Goal: Information Seeking & Learning: Check status

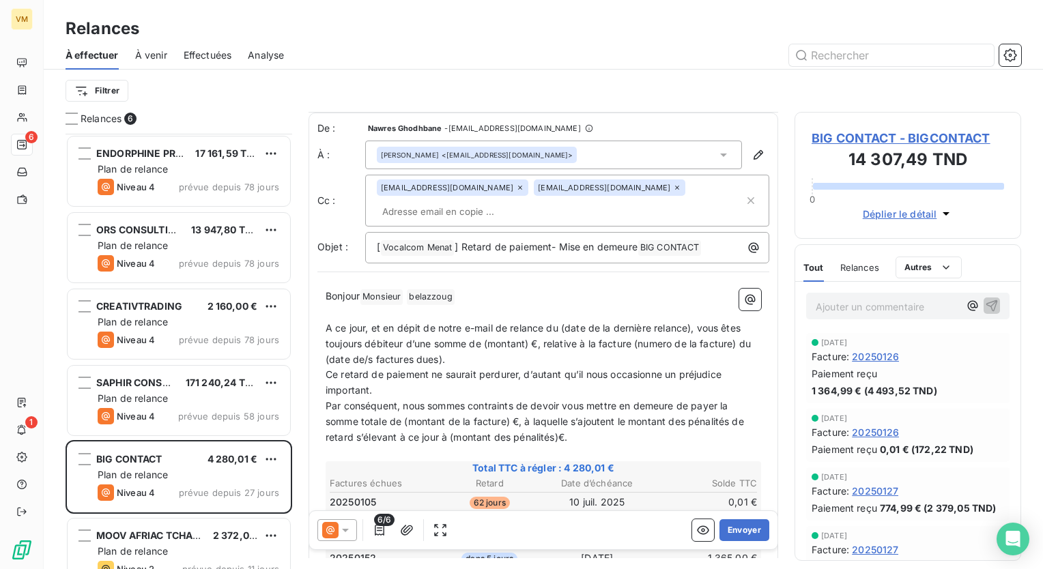
click at [213, 59] on span "Effectuées" at bounding box center [208, 55] width 48 height 14
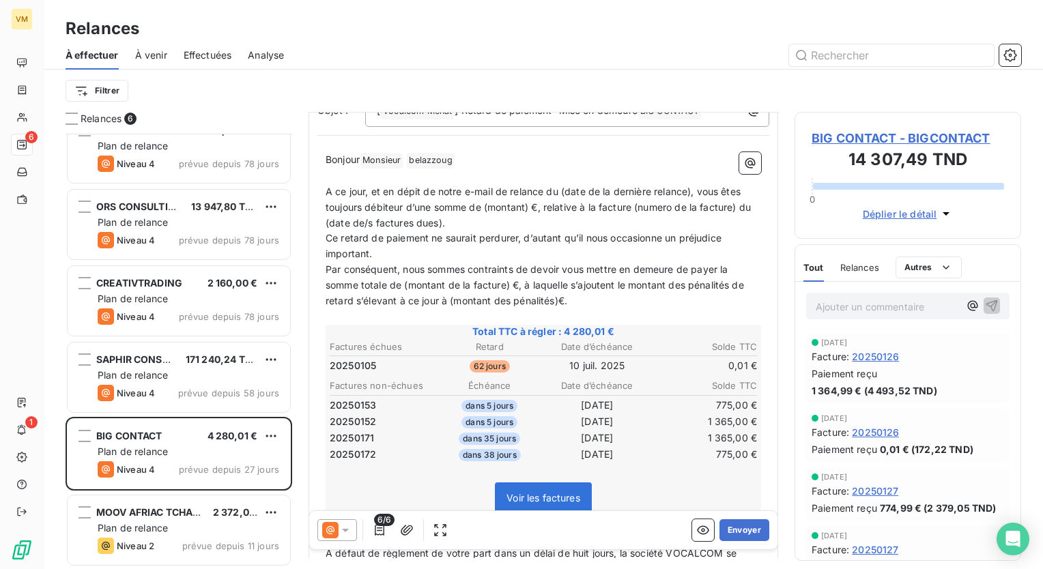
click at [184, 50] on span "Effectuées" at bounding box center [208, 55] width 48 height 14
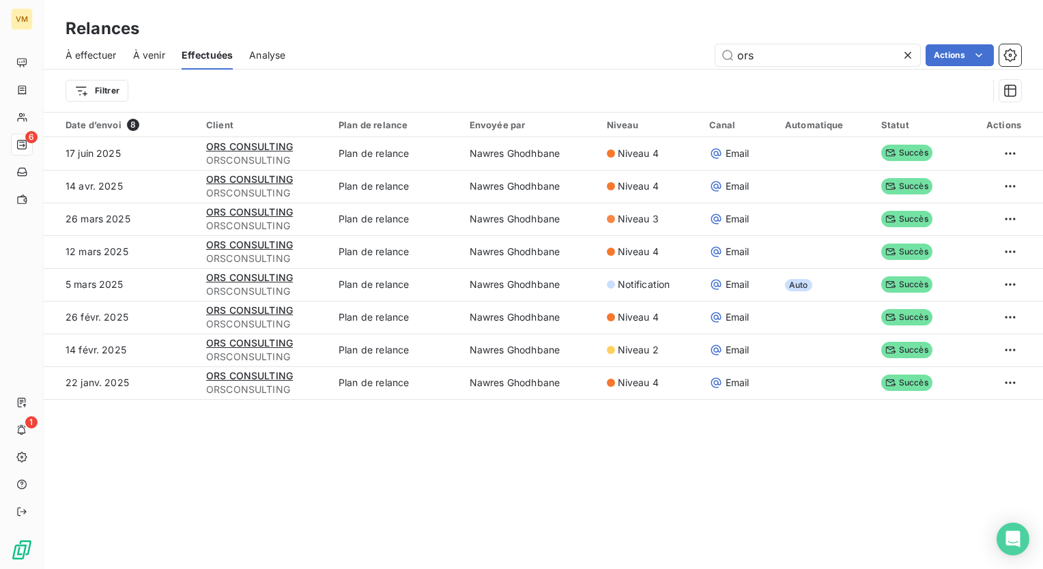
drag, startPoint x: 762, startPoint y: 59, endPoint x: 704, endPoint y: 52, distance: 58.4
click at [704, 52] on div "ors Actions" at bounding box center [661, 55] width 719 height 22
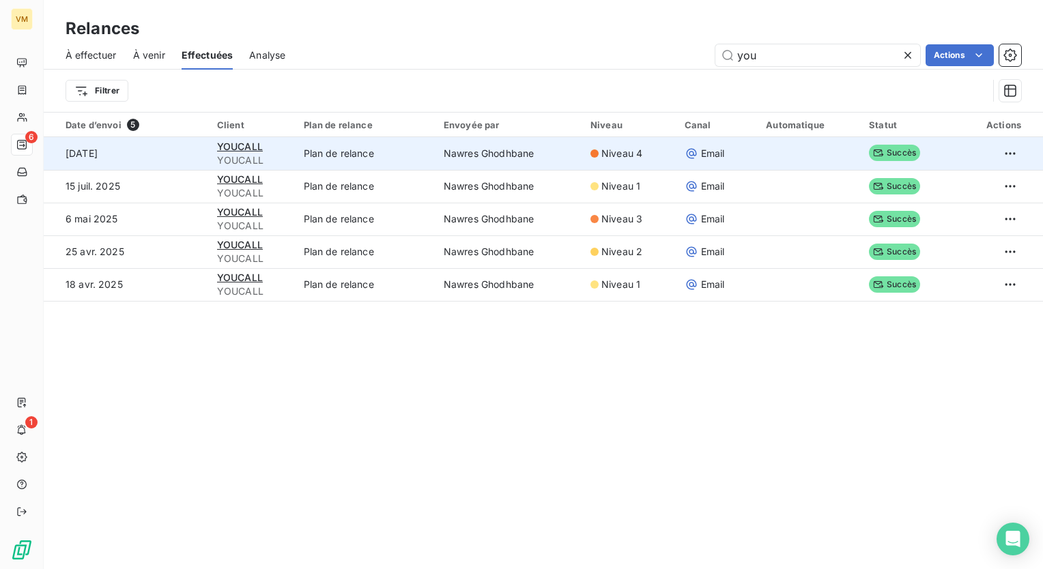
type input "you"
click at [331, 154] on td "Plan de relance" at bounding box center [366, 153] width 140 height 33
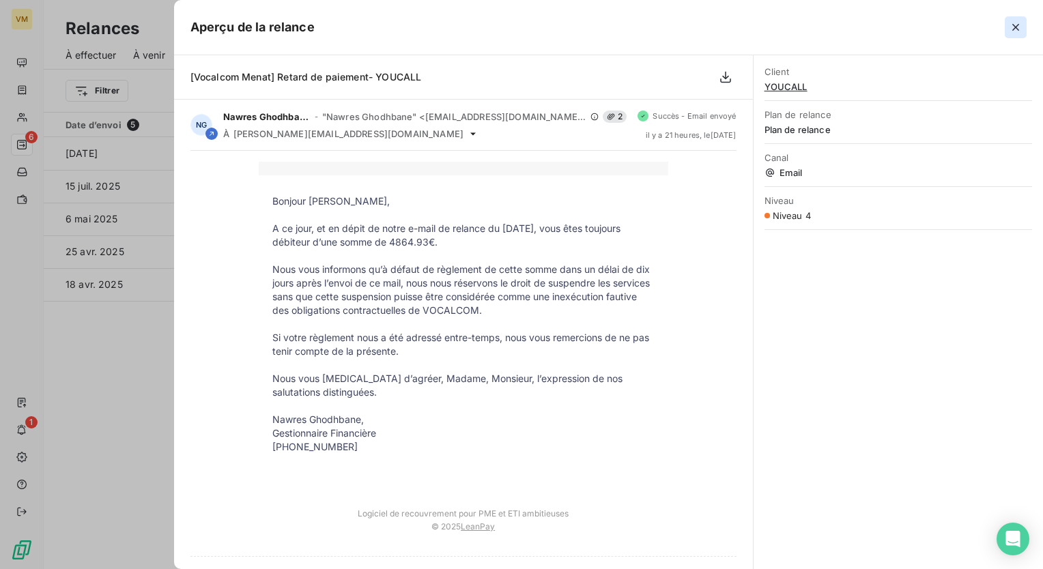
click at [1013, 20] on icon "button" at bounding box center [1016, 27] width 14 height 14
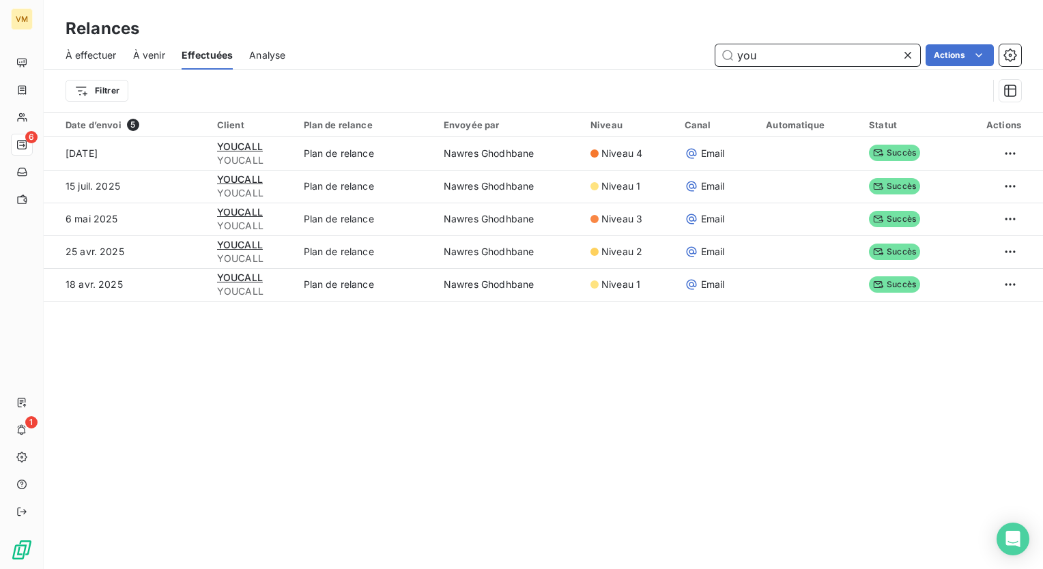
drag, startPoint x: 764, startPoint y: 61, endPoint x: 713, endPoint y: 53, distance: 51.7
click at [713, 53] on div "you Actions" at bounding box center [661, 55] width 719 height 22
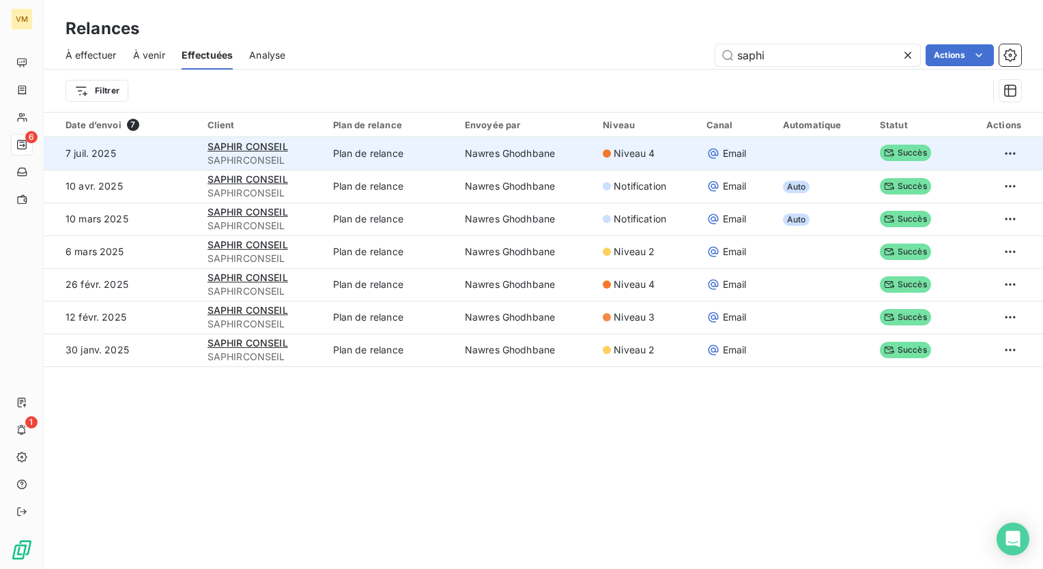
click at [507, 147] on td "Nawres Ghodhbane" at bounding box center [526, 153] width 138 height 33
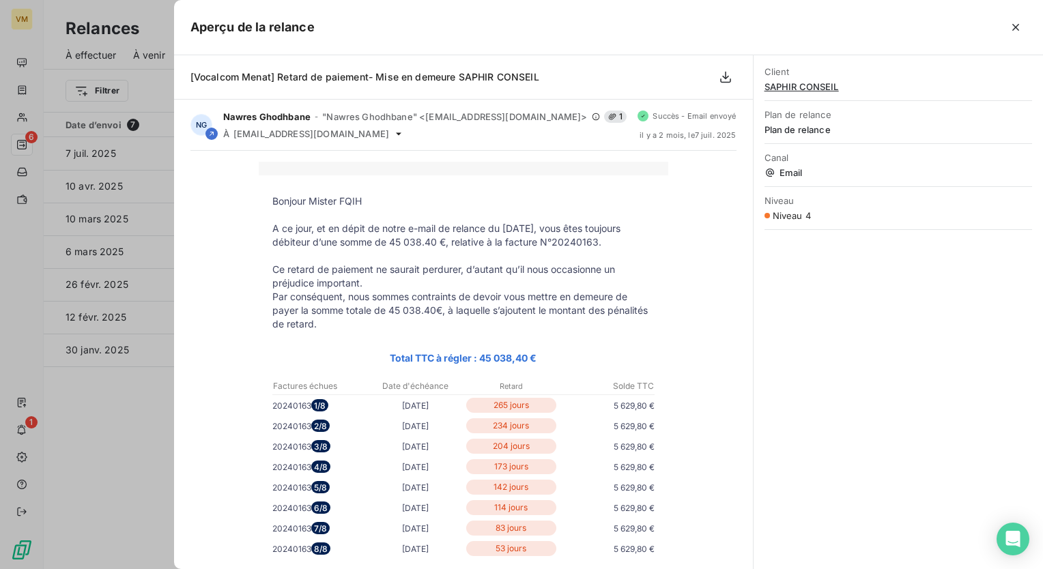
click at [1018, 25] on icon "button" at bounding box center [1016, 27] width 14 height 14
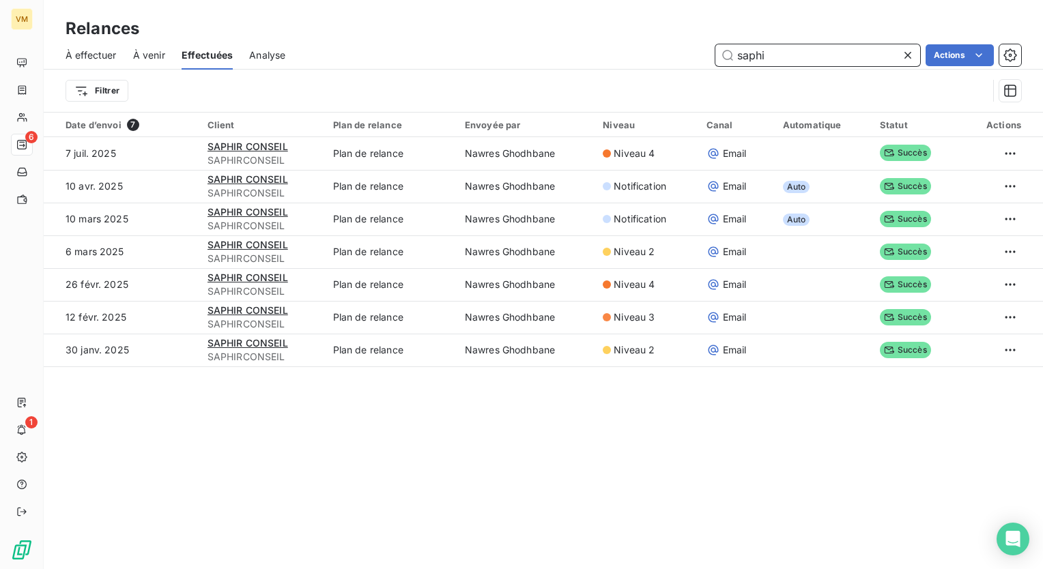
click at [817, 51] on input "saphi" at bounding box center [817, 55] width 205 height 22
type input "saphir"
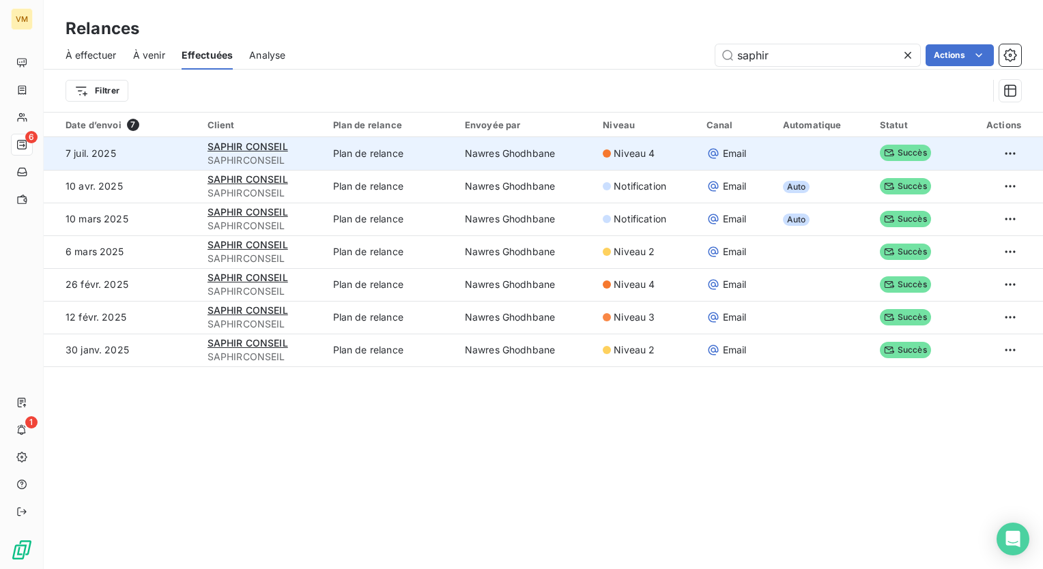
click at [573, 166] on td "Nawres Ghodhbane" at bounding box center [526, 153] width 138 height 33
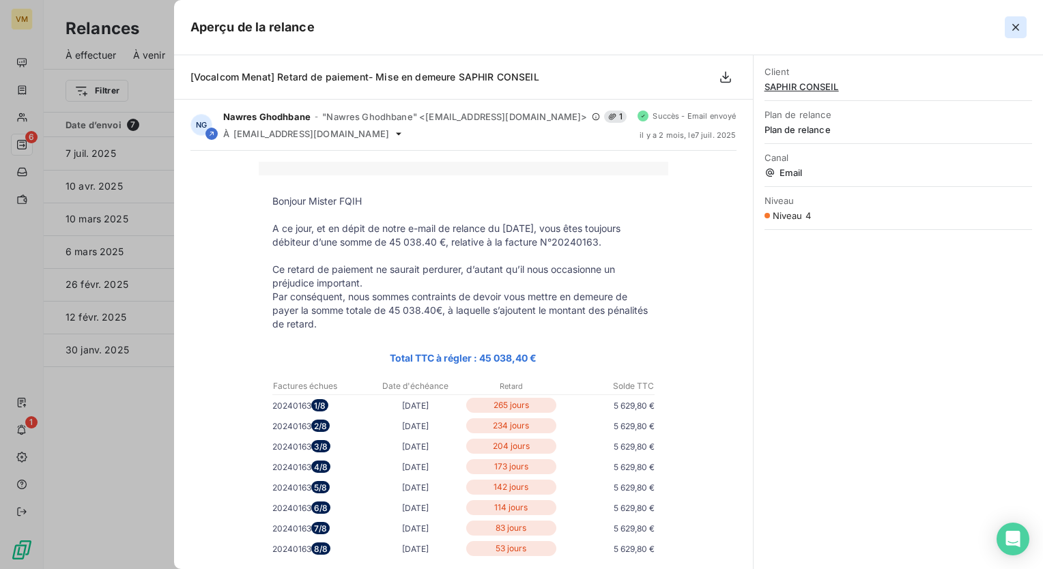
click at [1006, 27] on button "button" at bounding box center [1016, 27] width 22 height 22
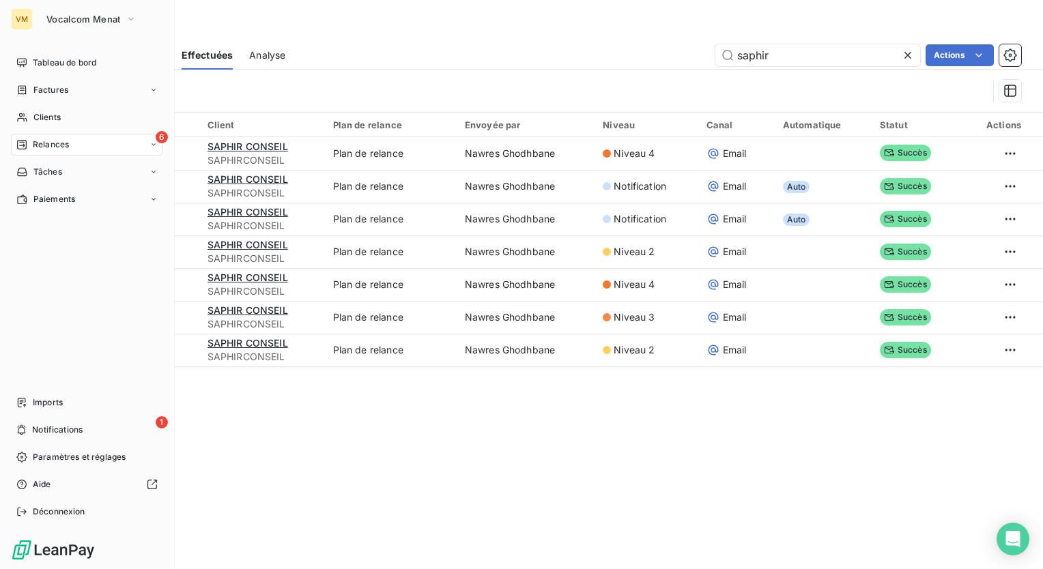
click at [46, 137] on div "6 Relances" at bounding box center [87, 145] width 152 height 22
click at [57, 177] on span "À effectuer" at bounding box center [55, 172] width 44 height 12
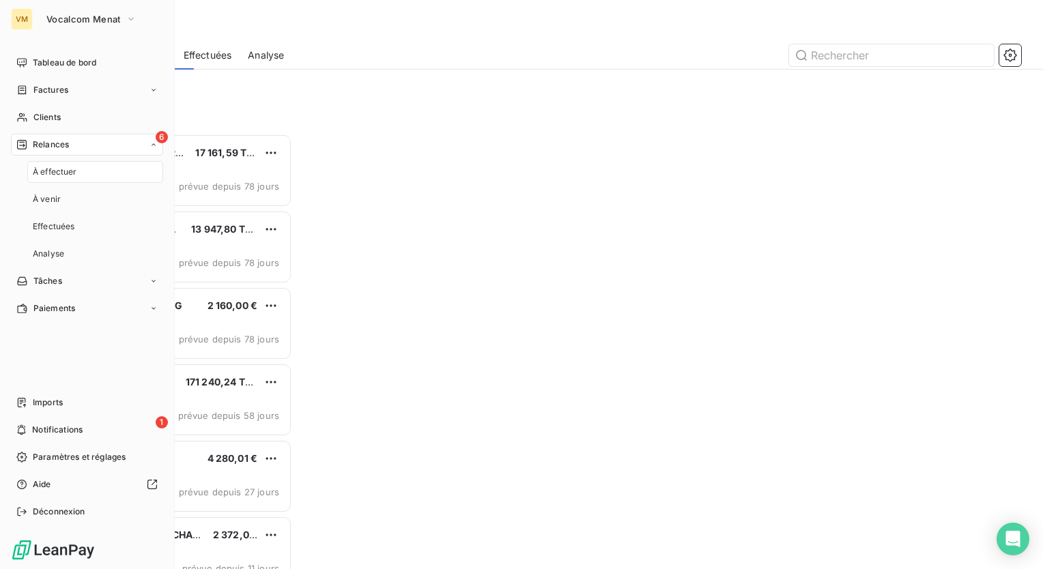
scroll to position [425, 216]
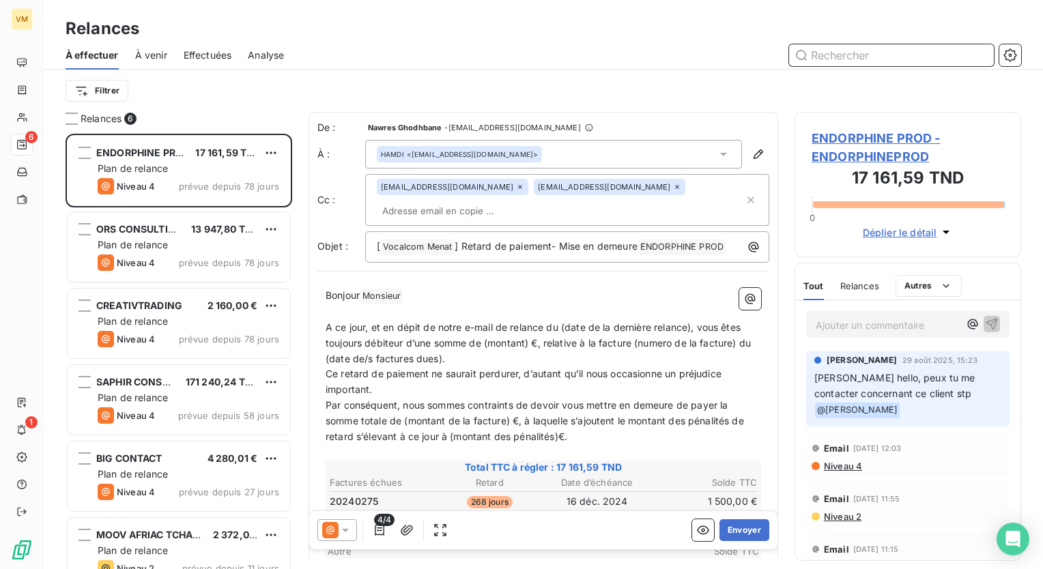
click at [207, 61] on div "Effectuées" at bounding box center [208, 55] width 48 height 29
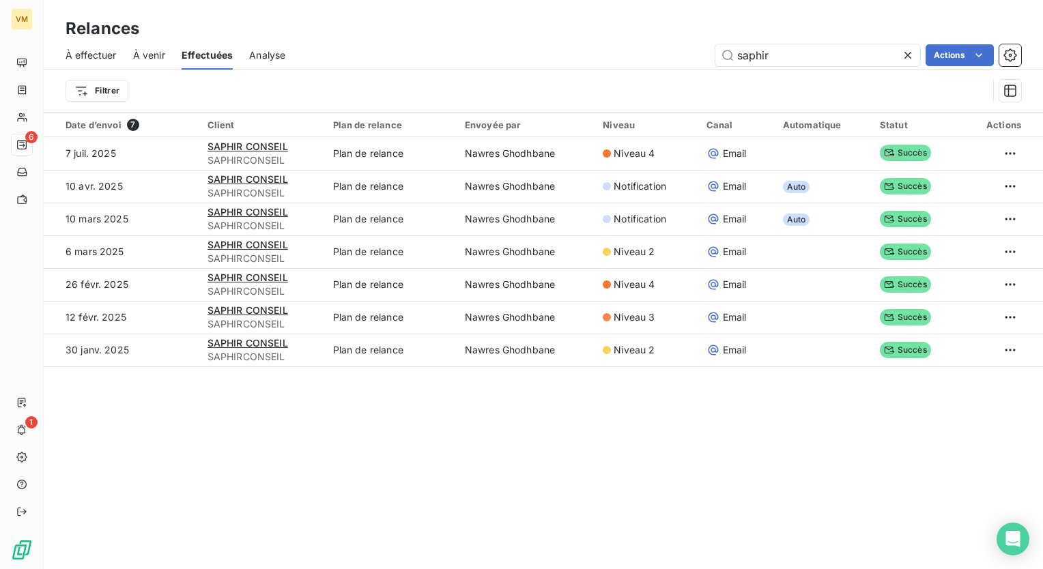
drag, startPoint x: 789, startPoint y: 53, endPoint x: 688, endPoint y: 53, distance: 101.0
click at [688, 53] on div "saphir Actions" at bounding box center [661, 55] width 719 height 22
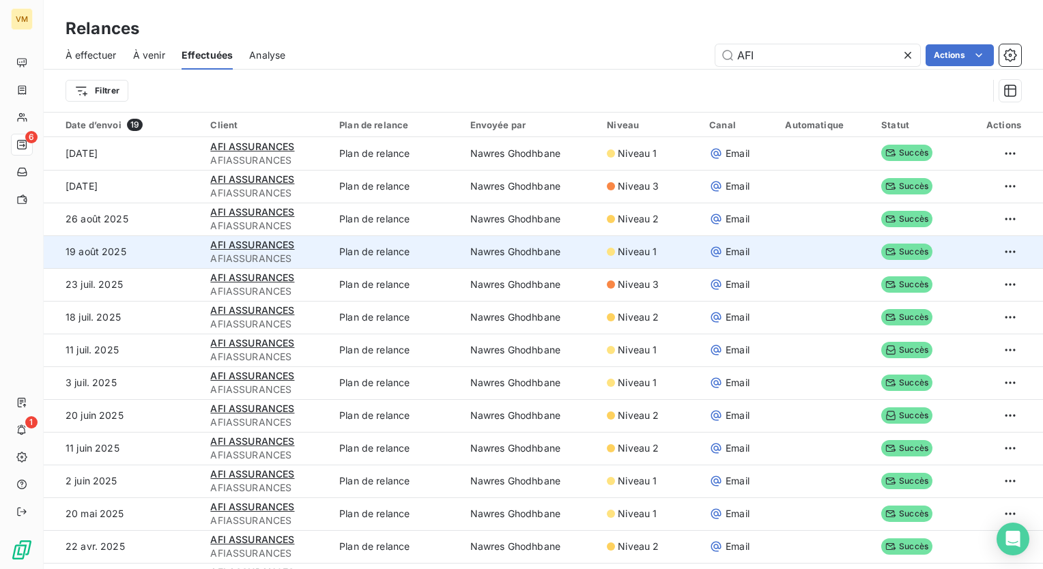
type input "AFI"
click at [650, 243] on td "Niveau 1" at bounding box center [650, 251] width 102 height 33
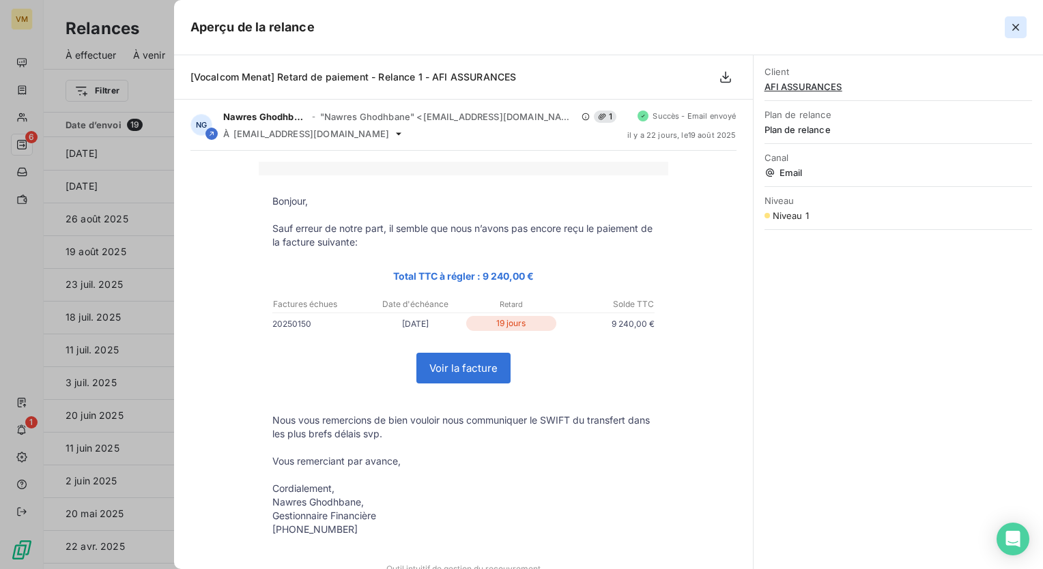
click at [1016, 20] on icon "button" at bounding box center [1016, 27] width 14 height 14
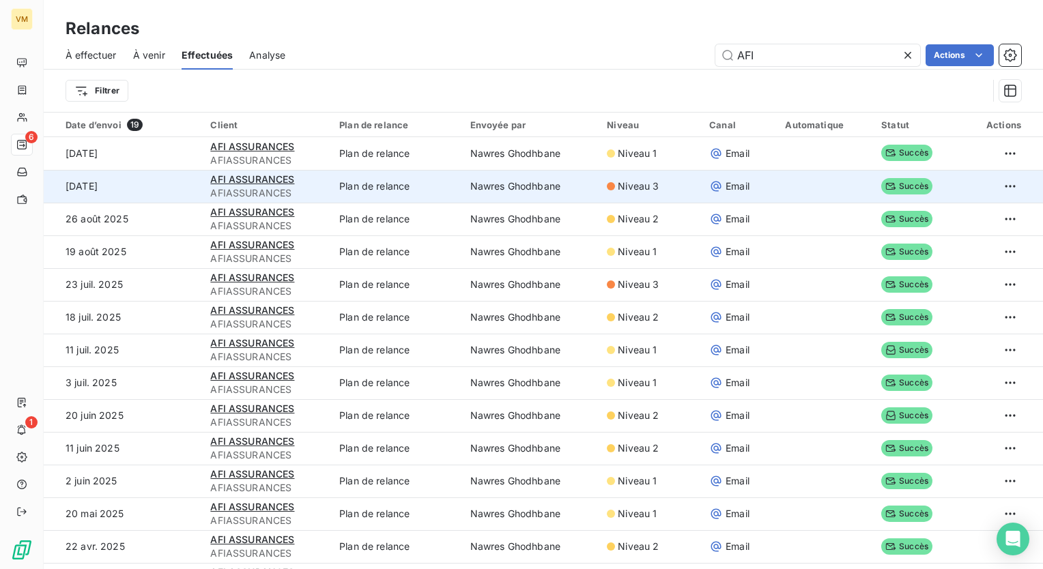
click at [657, 192] on div "Niveau 3" at bounding box center [650, 187] width 86 height 14
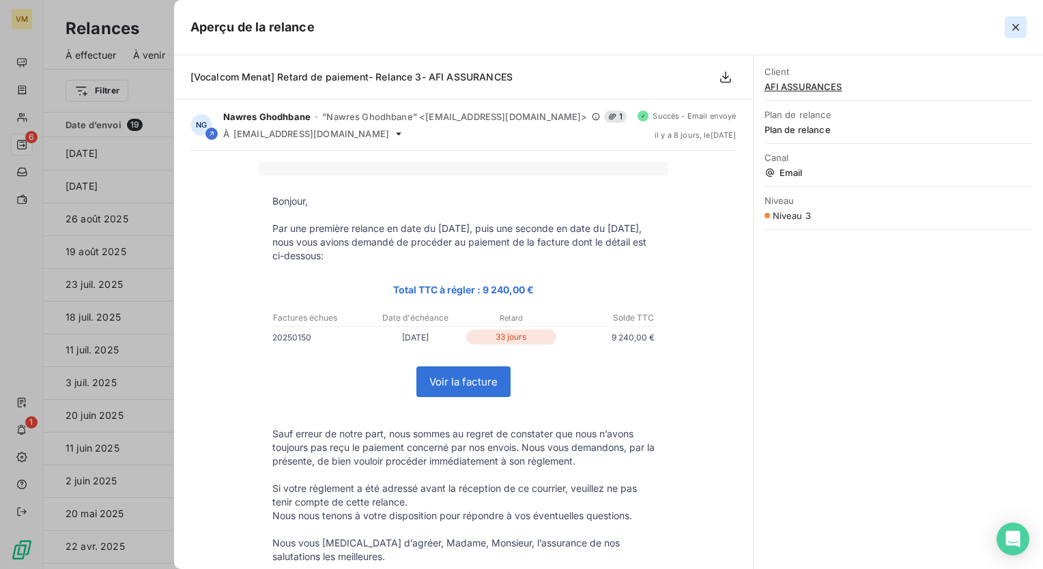
click at [1011, 27] on icon "button" at bounding box center [1016, 27] width 14 height 14
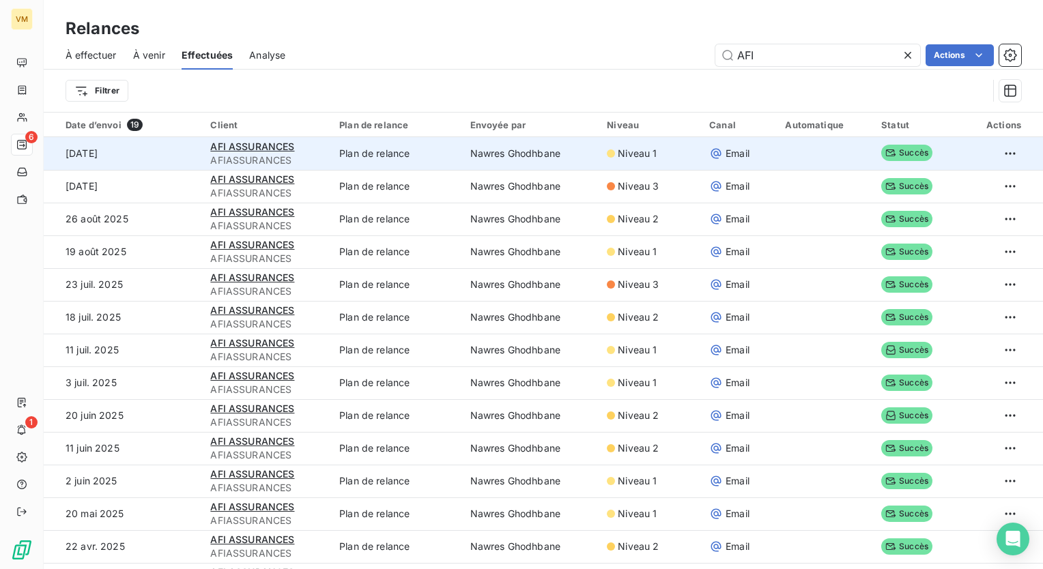
click at [661, 160] on td "Niveau 1" at bounding box center [650, 153] width 102 height 33
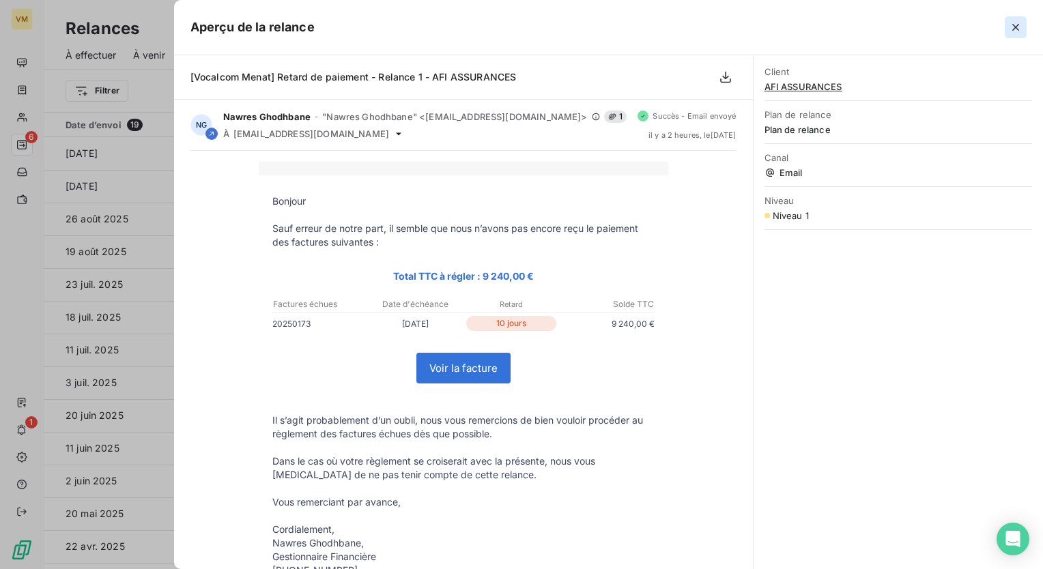
click at [1005, 29] on button "button" at bounding box center [1016, 27] width 22 height 22
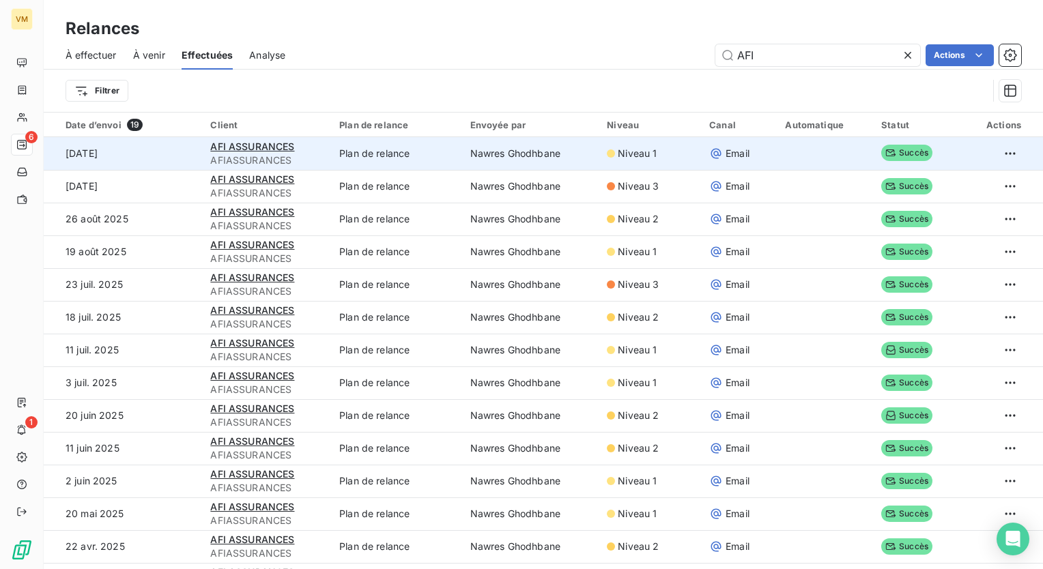
click at [349, 152] on td "Plan de relance" at bounding box center [396, 153] width 130 height 33
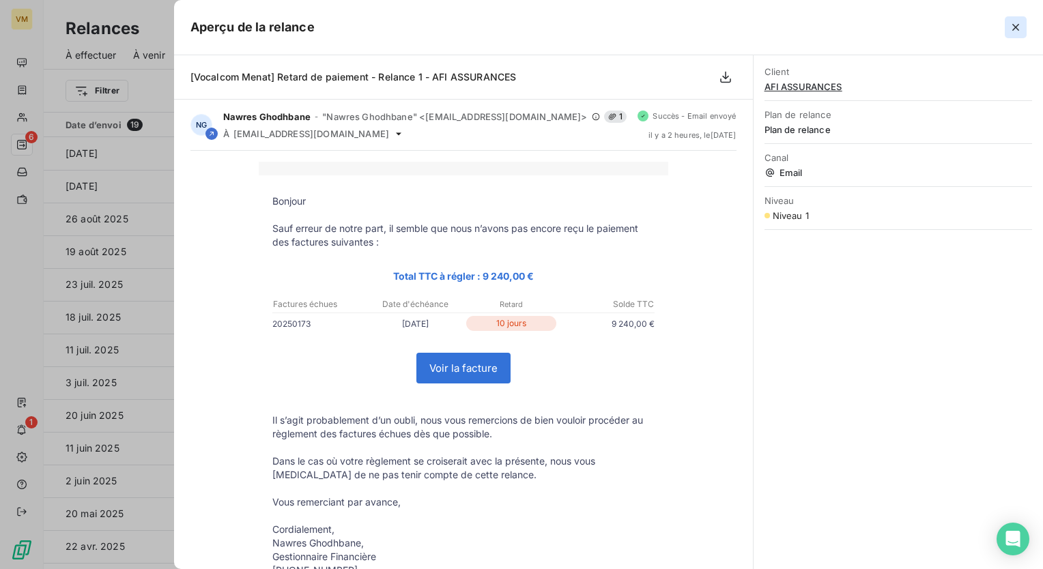
click at [1013, 29] on icon "button" at bounding box center [1016, 27] width 14 height 14
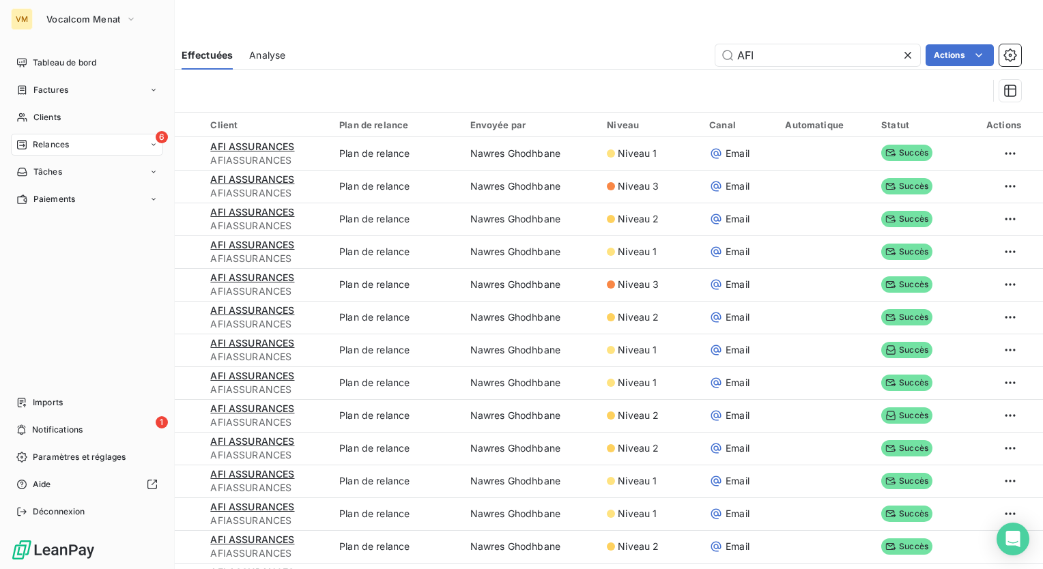
click at [42, 141] on span "Relances" at bounding box center [51, 145] width 36 height 12
click at [96, 21] on span "Vocalcom Menat" at bounding box center [83, 19] width 74 height 11
click at [30, 16] on div "VM" at bounding box center [22, 19] width 22 height 22
click at [83, 34] on div "VM Vocalcom Menat Tableau de bord Factures Clients 6 Relances Tâches Paiements …" at bounding box center [87, 284] width 175 height 569
click at [111, 29] on button "Vocalcom Menat" at bounding box center [91, 19] width 106 height 22
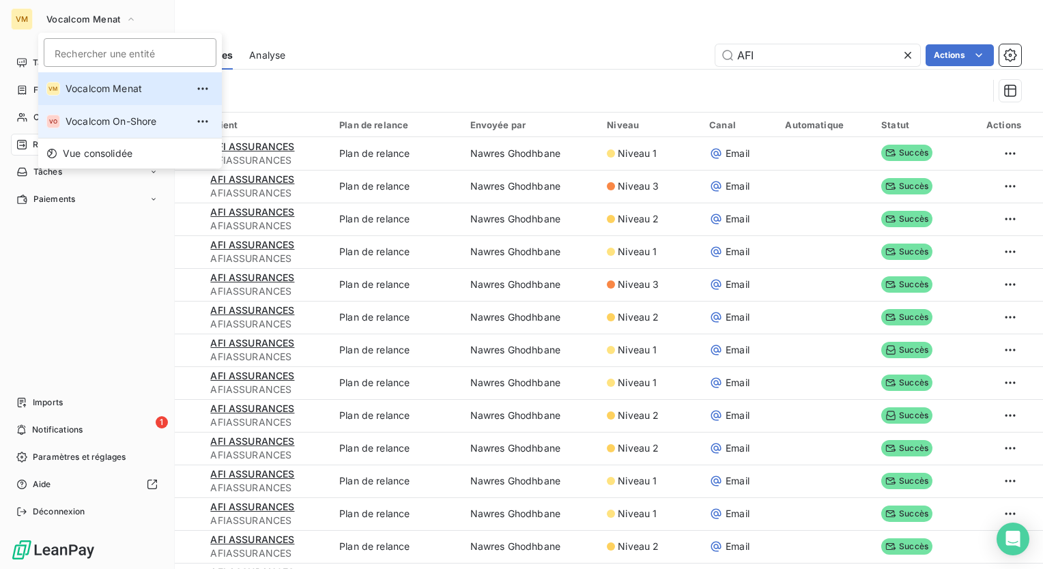
click at [142, 121] on span "Vocalcom On-Shore" at bounding box center [126, 122] width 121 height 14
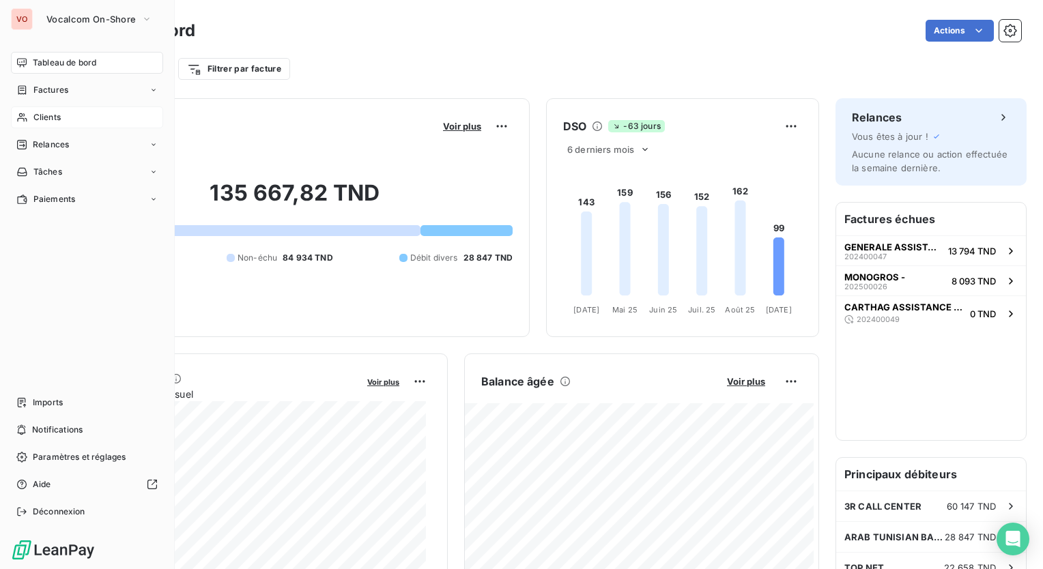
click at [74, 119] on div "Clients" at bounding box center [87, 117] width 152 height 22
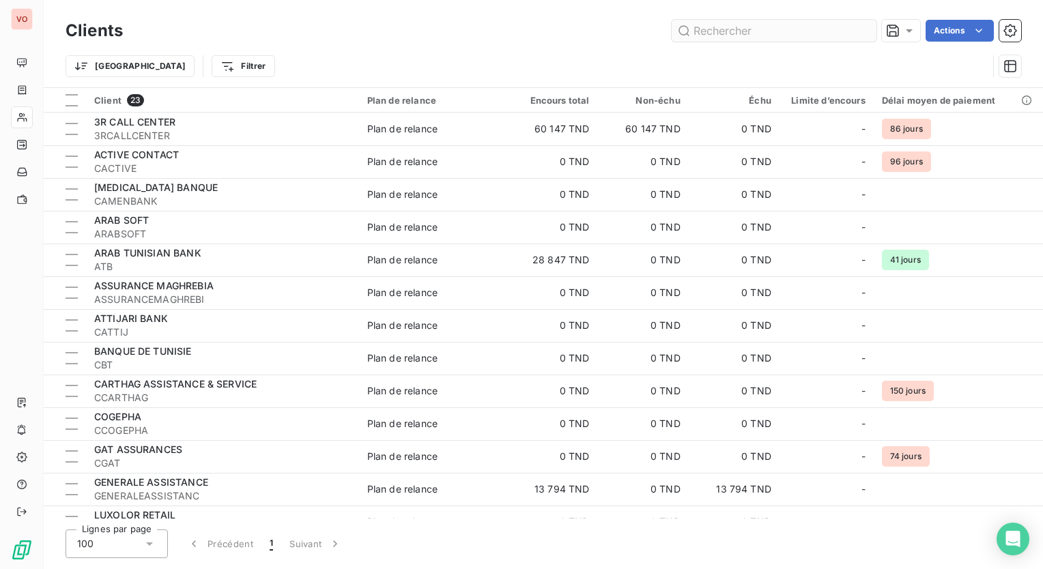
click at [741, 33] on input "text" at bounding box center [774, 31] width 205 height 22
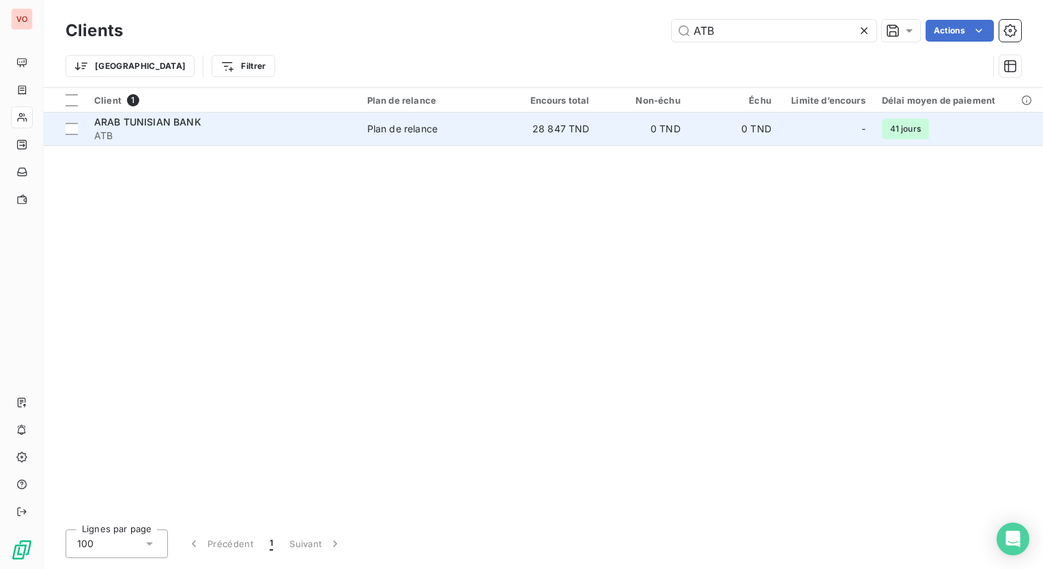
type input "ATB"
click at [601, 119] on td "0 TND" at bounding box center [642, 129] width 91 height 33
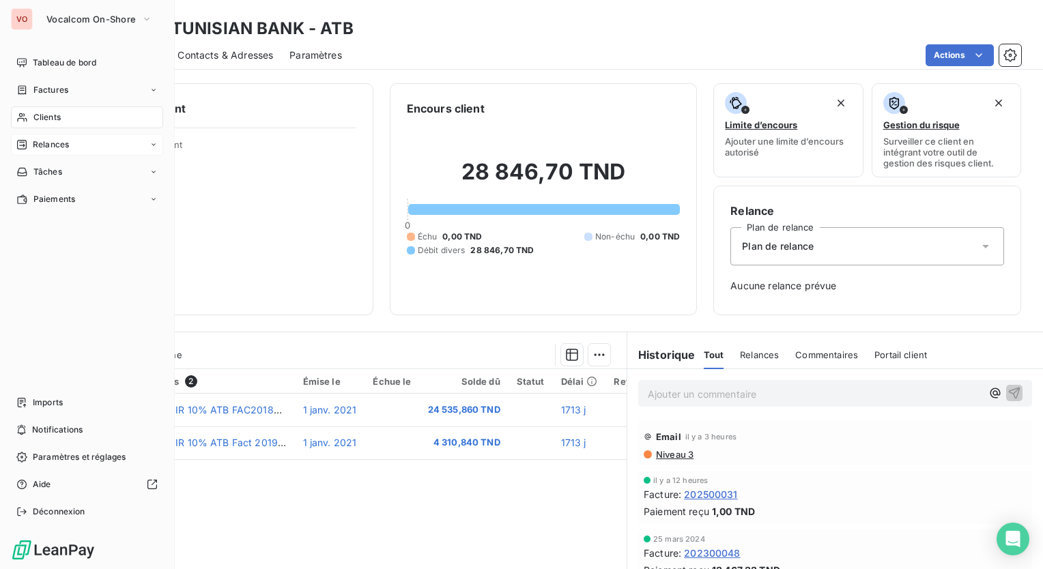
click at [48, 142] on span "Relances" at bounding box center [51, 145] width 36 height 12
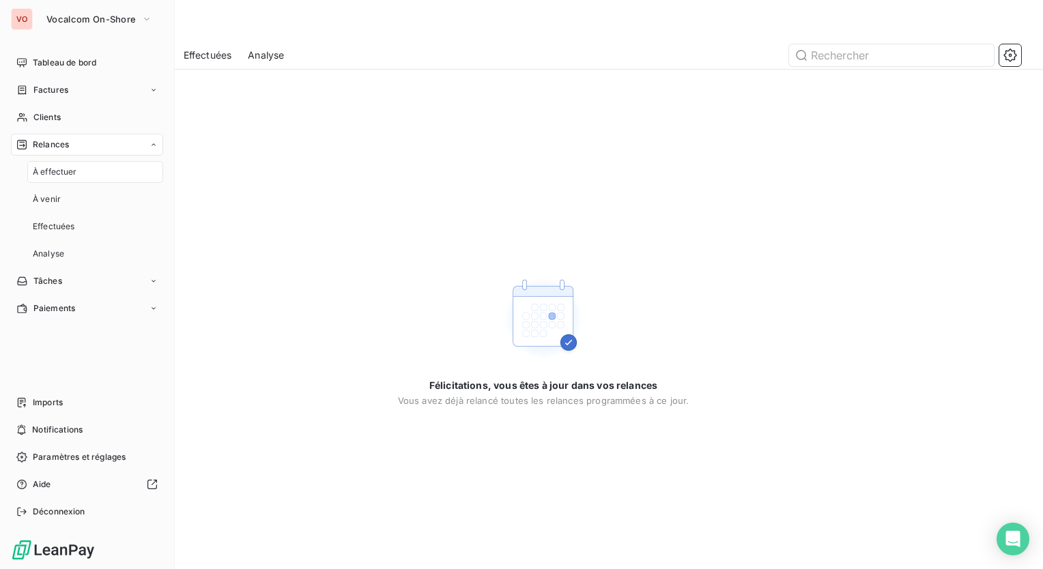
click at [101, 176] on div "À effectuer" at bounding box center [95, 172] width 136 height 22
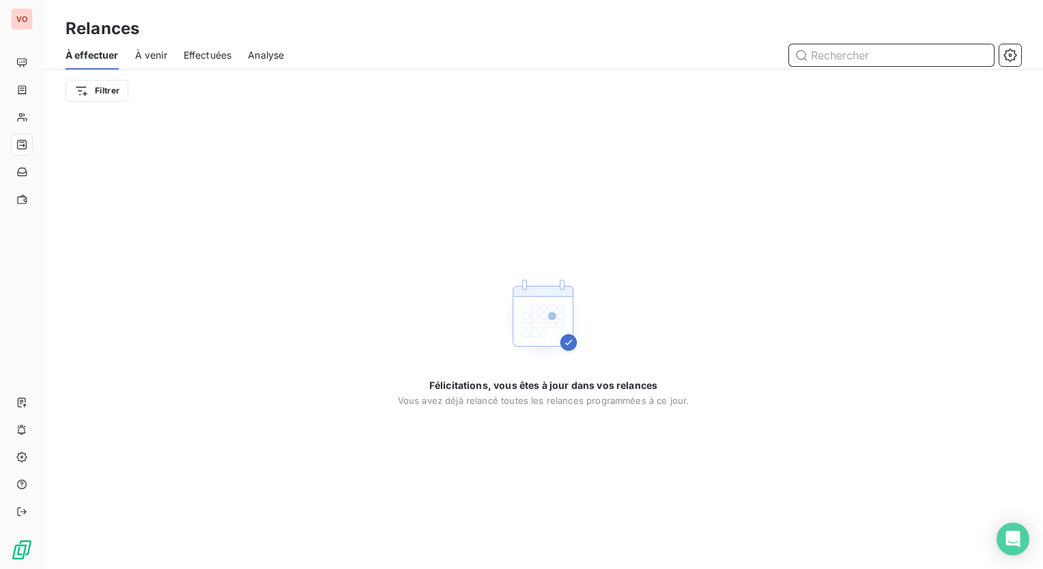
click at [843, 53] on input "text" at bounding box center [891, 55] width 205 height 22
click at [203, 52] on span "Effectuées" at bounding box center [208, 55] width 48 height 14
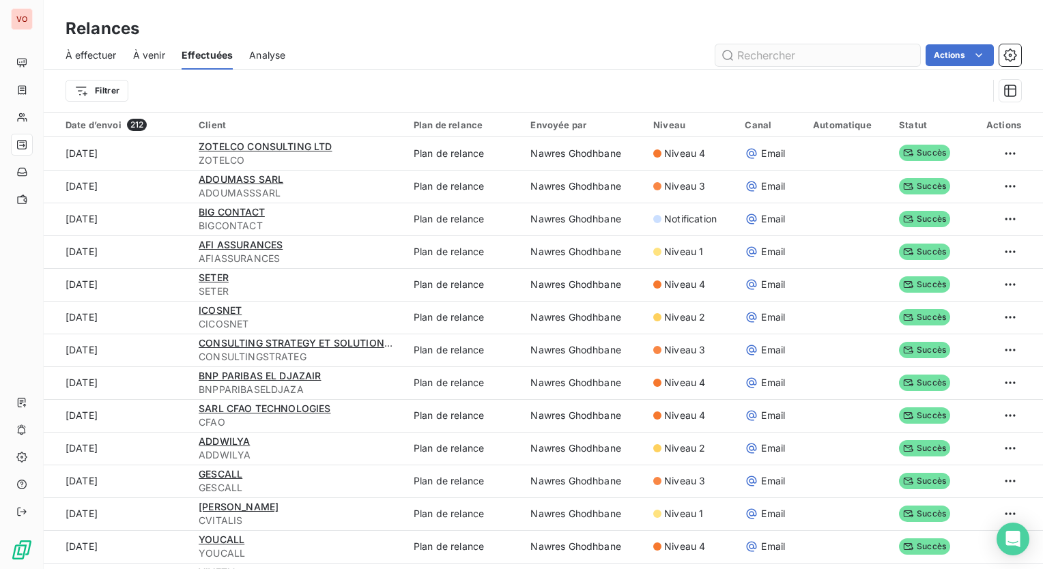
click at [787, 54] on input "text" at bounding box center [817, 55] width 205 height 22
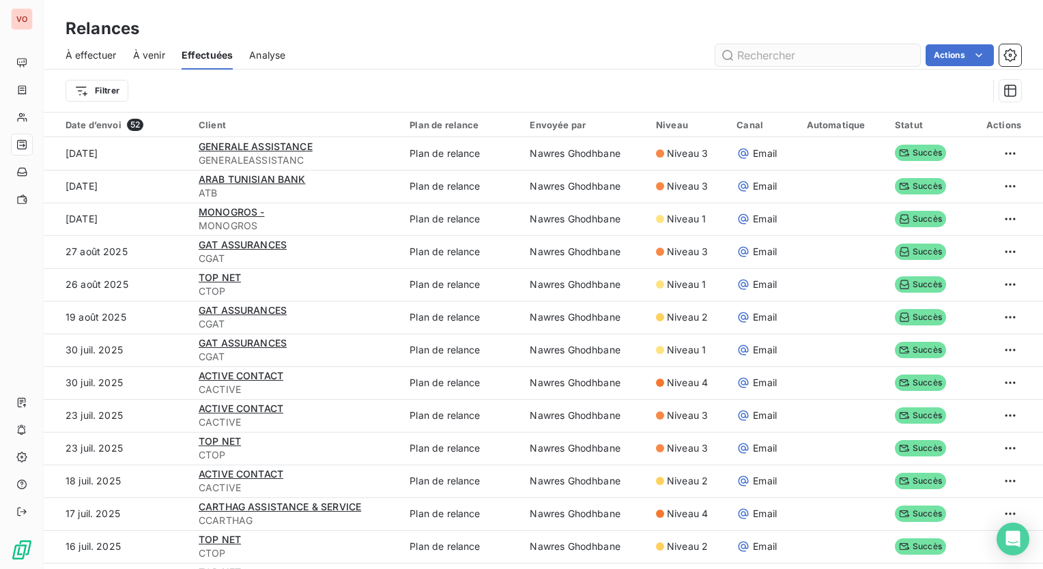
click at [758, 59] on input "text" at bounding box center [817, 55] width 205 height 22
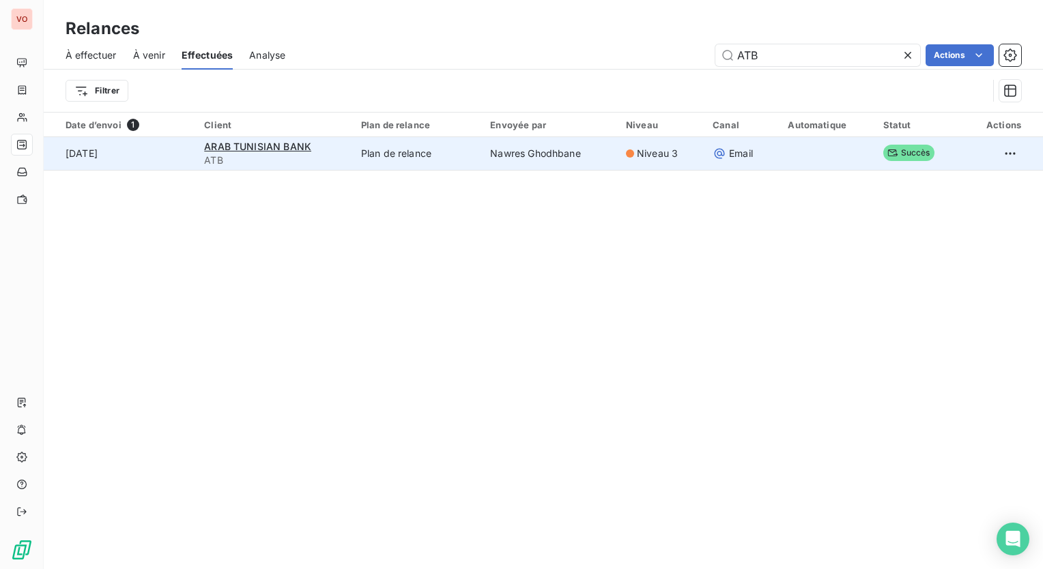
type input "ATB"
click at [423, 153] on td "Plan de relance" at bounding box center [418, 153] width 130 height 33
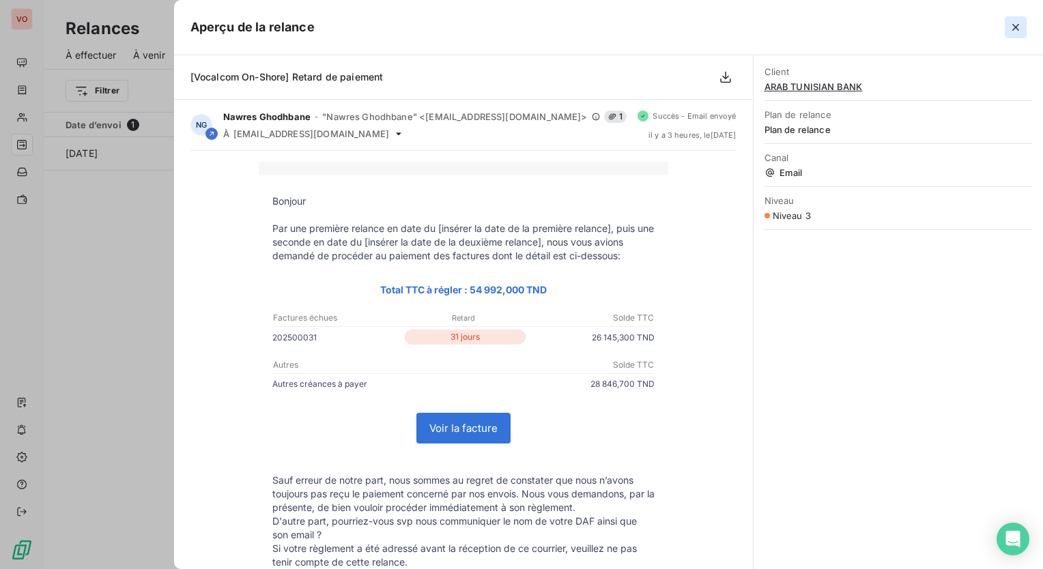
click at [1007, 28] on button "button" at bounding box center [1016, 27] width 22 height 22
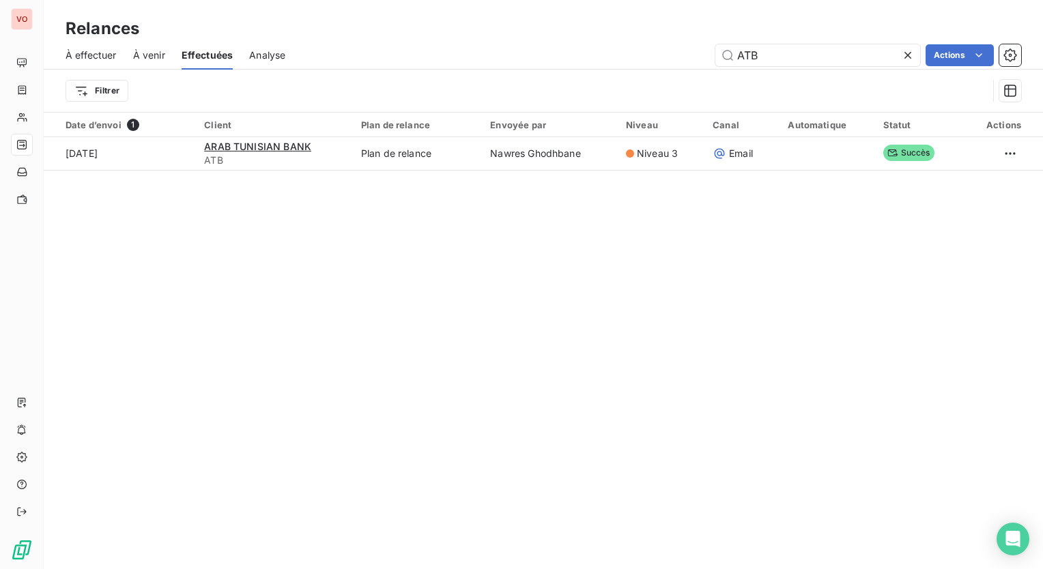
click at [105, 57] on span "À effectuer" at bounding box center [91, 55] width 51 height 14
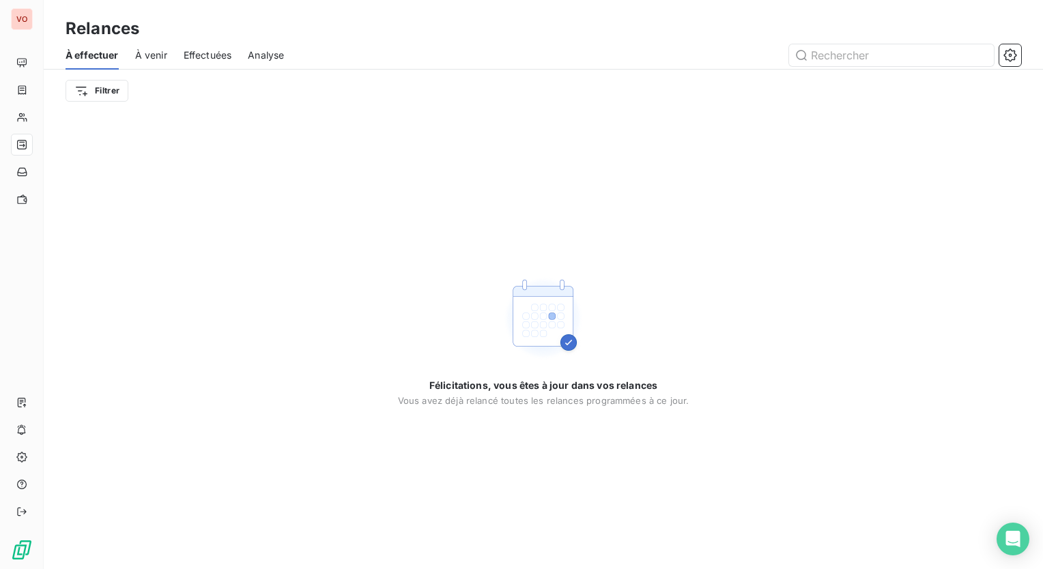
click at [207, 56] on span "Effectuées" at bounding box center [208, 55] width 48 height 14
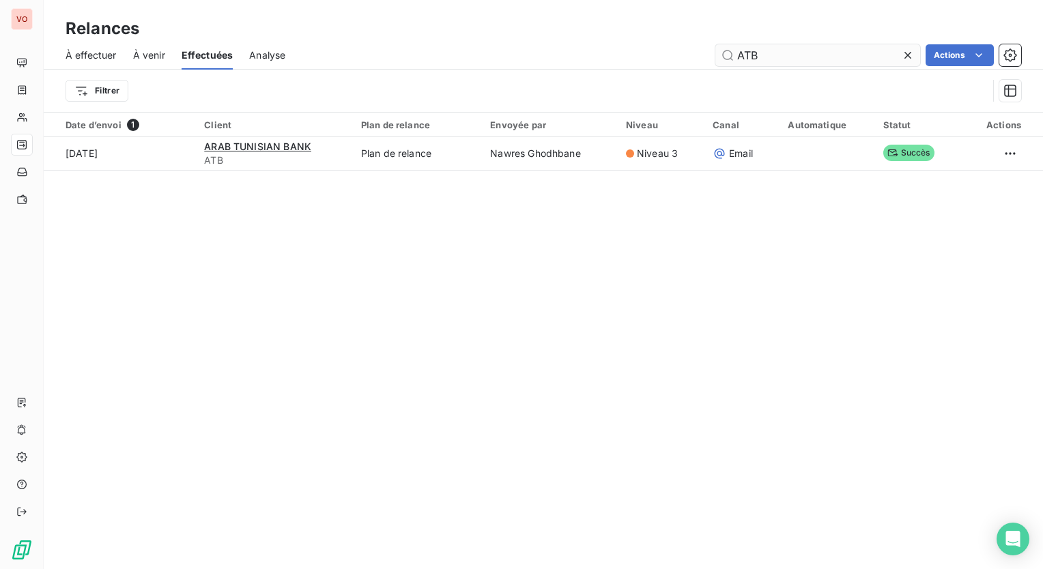
drag, startPoint x: 767, startPoint y: 59, endPoint x: 719, endPoint y: 53, distance: 48.8
click at [719, 53] on input "ATB" at bounding box center [817, 55] width 205 height 22
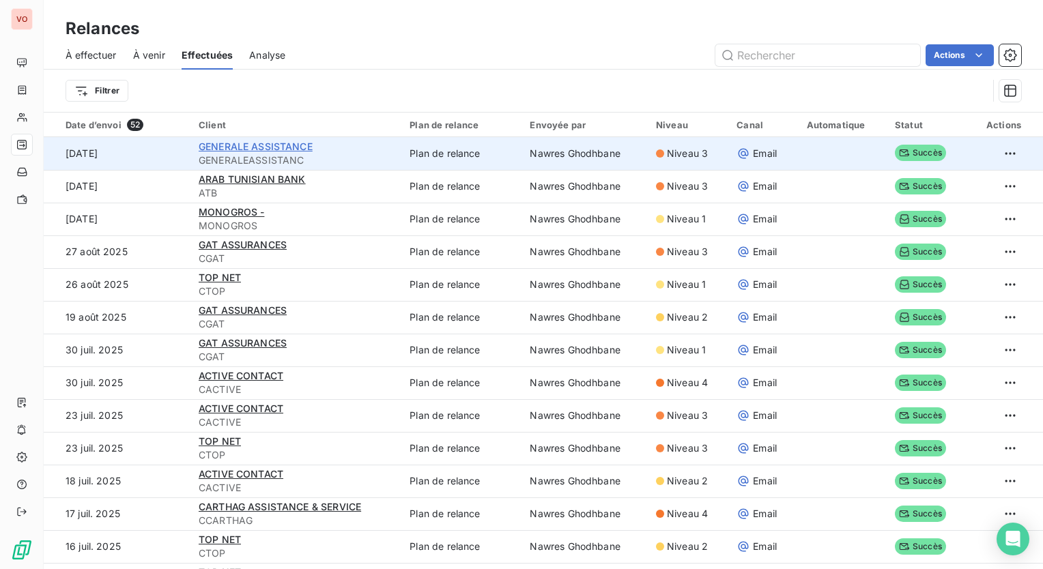
click at [272, 147] on span "GENERALE ASSISTANCE" at bounding box center [256, 147] width 114 height 12
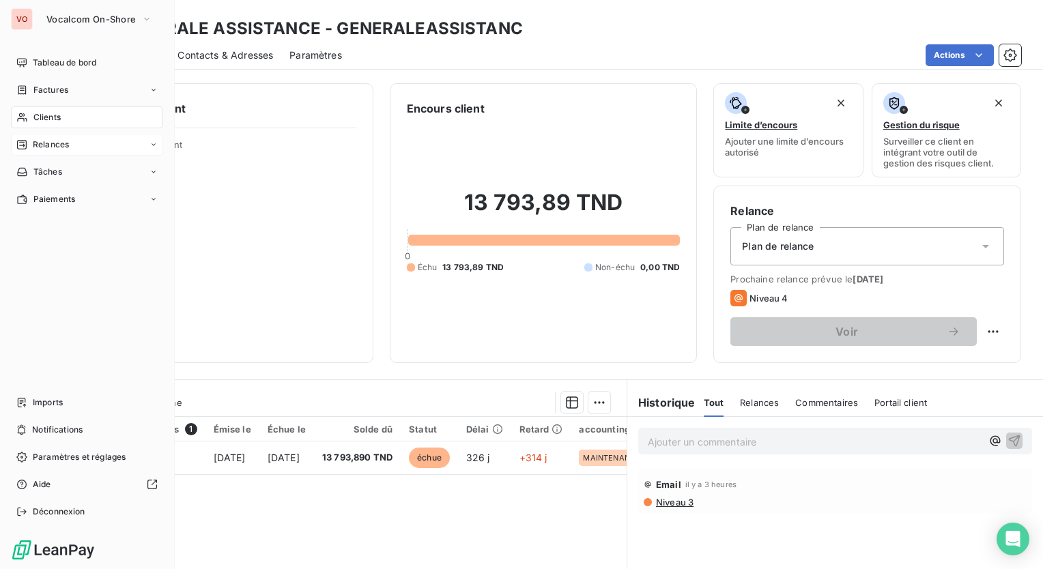
click at [57, 143] on span "Relances" at bounding box center [51, 145] width 36 height 12
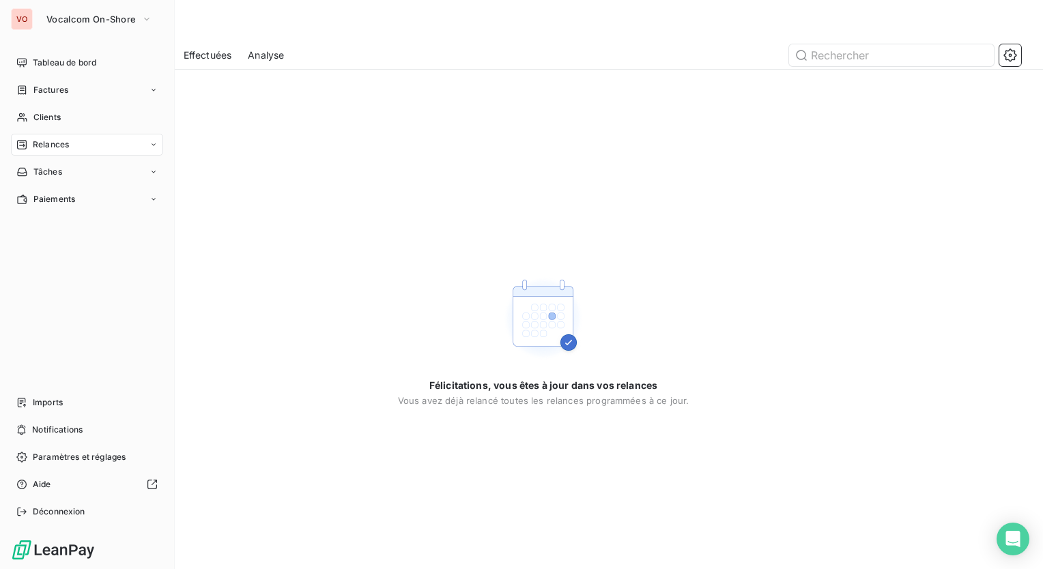
click at [40, 145] on span "Relances" at bounding box center [51, 145] width 36 height 12
click at [87, 226] on div "Effectuées" at bounding box center [95, 227] width 136 height 22
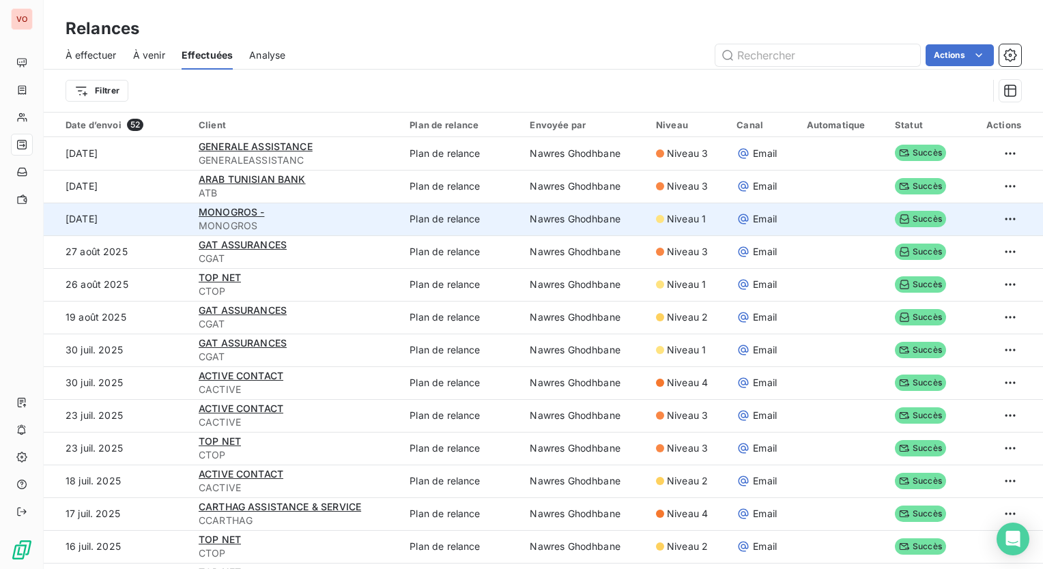
click at [572, 218] on td "Nawres Ghodhbane" at bounding box center [584, 219] width 126 height 33
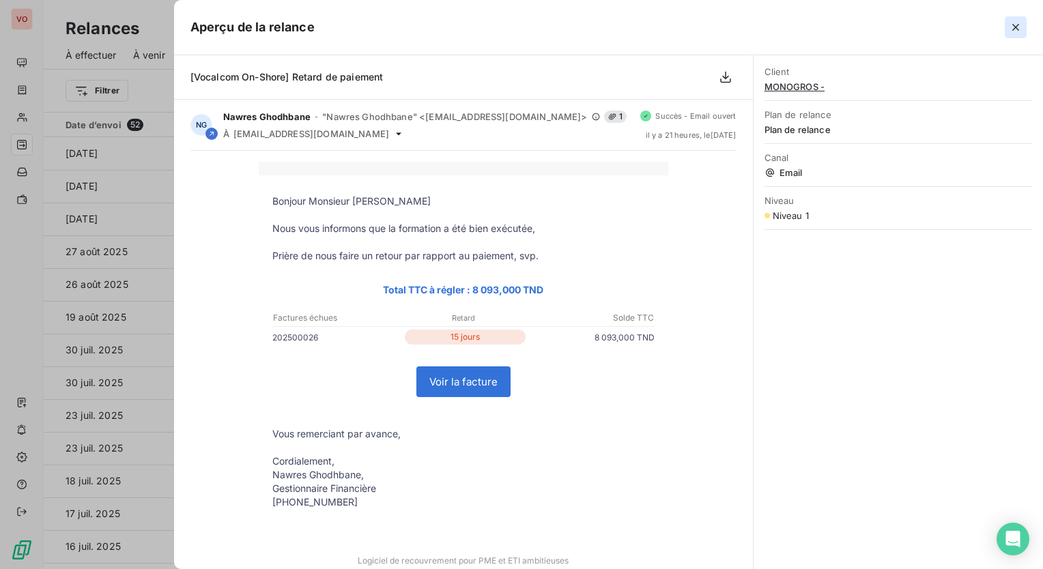
click at [1020, 27] on icon "button" at bounding box center [1016, 27] width 14 height 14
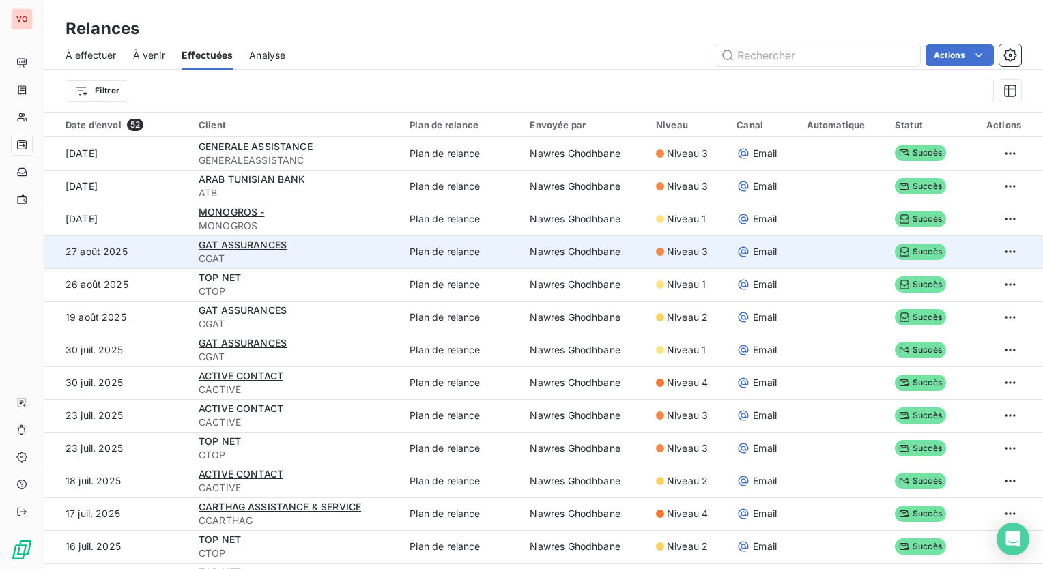
click at [483, 261] on td "Plan de relance" at bounding box center [461, 251] width 120 height 33
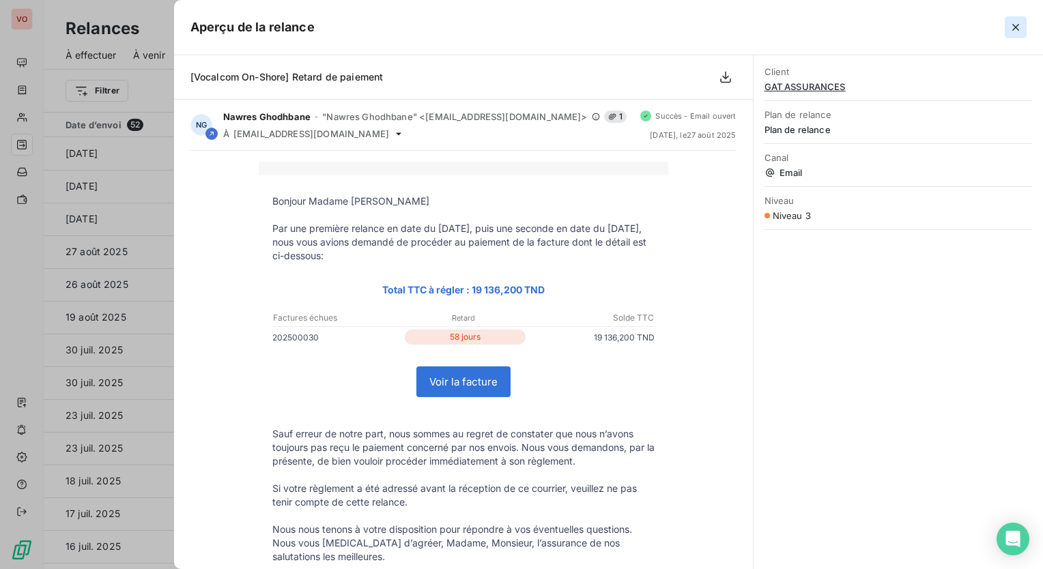
click at [1016, 25] on icon "button" at bounding box center [1016, 27] width 14 height 14
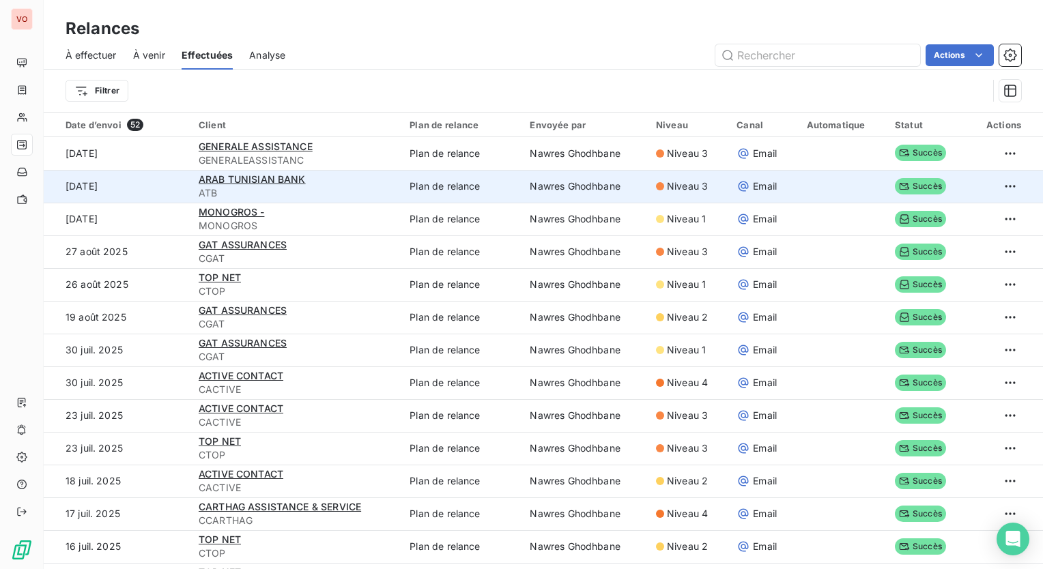
click at [502, 187] on td "Plan de relance" at bounding box center [461, 186] width 120 height 33
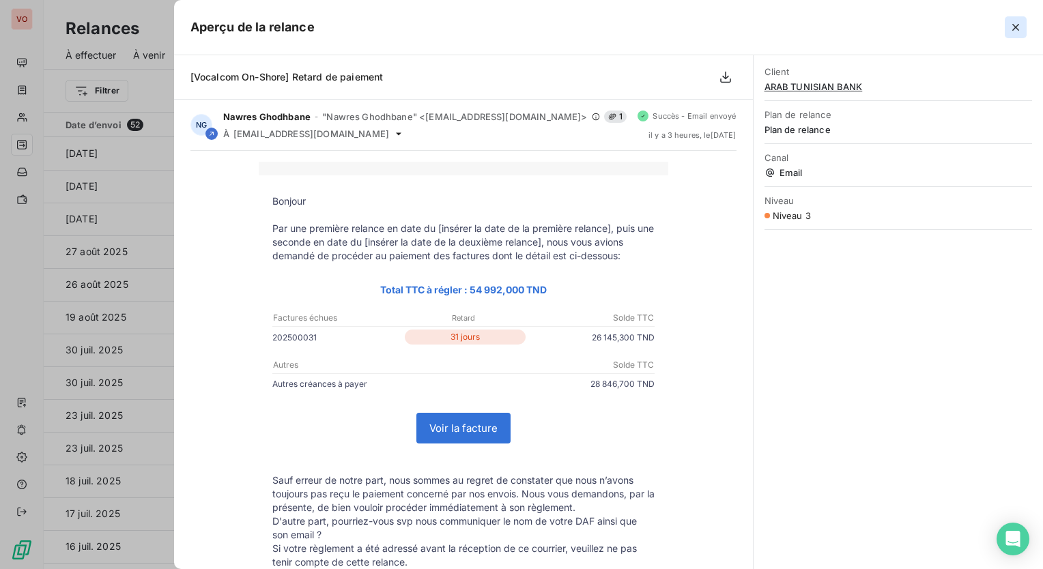
click at [1009, 17] on button "button" at bounding box center [1016, 27] width 22 height 22
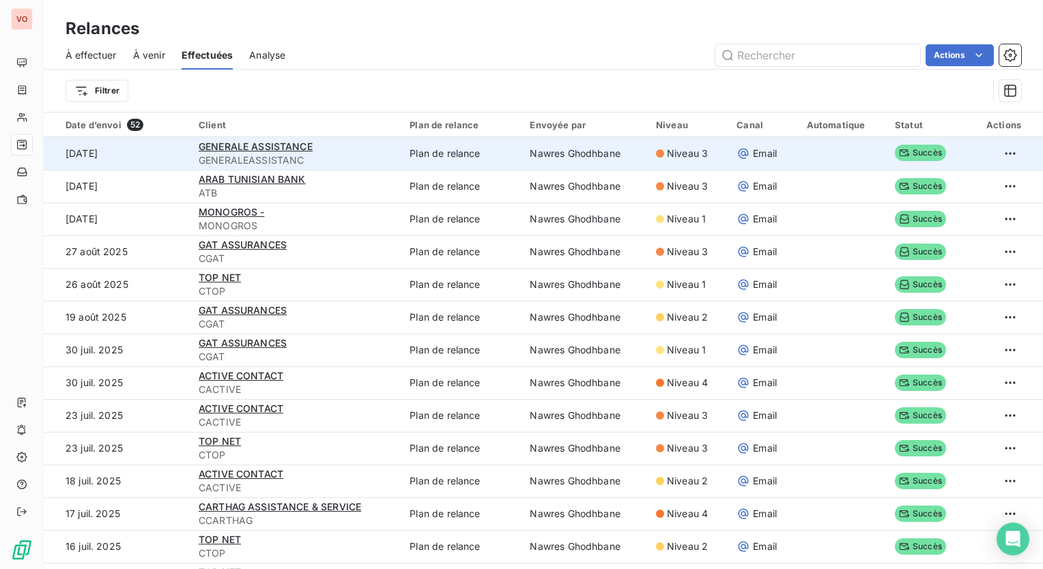
click at [442, 151] on td "Plan de relance" at bounding box center [461, 153] width 120 height 33
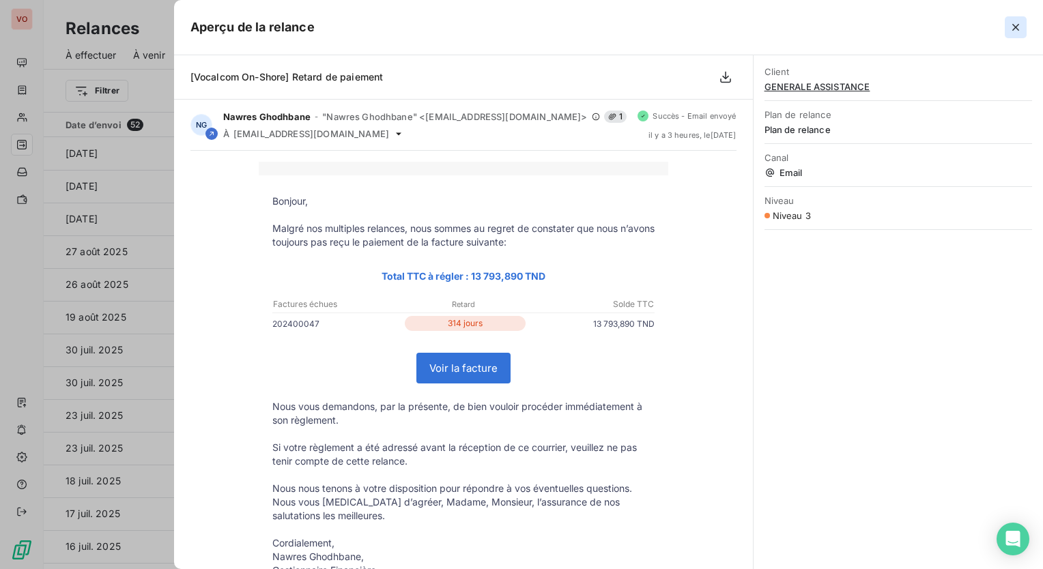
click at [1023, 20] on button "button" at bounding box center [1016, 27] width 22 height 22
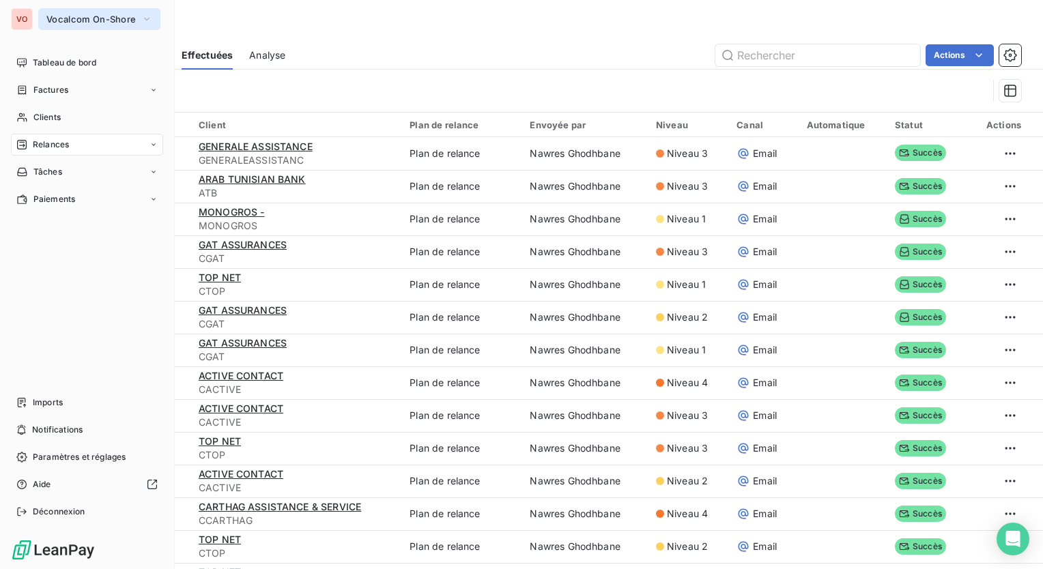
click at [119, 18] on span "Vocalcom On-Shore" at bounding box center [90, 19] width 89 height 11
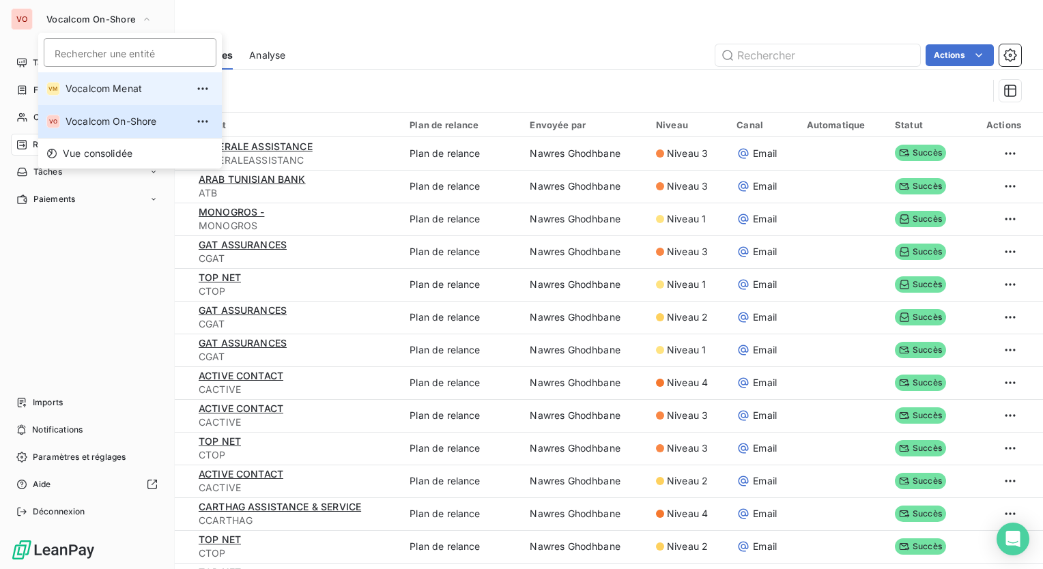
click at [117, 89] on span "Vocalcom Menat" at bounding box center [126, 89] width 121 height 14
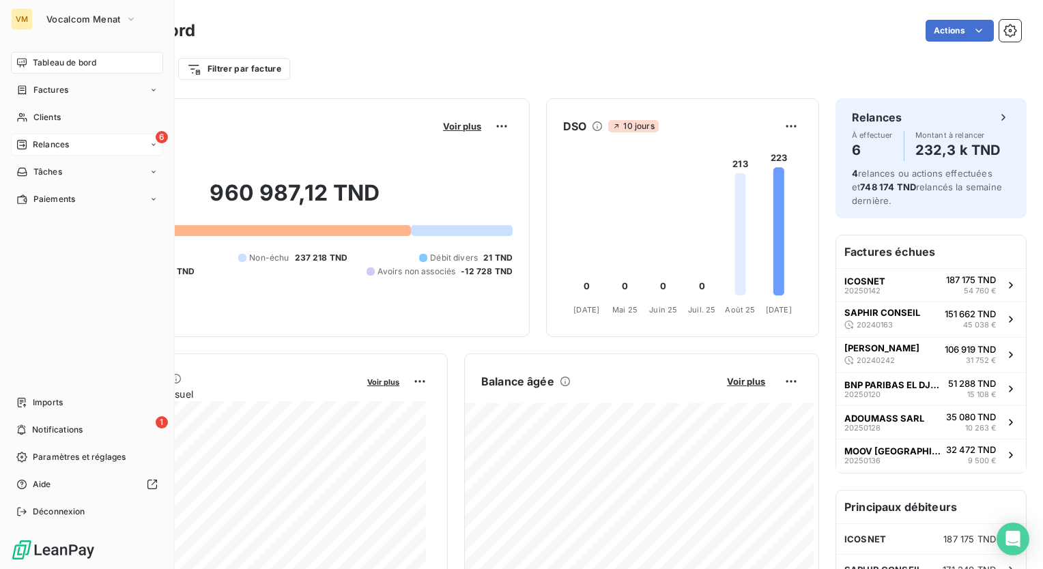
click at [35, 143] on span "Relances" at bounding box center [51, 145] width 36 height 12
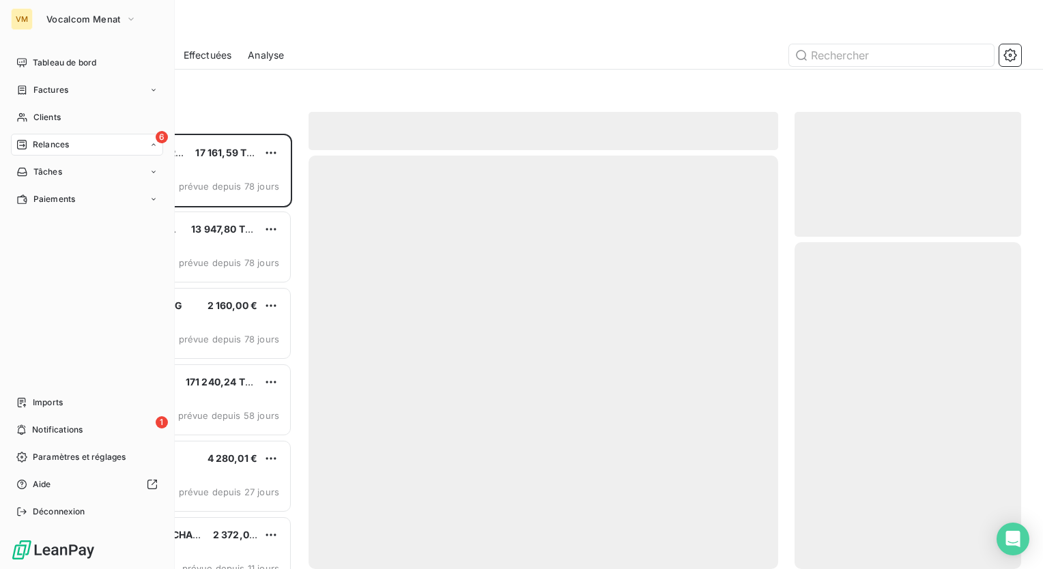
scroll to position [425, 216]
click at [104, 171] on div "À effectuer" at bounding box center [95, 172] width 136 height 22
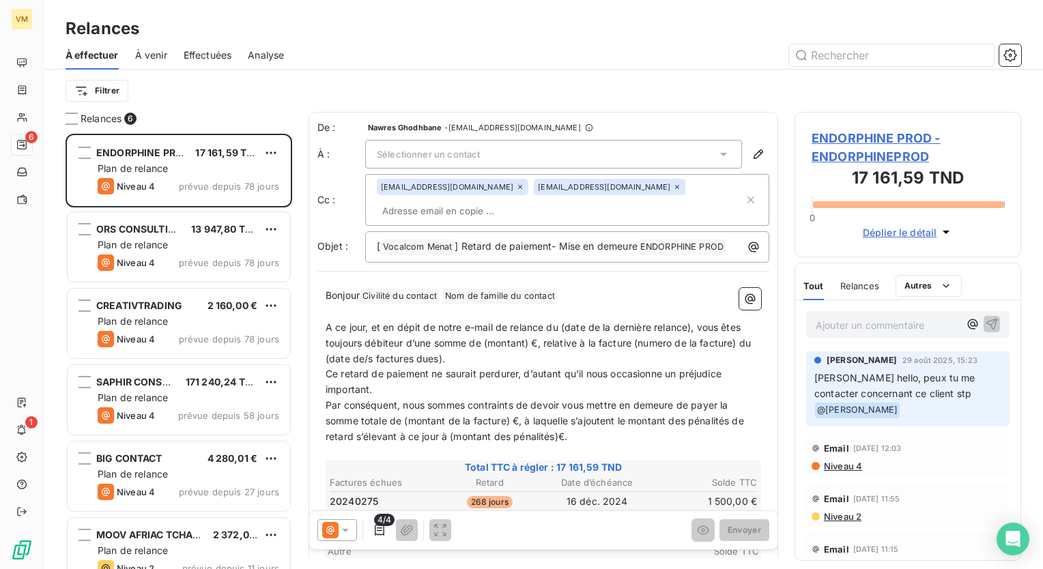
click at [229, 57] on span "Effectuées" at bounding box center [208, 55] width 48 height 14
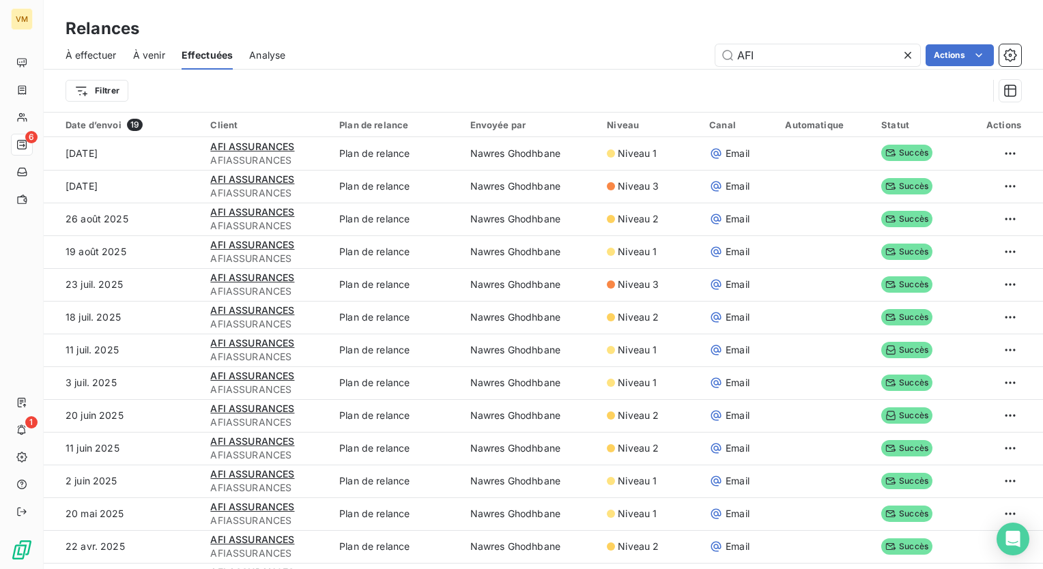
drag, startPoint x: 769, startPoint y: 56, endPoint x: 695, endPoint y: 48, distance: 73.4
click at [695, 48] on div "AFI Actions" at bounding box center [661, 55] width 719 height 22
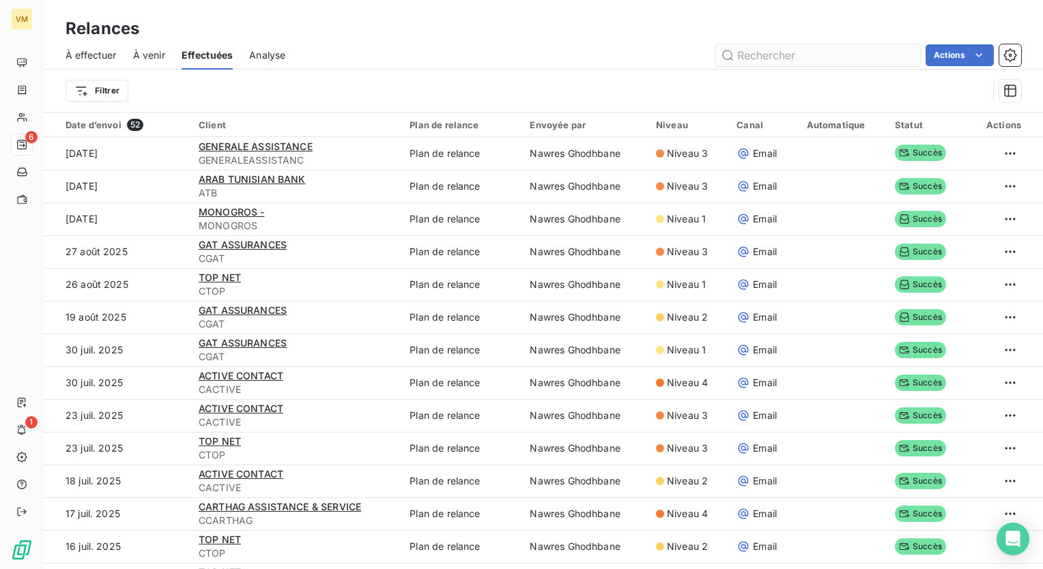
click at [758, 57] on input "text" at bounding box center [817, 55] width 205 height 22
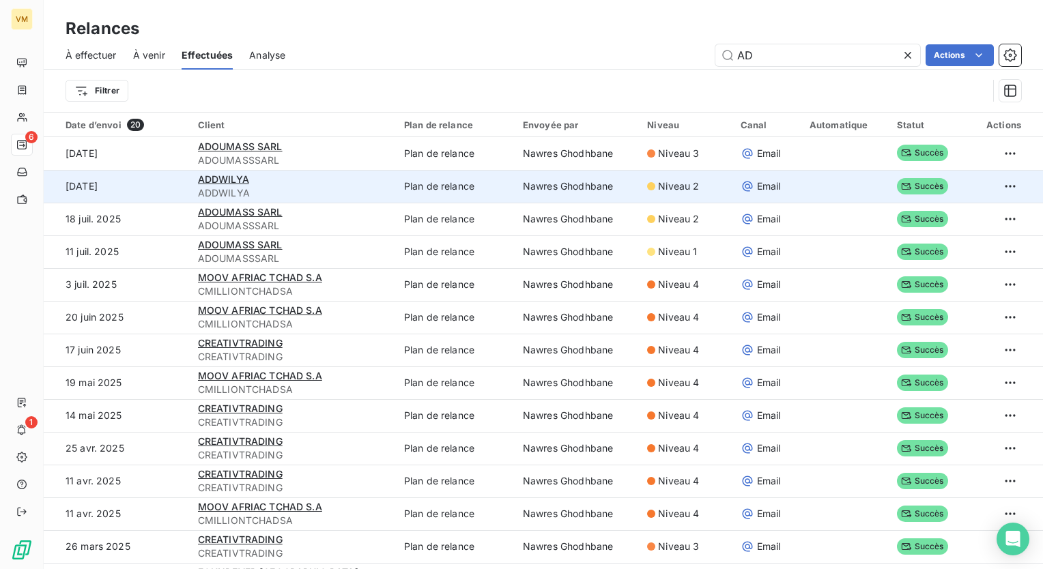
type input "AD"
click at [470, 184] on td "Plan de relance" at bounding box center [455, 186] width 119 height 33
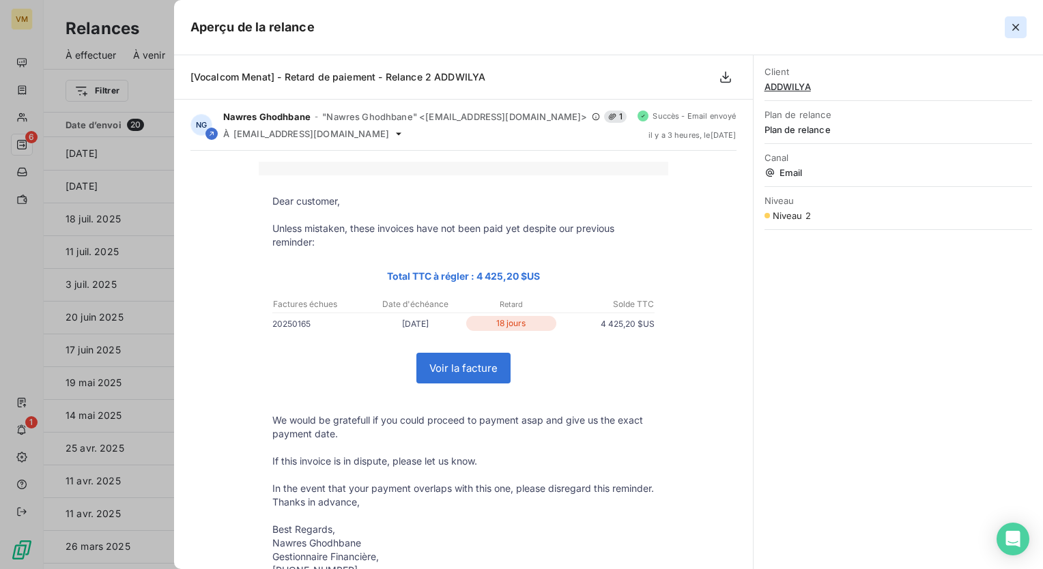
click at [1017, 22] on icon "button" at bounding box center [1016, 27] width 14 height 14
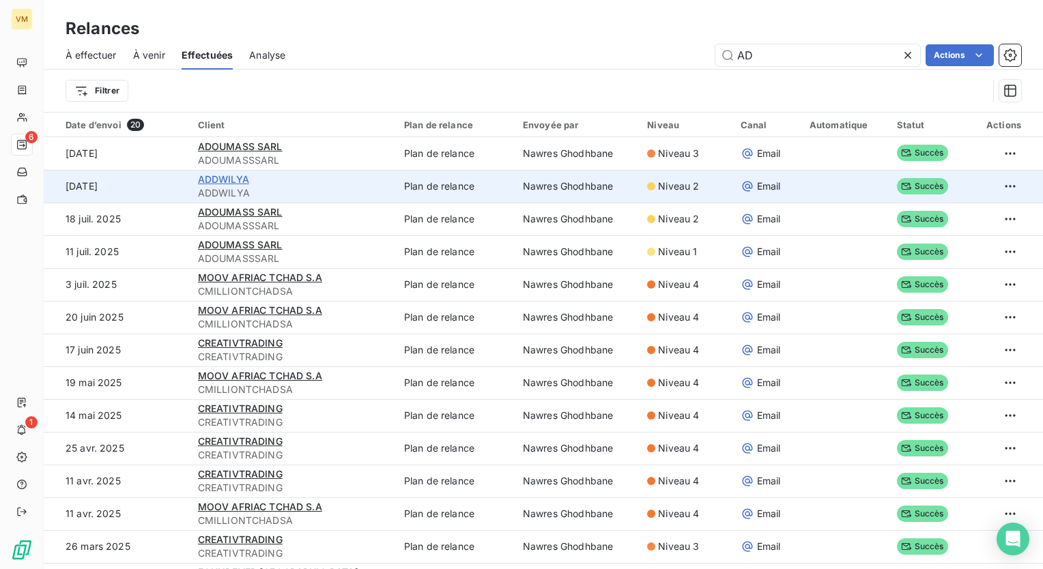
click at [202, 173] on span "ADDWILYA" at bounding box center [223, 179] width 51 height 12
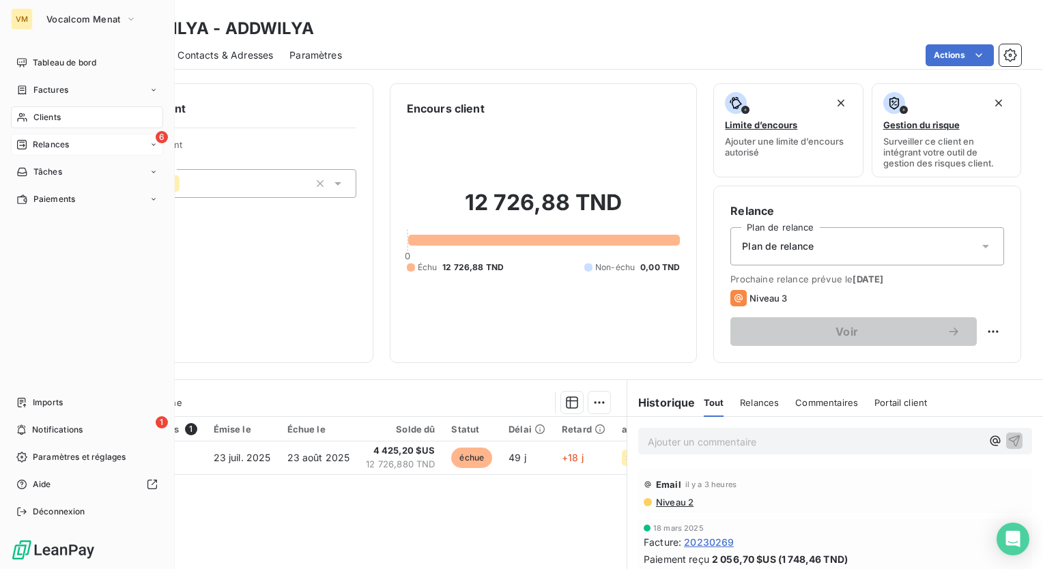
drag, startPoint x: 61, startPoint y: 158, endPoint x: 64, endPoint y: 152, distance: 7.4
click at [63, 154] on nav "Tableau de bord Factures Clients 6 Relances Tâches Paiements" at bounding box center [87, 131] width 152 height 158
click at [73, 141] on div "6 Relances" at bounding box center [87, 145] width 152 height 22
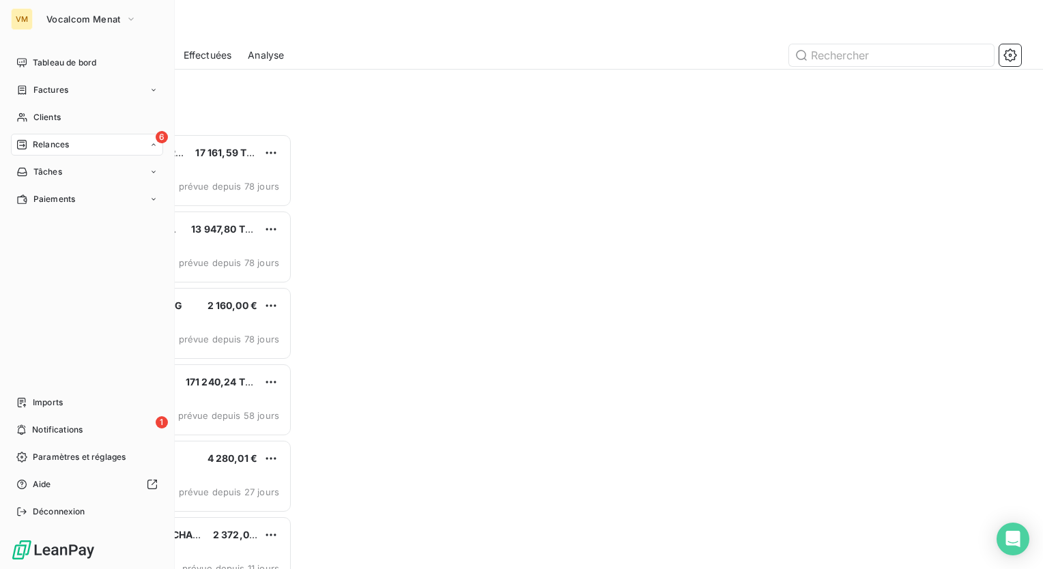
scroll to position [425, 216]
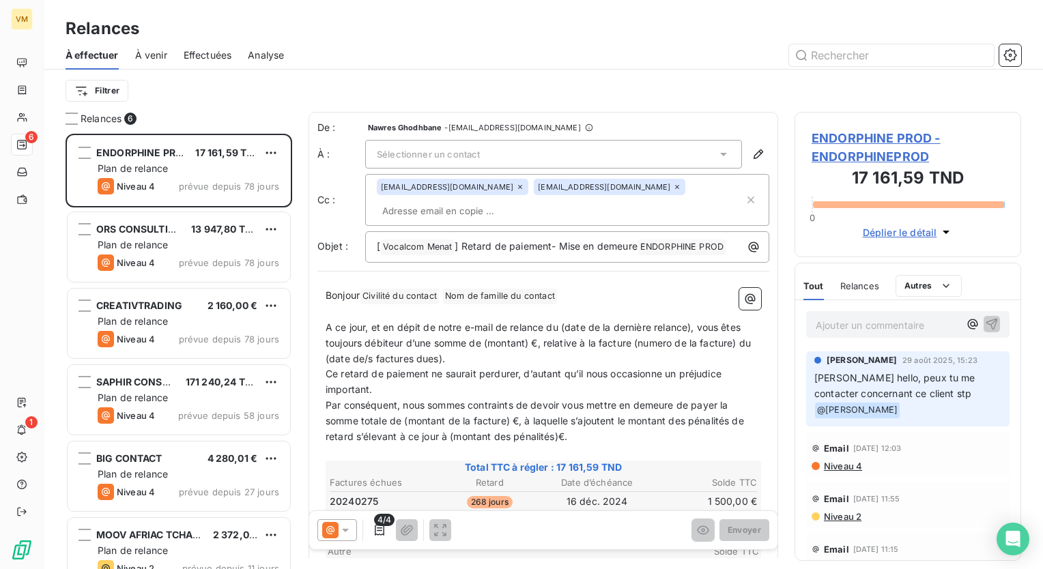
click at [203, 51] on span "Effectuées" at bounding box center [208, 55] width 48 height 14
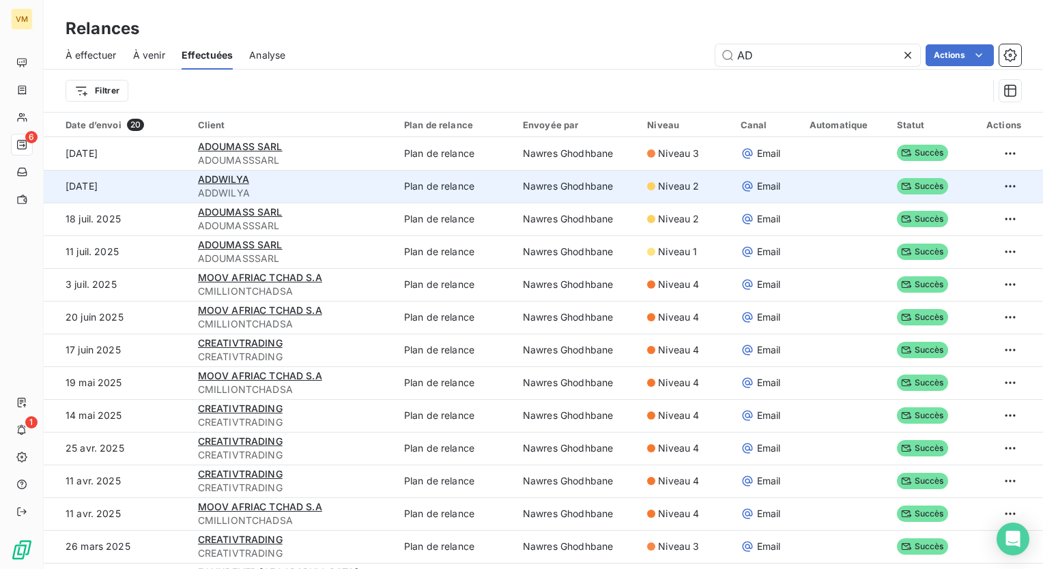
click at [405, 186] on td "Plan de relance" at bounding box center [455, 186] width 119 height 33
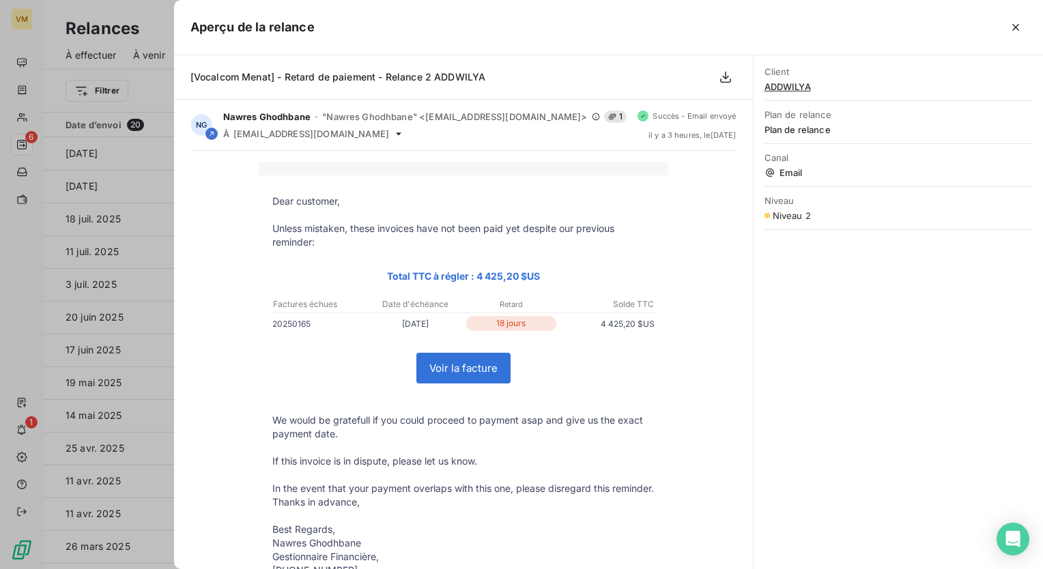
click at [1007, 23] on button "button" at bounding box center [1016, 27] width 22 height 22
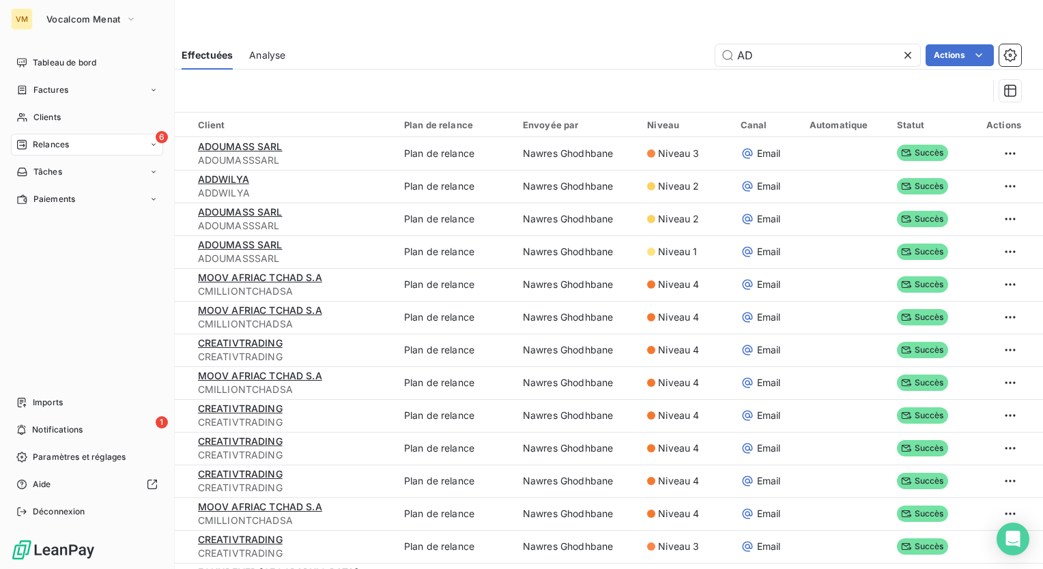
click at [66, 147] on span "Relances" at bounding box center [51, 145] width 36 height 12
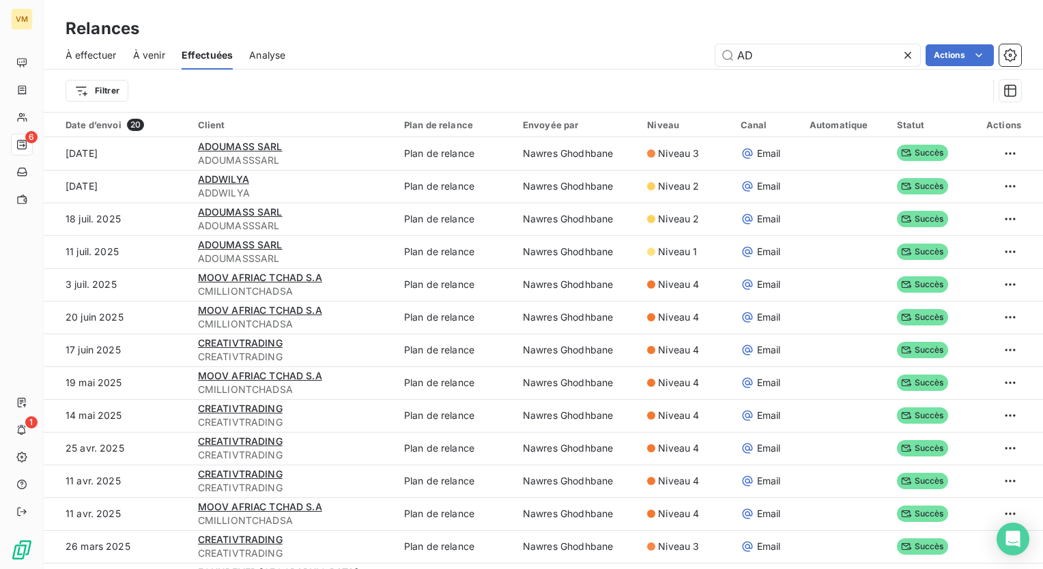
click at [338, 81] on div "Filtrer" at bounding box center [527, 91] width 922 height 26
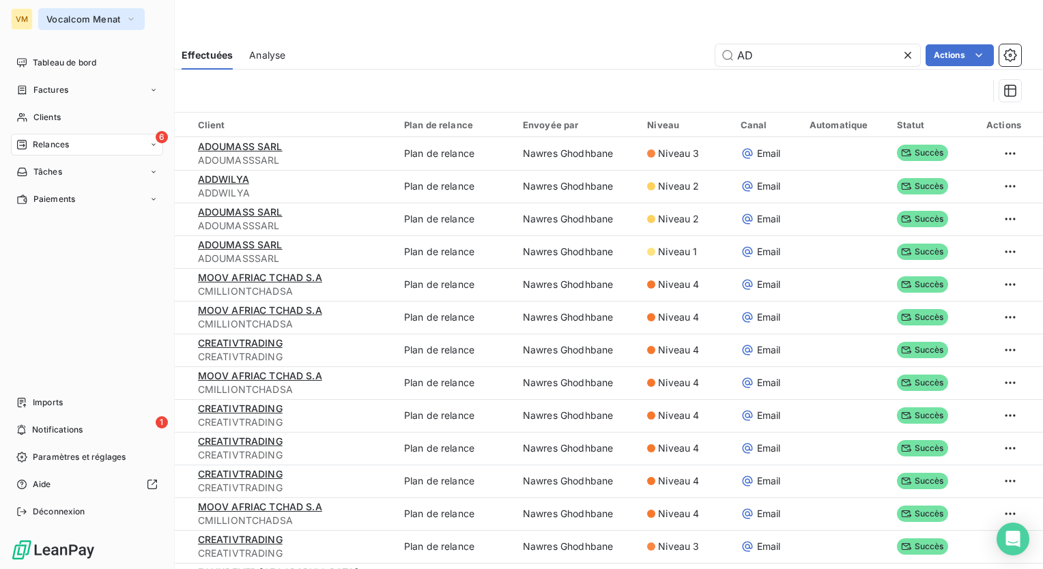
click at [83, 20] on span "Vocalcom Menat" at bounding box center [83, 19] width 74 height 11
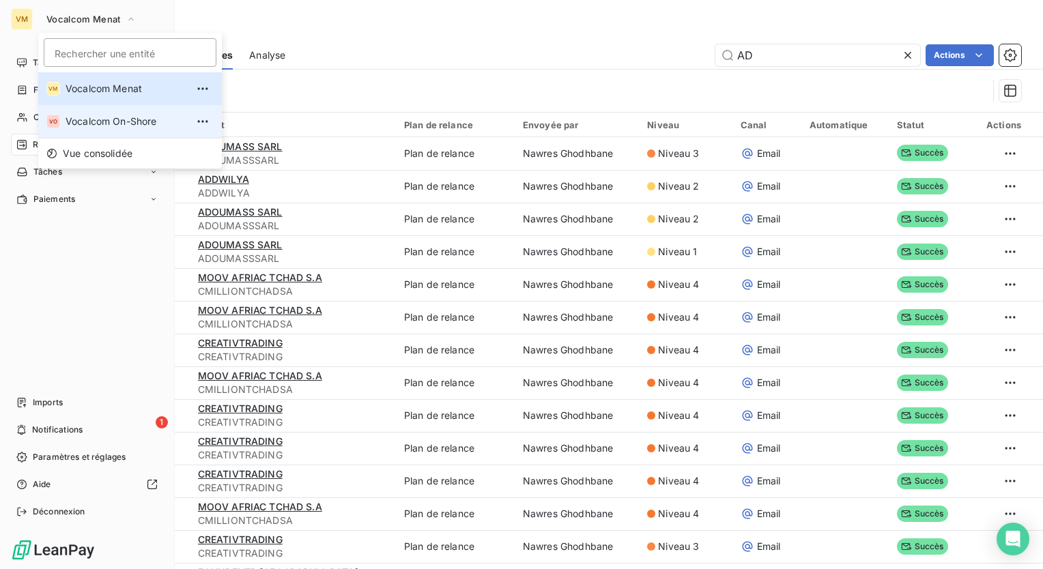
click at [78, 115] on span "Vocalcom On-Shore" at bounding box center [126, 122] width 121 height 14
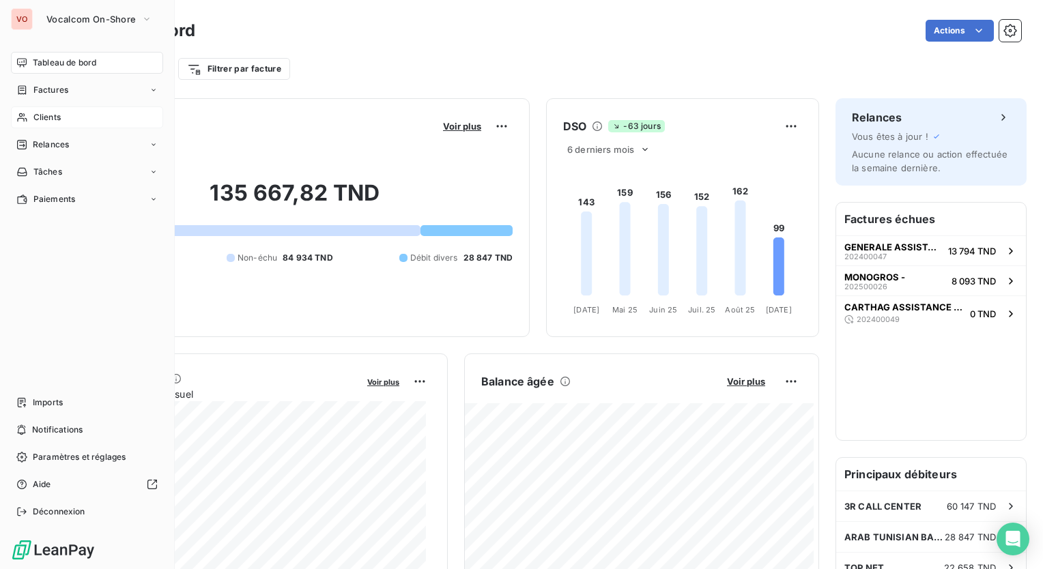
click at [59, 121] on span "Clients" at bounding box center [46, 117] width 27 height 12
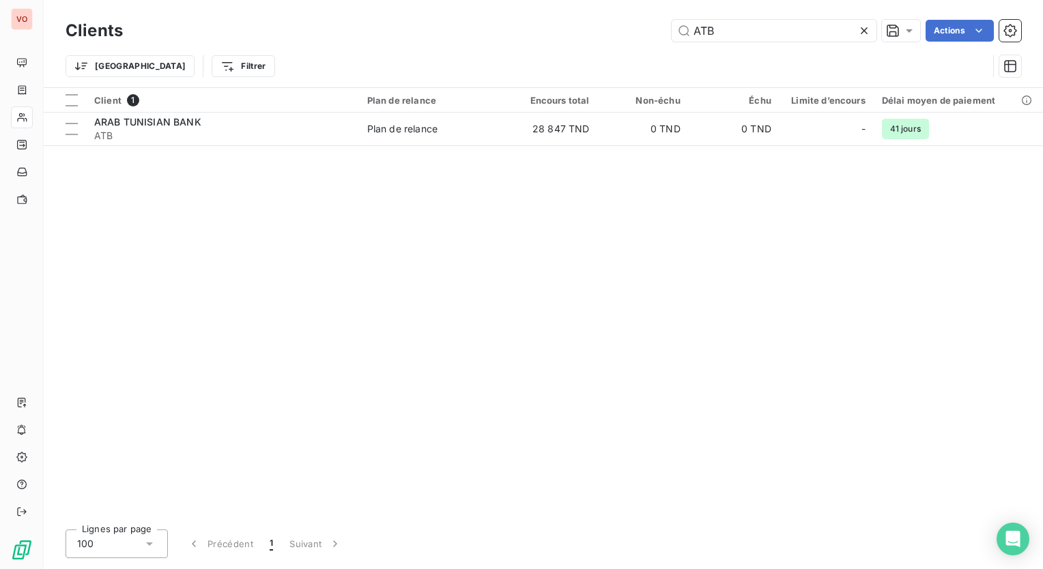
drag, startPoint x: 757, startPoint y: 26, endPoint x: 664, endPoint y: 26, distance: 92.8
click at [664, 26] on div "ATB Actions" at bounding box center [580, 31] width 882 height 22
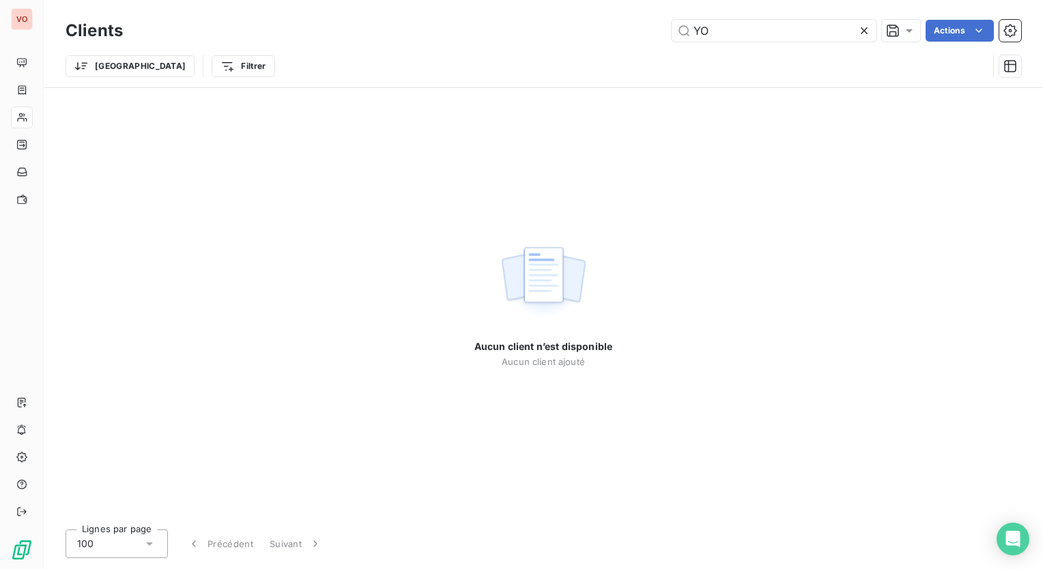
type input "Y"
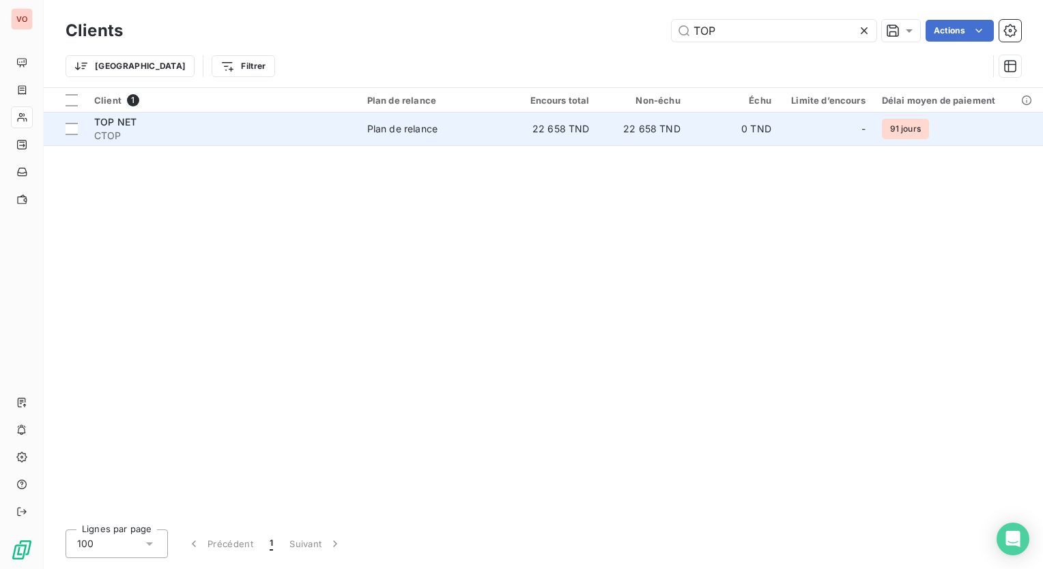
type input "TOP"
click at [721, 134] on td "0 TND" at bounding box center [734, 129] width 91 height 33
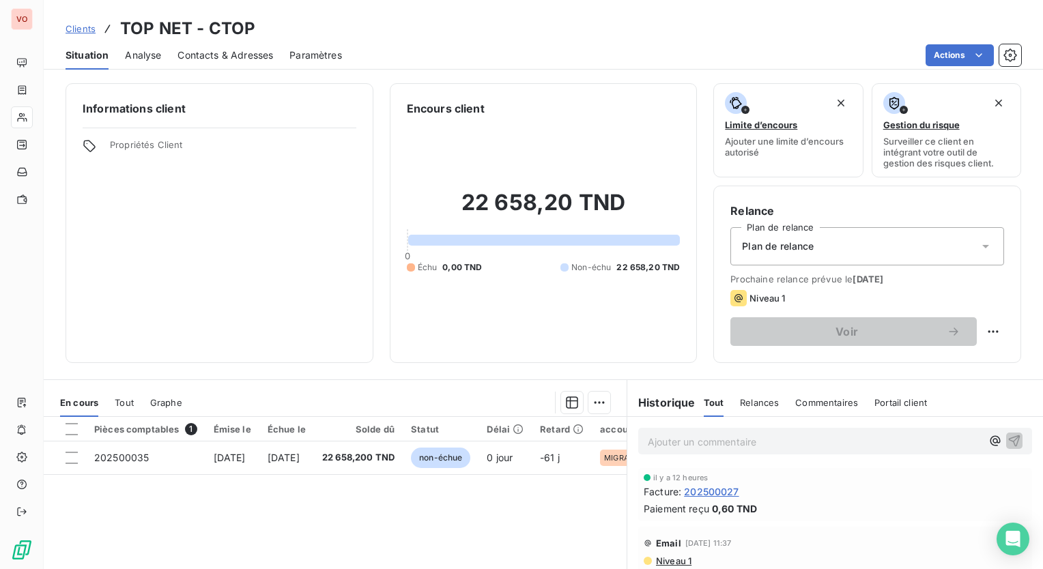
click at [244, 57] on span "Contacts & Adresses" at bounding box center [225, 55] width 96 height 14
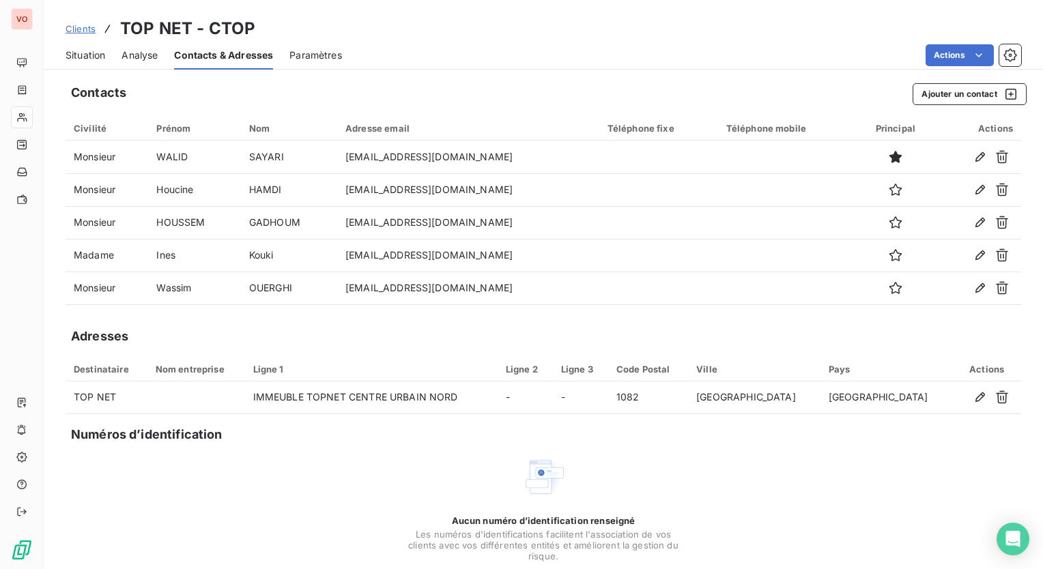
click at [79, 55] on span "Situation" at bounding box center [86, 55] width 40 height 14
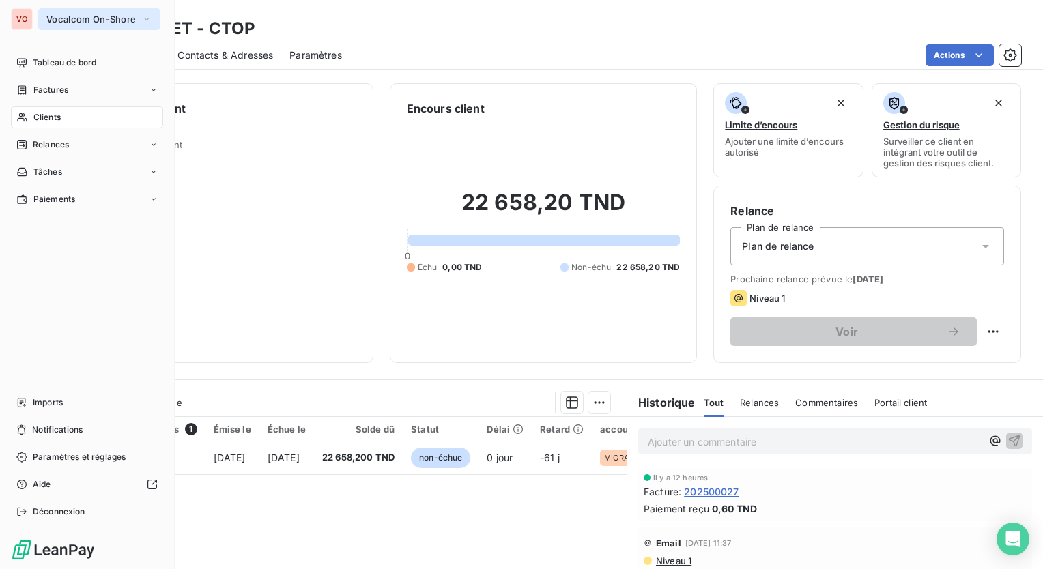
click at [96, 18] on span "Vocalcom On-Shore" at bounding box center [90, 19] width 89 height 11
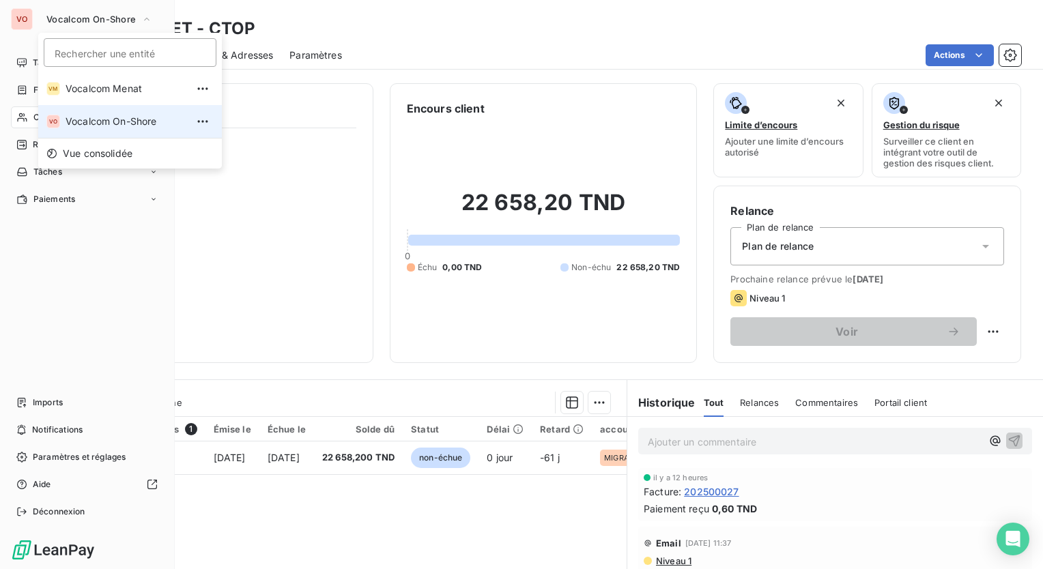
click at [126, 123] on span "Vocalcom On-Shore" at bounding box center [126, 122] width 121 height 14
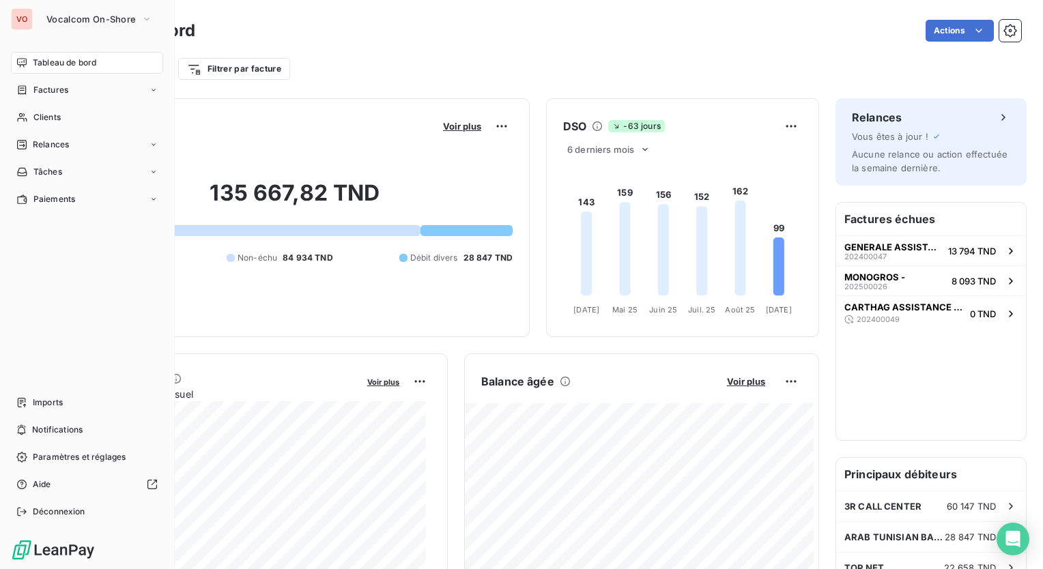
click at [34, 22] on div "VO Vocalcom On-Shore" at bounding box center [87, 19] width 152 height 22
click at [92, 21] on span "Vocalcom On-Shore" at bounding box center [90, 19] width 89 height 11
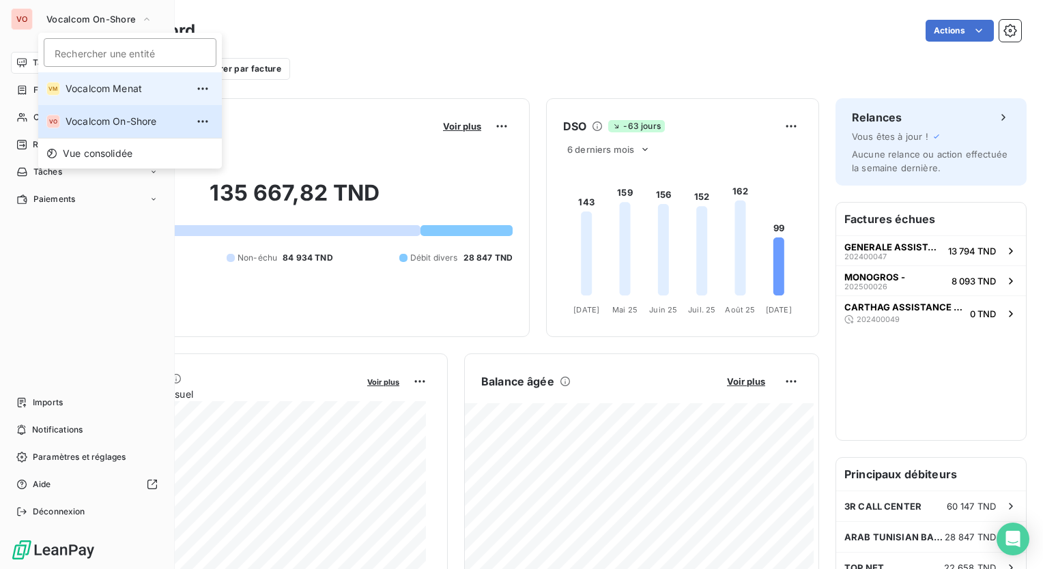
click at [129, 83] on span "Vocalcom Menat" at bounding box center [126, 89] width 121 height 14
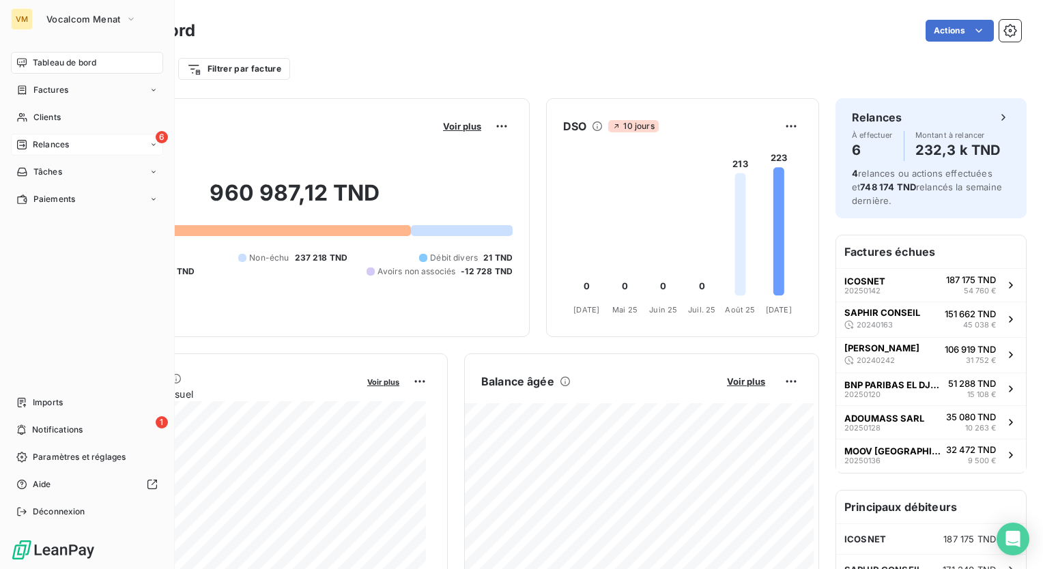
click at [103, 143] on div "6 Relances" at bounding box center [87, 145] width 152 height 22
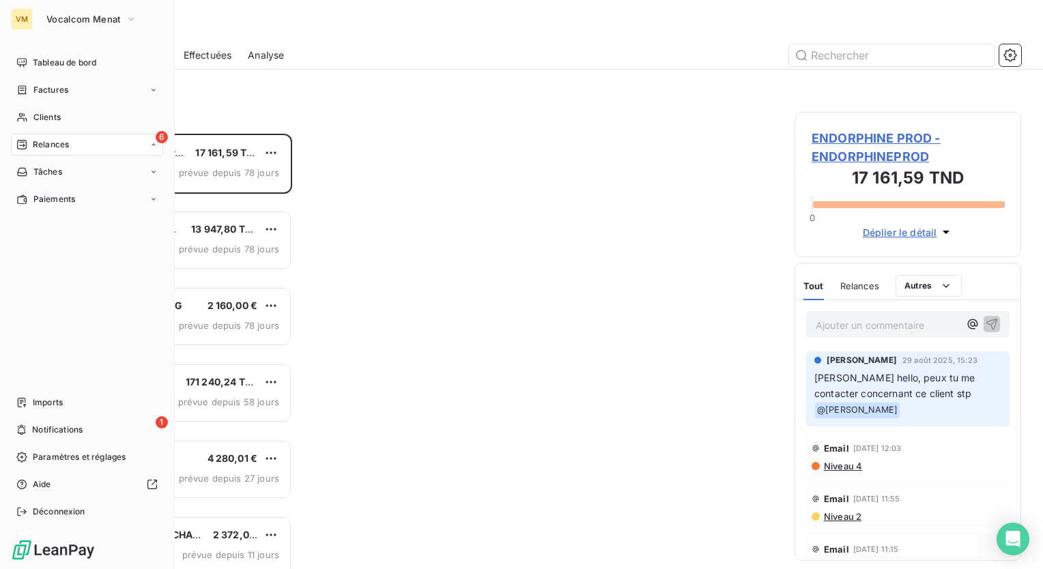
scroll to position [425, 216]
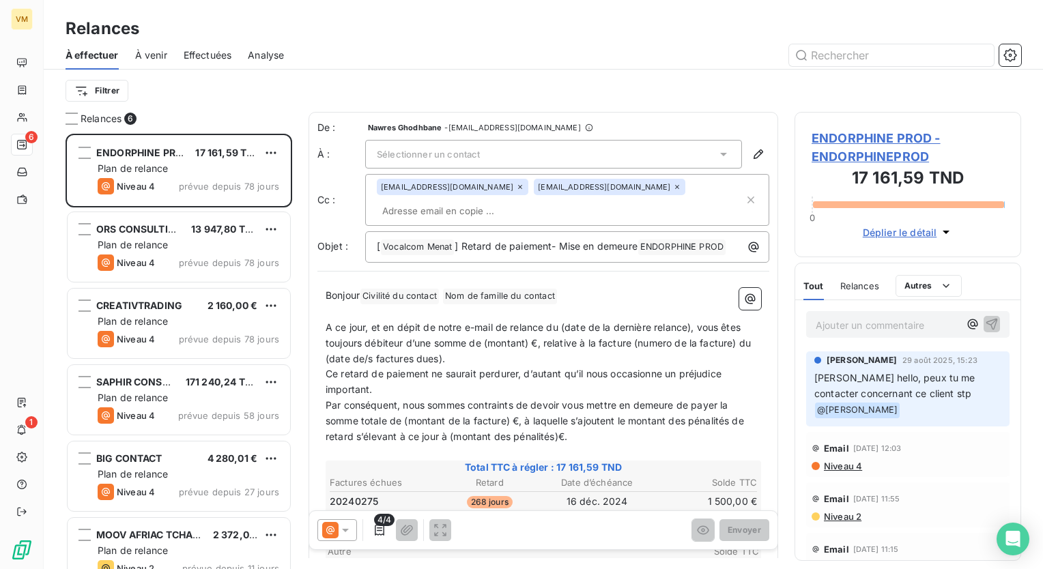
click at [196, 54] on span "Effectuées" at bounding box center [208, 55] width 48 height 14
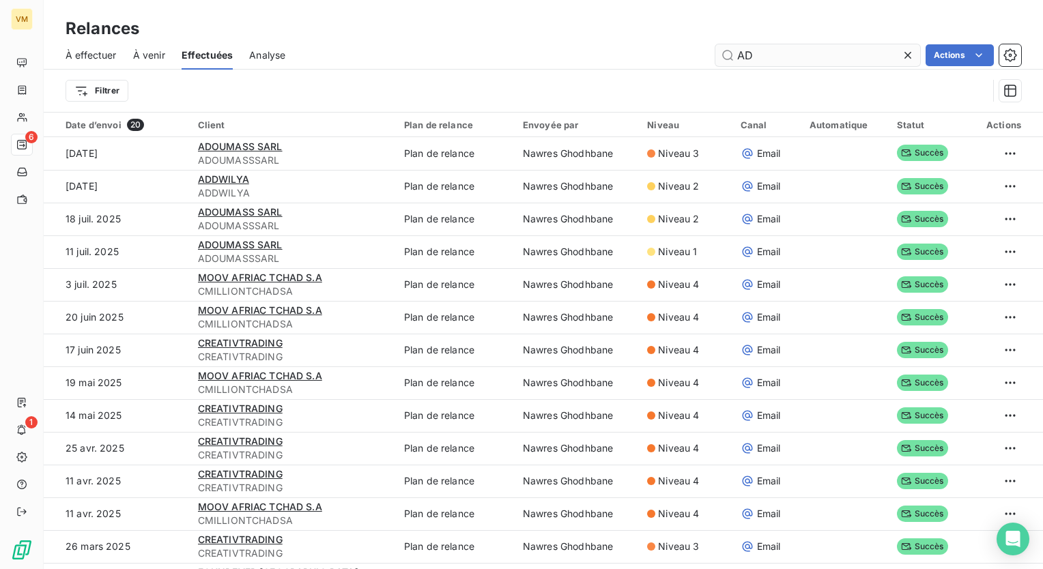
drag, startPoint x: 757, startPoint y: 61, endPoint x: 732, endPoint y: 59, distance: 24.7
click at [732, 59] on input "AD" at bounding box center [817, 55] width 205 height 22
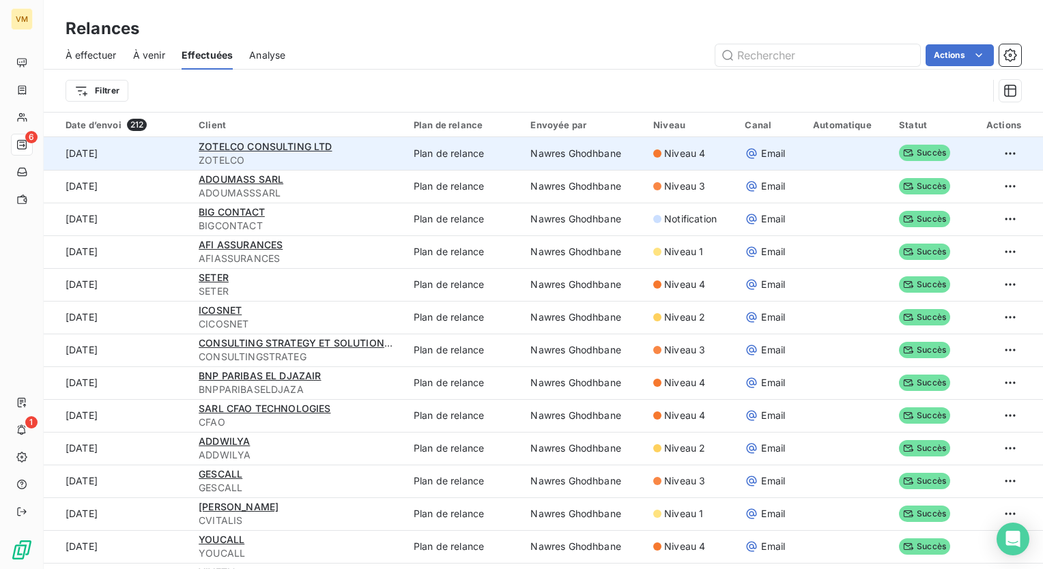
click at [358, 151] on div "ZOTELCO CONSULTING LTD" at bounding box center [298, 147] width 199 height 14
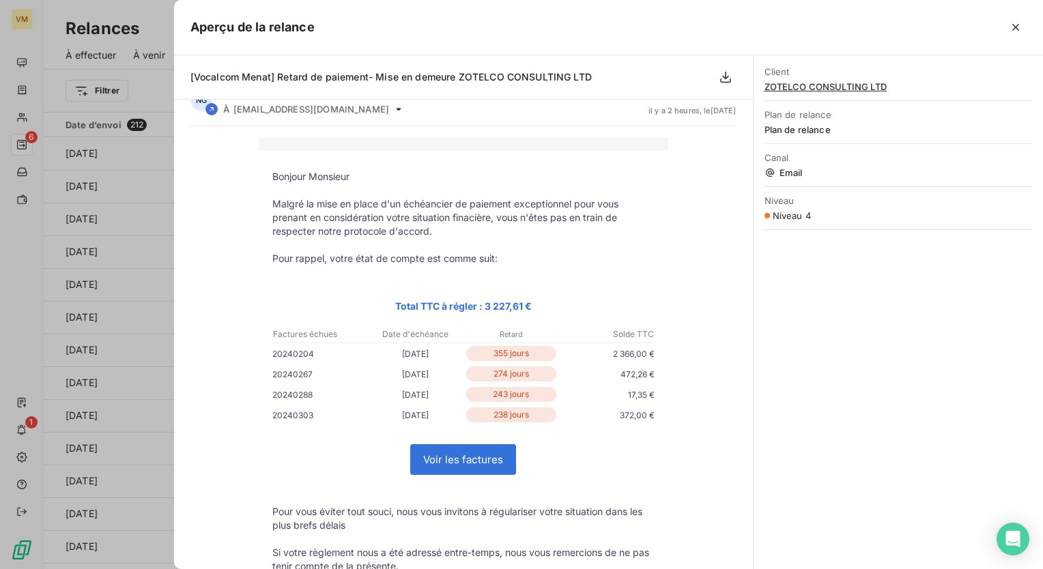
scroll to position [68, 0]
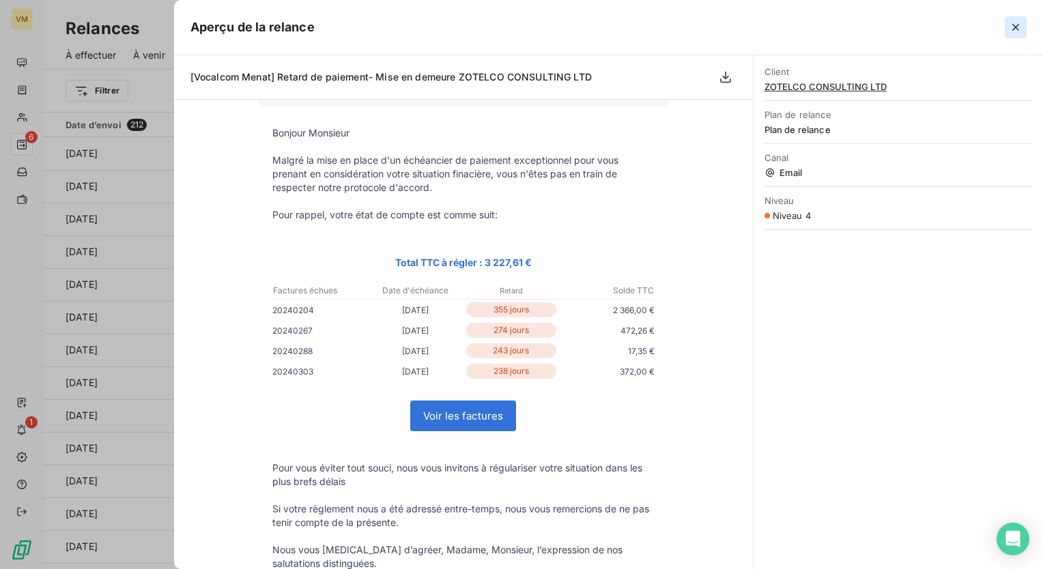
click at [1018, 20] on icon "button" at bounding box center [1016, 27] width 14 height 14
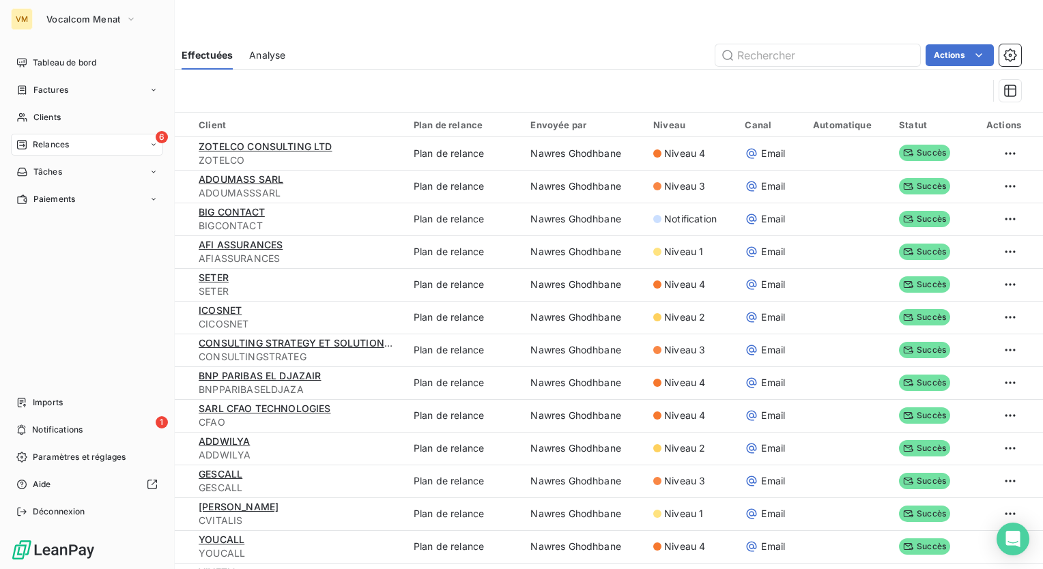
click at [58, 146] on span "Relances" at bounding box center [51, 145] width 36 height 12
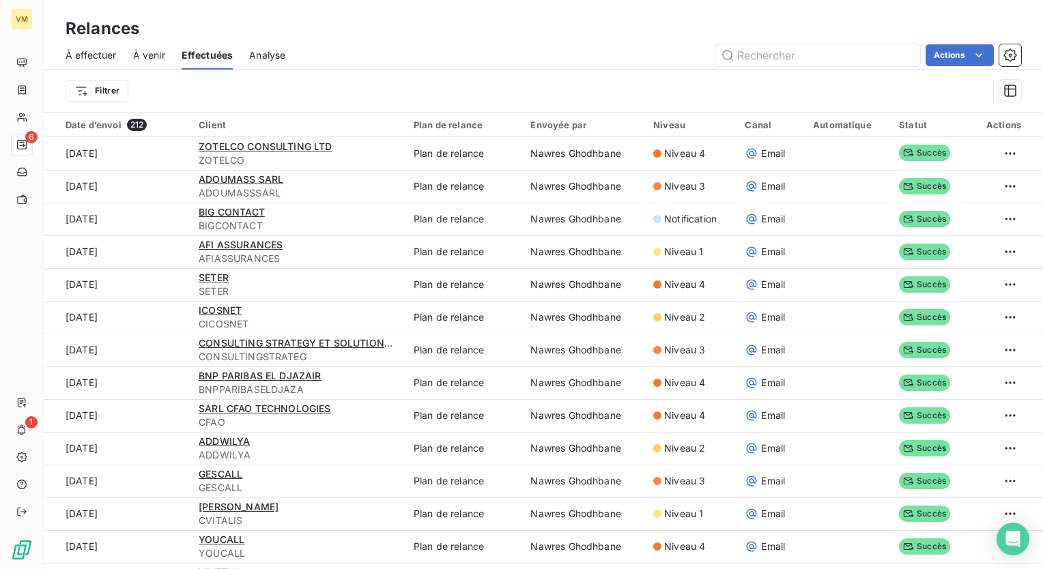
click at [381, 96] on div "Filtrer" at bounding box center [527, 91] width 922 height 26
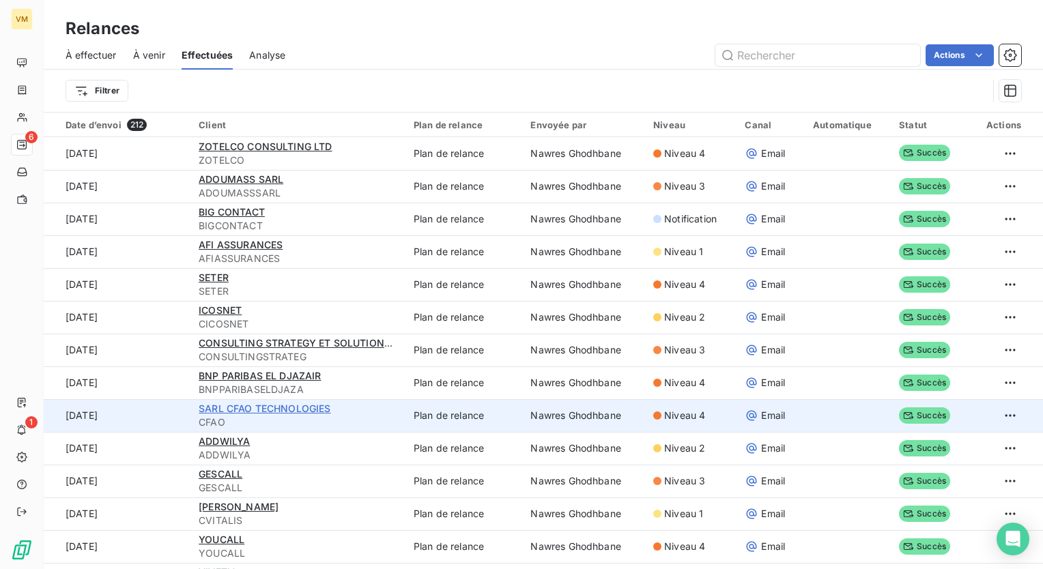
click at [315, 407] on span "SARL CFAO TECHNOLOGIES" at bounding box center [265, 409] width 132 height 12
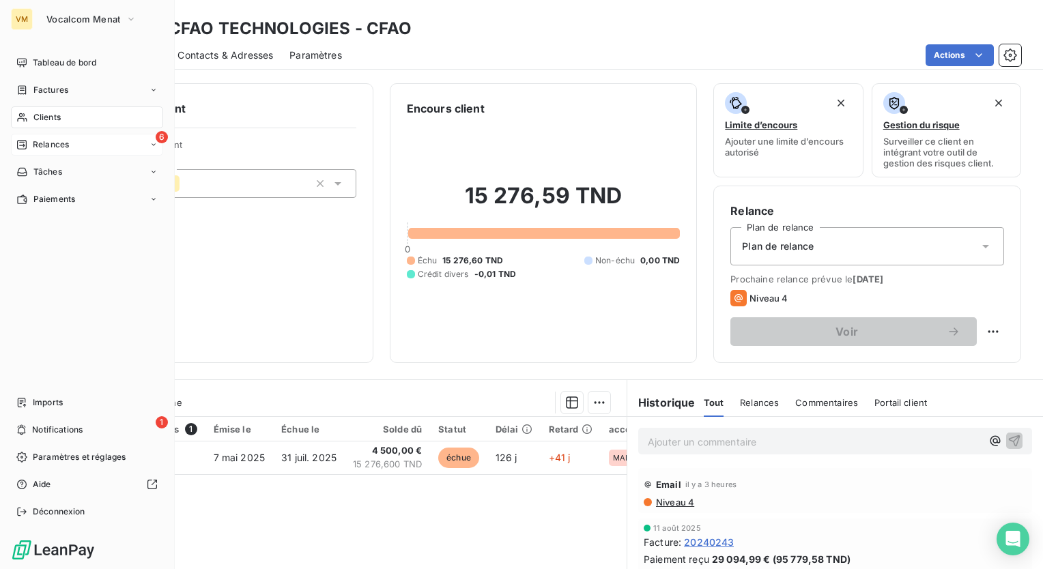
click at [30, 141] on div "Relances" at bounding box center [42, 145] width 53 height 12
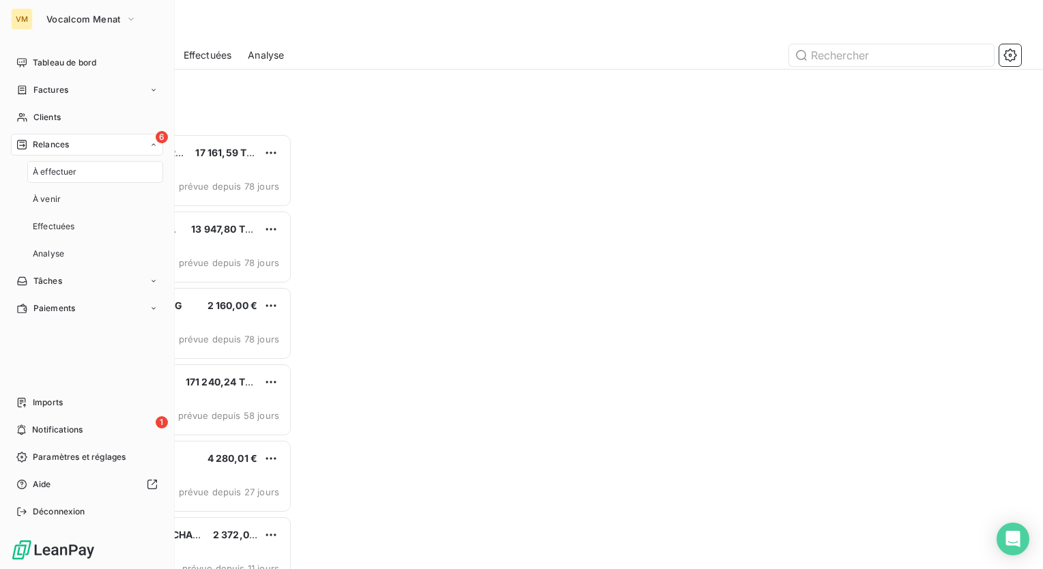
scroll to position [425, 216]
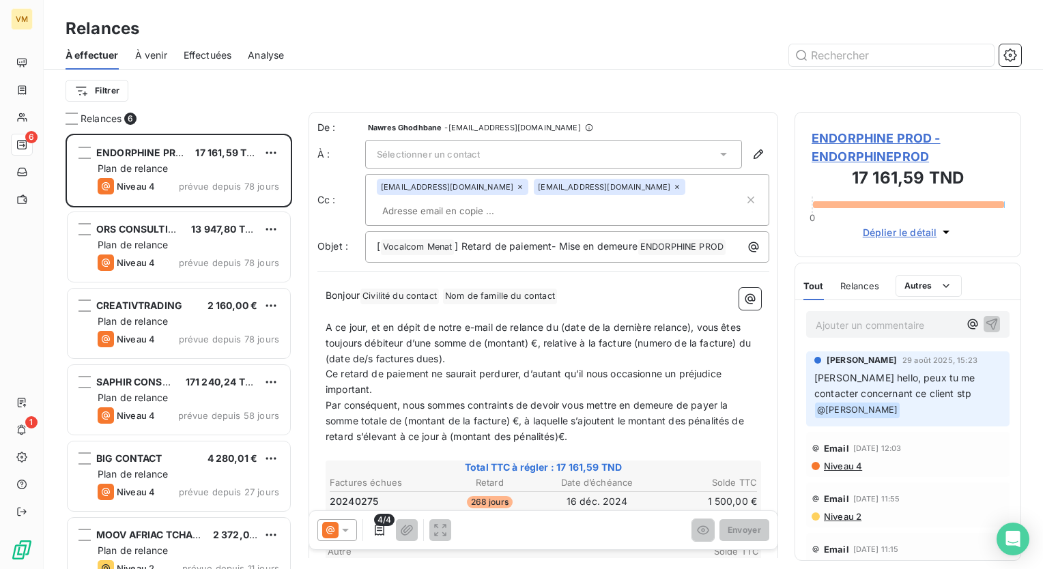
click at [194, 56] on span "Effectuées" at bounding box center [208, 55] width 48 height 14
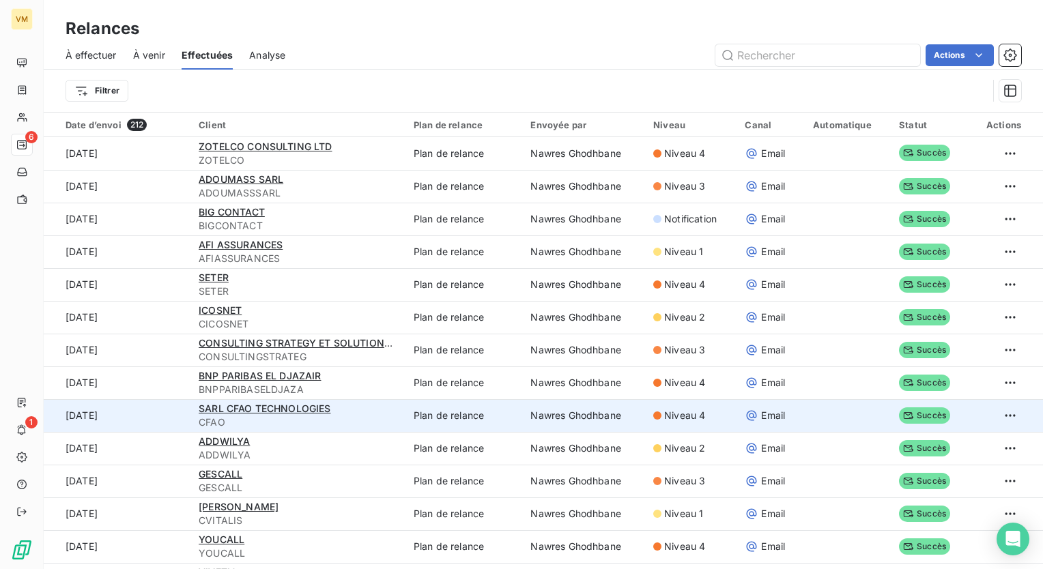
click at [339, 399] on td "SARL CFAO TECHNOLOGIES CFAO" at bounding box center [297, 415] width 215 height 33
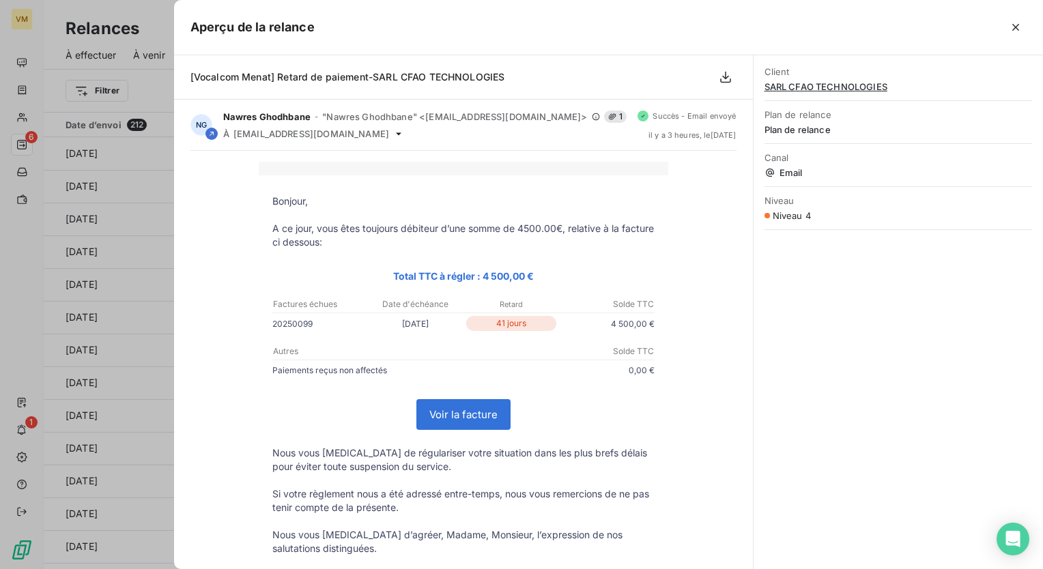
drag, startPoint x: 1020, startPoint y: 26, endPoint x: 993, endPoint y: 44, distance: 32.9
click at [1020, 26] on icon "button" at bounding box center [1016, 27] width 14 height 14
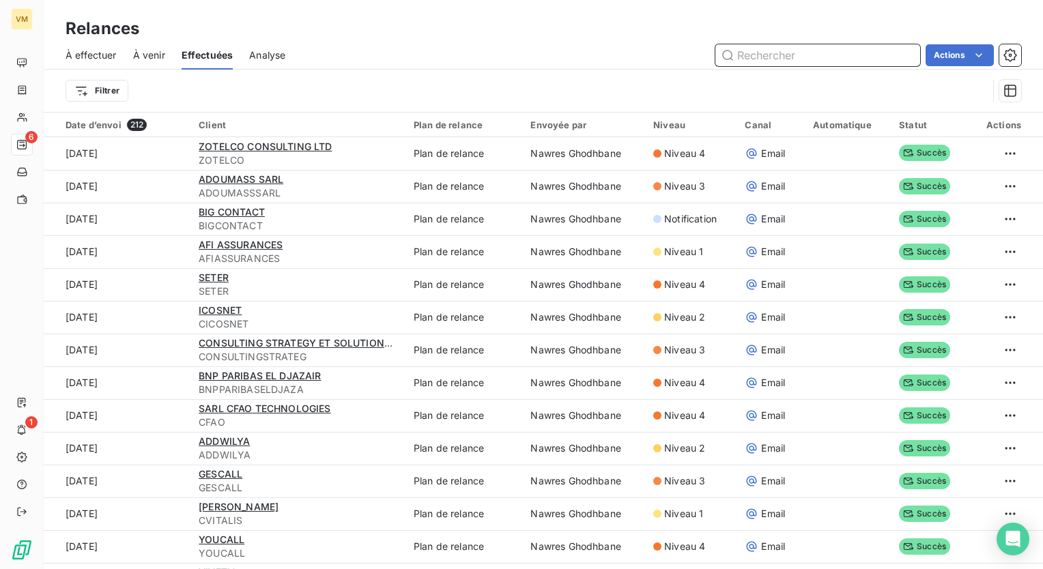
click at [781, 53] on input "text" at bounding box center [817, 55] width 205 height 22
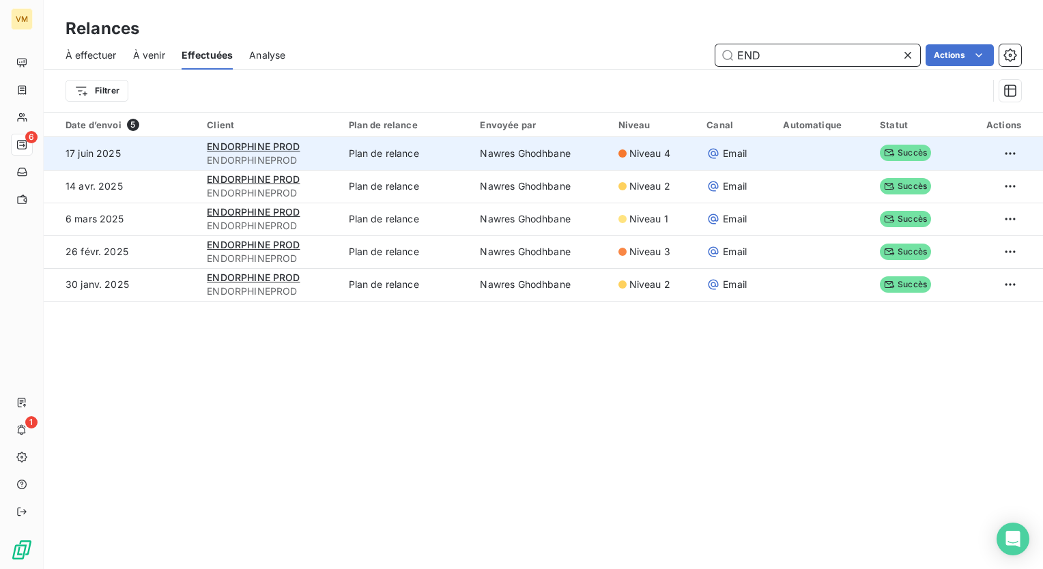
type input "END"
click at [502, 156] on td "Nawres Ghodhbane" at bounding box center [541, 153] width 138 height 33
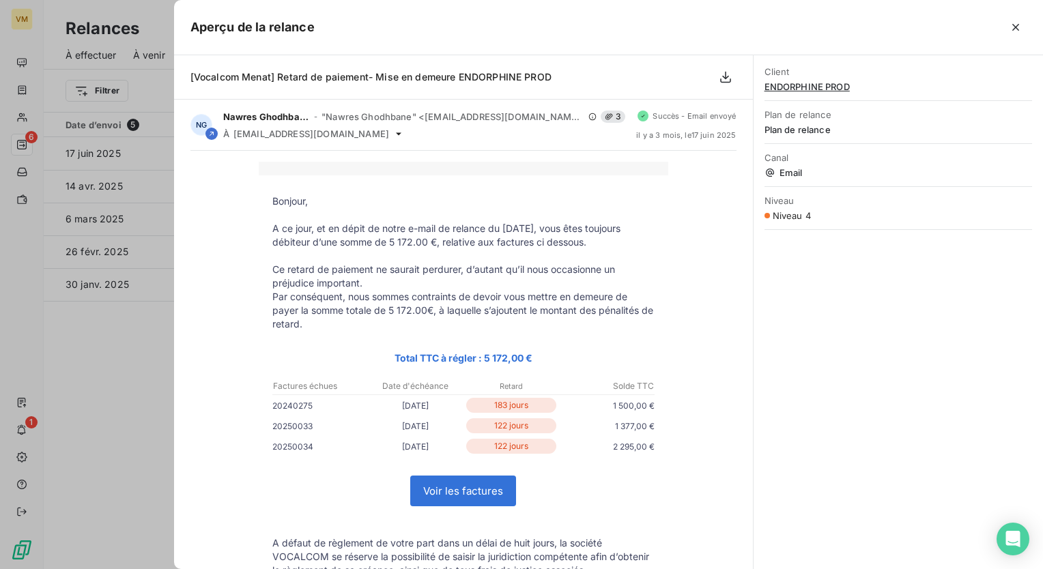
click at [1018, 35] on button "button" at bounding box center [1016, 27] width 22 height 22
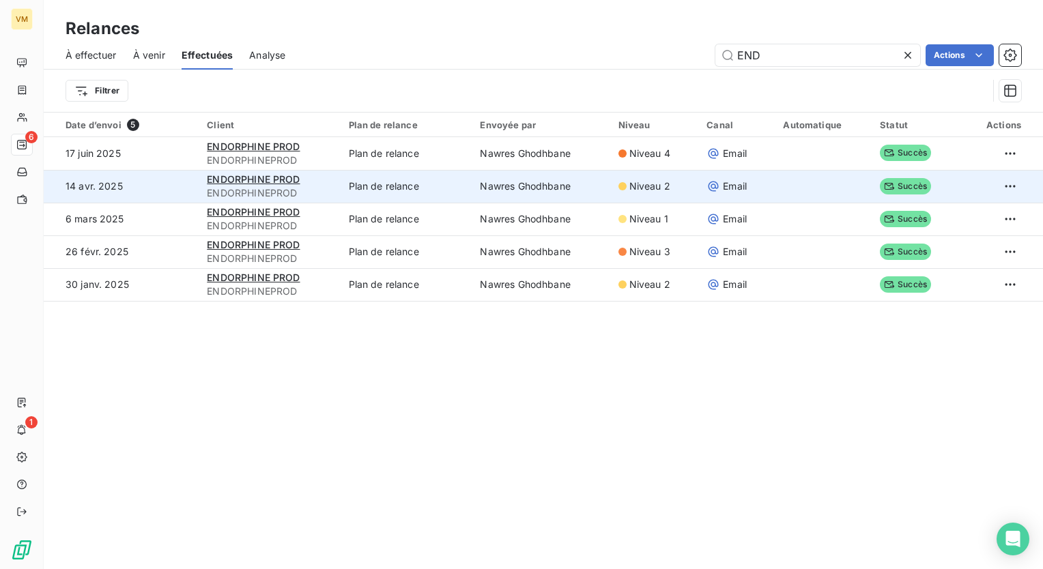
click at [618, 184] on div at bounding box center [622, 186] width 8 height 8
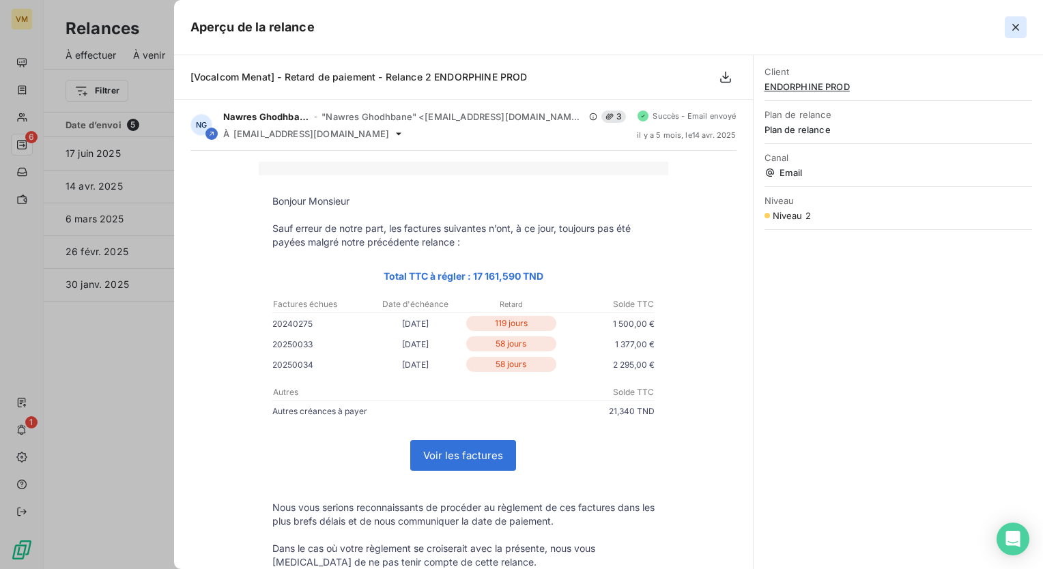
click at [1014, 23] on icon "button" at bounding box center [1016, 27] width 14 height 14
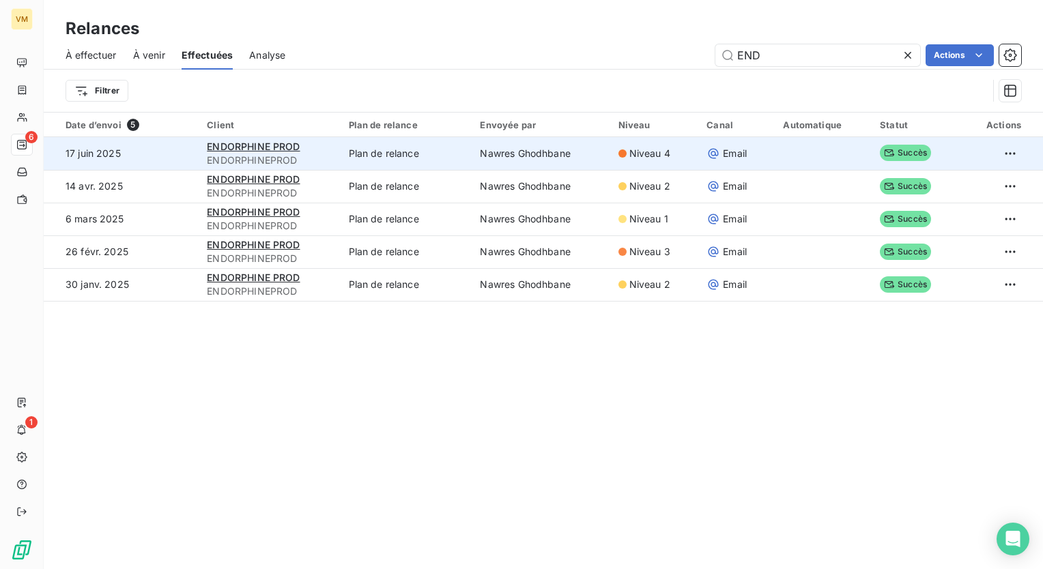
click at [598, 152] on td "Nawres Ghodhbane" at bounding box center [541, 153] width 138 height 33
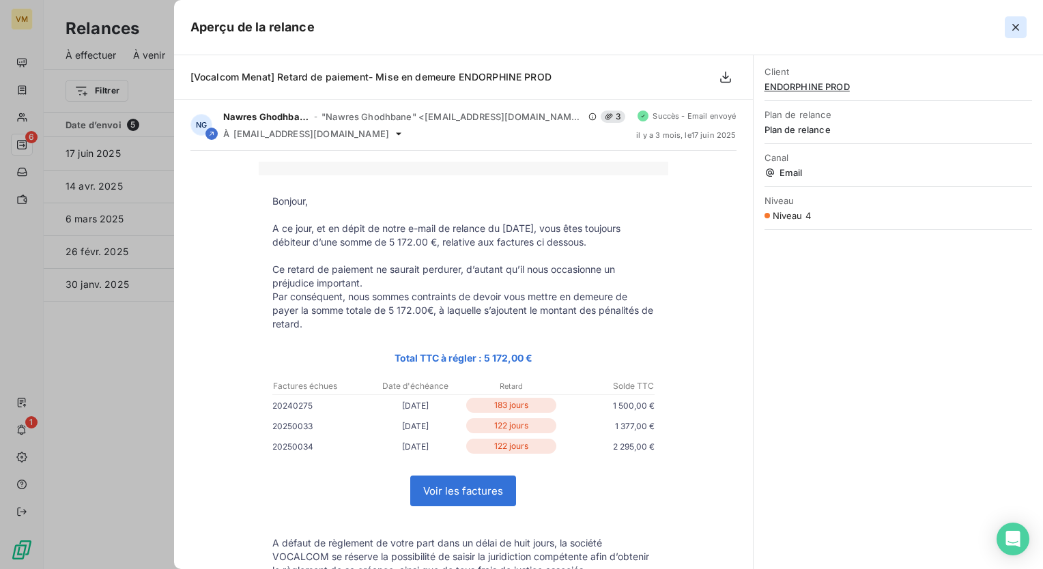
click at [1016, 31] on icon "button" at bounding box center [1016, 27] width 14 height 14
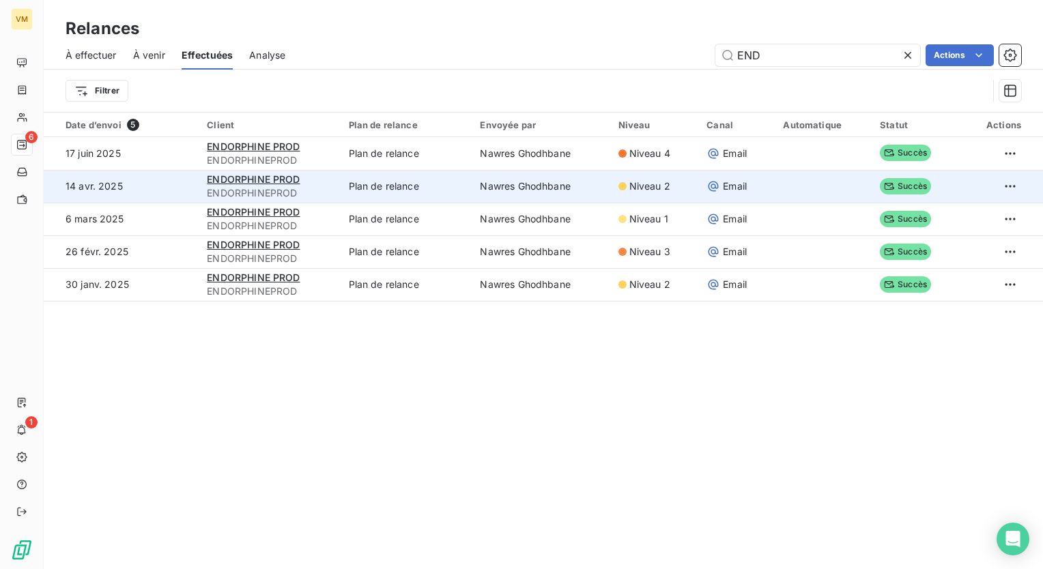
click at [672, 199] on td "Niveau 2" at bounding box center [654, 186] width 89 height 33
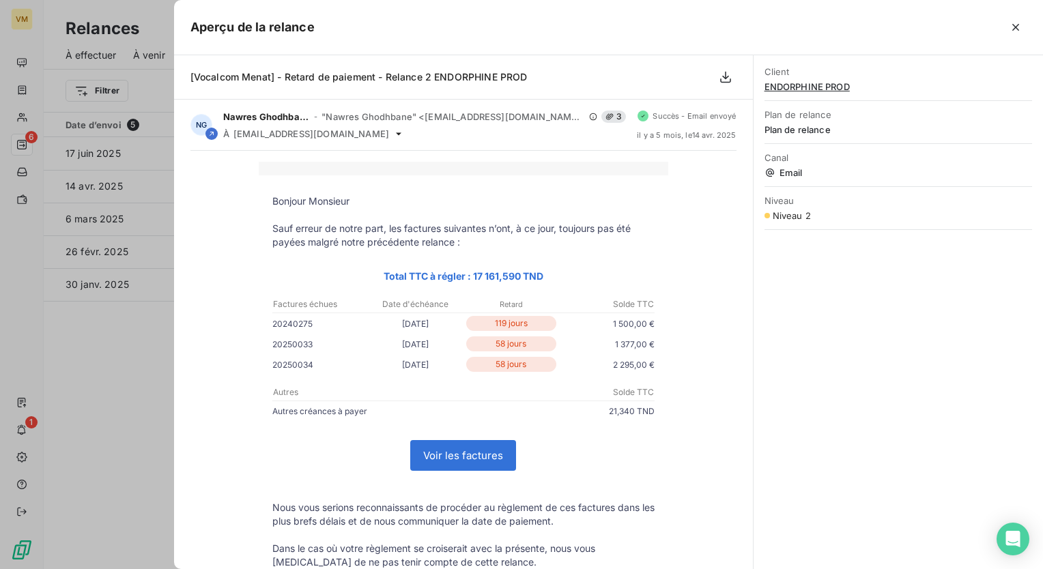
click at [677, 350] on div "Bonjour Monsieur Sauf erreur de notre part, les factures suivantes n’ont, à ce …" at bounding box center [463, 445] width 546 height 567
click at [1014, 31] on icon "button" at bounding box center [1016, 27] width 14 height 14
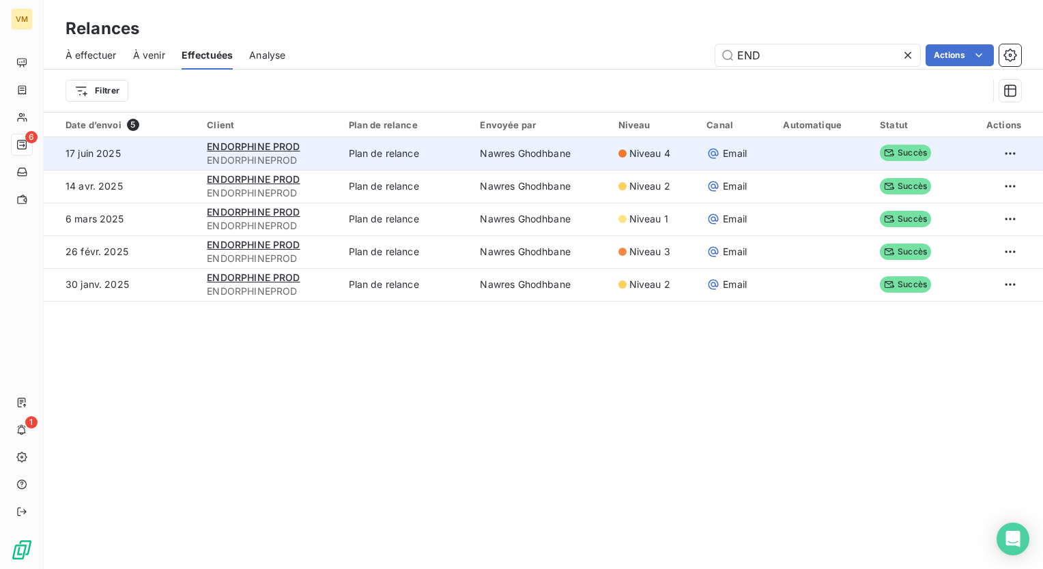
click at [554, 162] on td "Nawres Ghodhbane" at bounding box center [541, 153] width 138 height 33
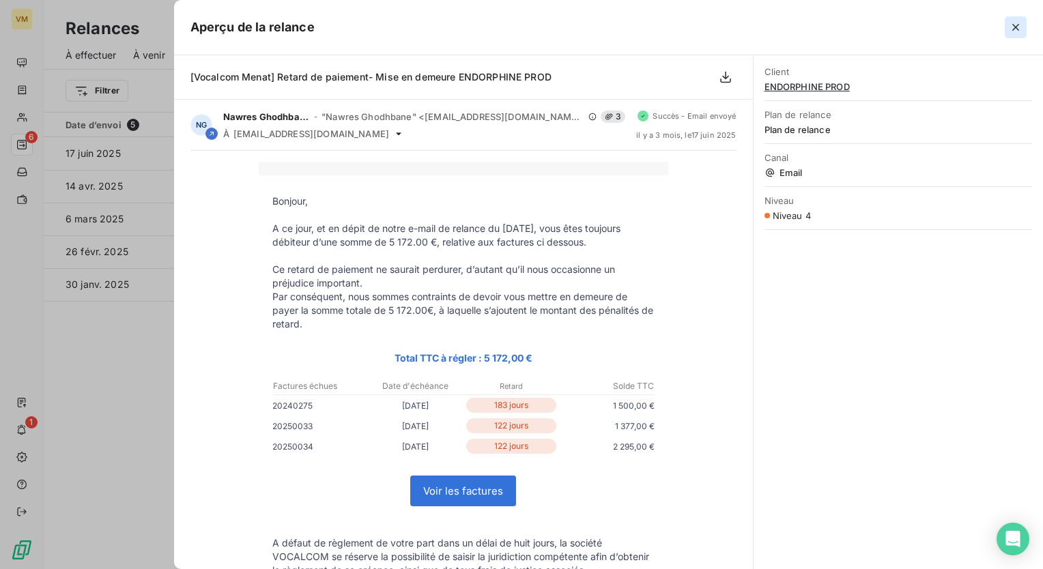
click at [1019, 20] on icon "button" at bounding box center [1016, 27] width 14 height 14
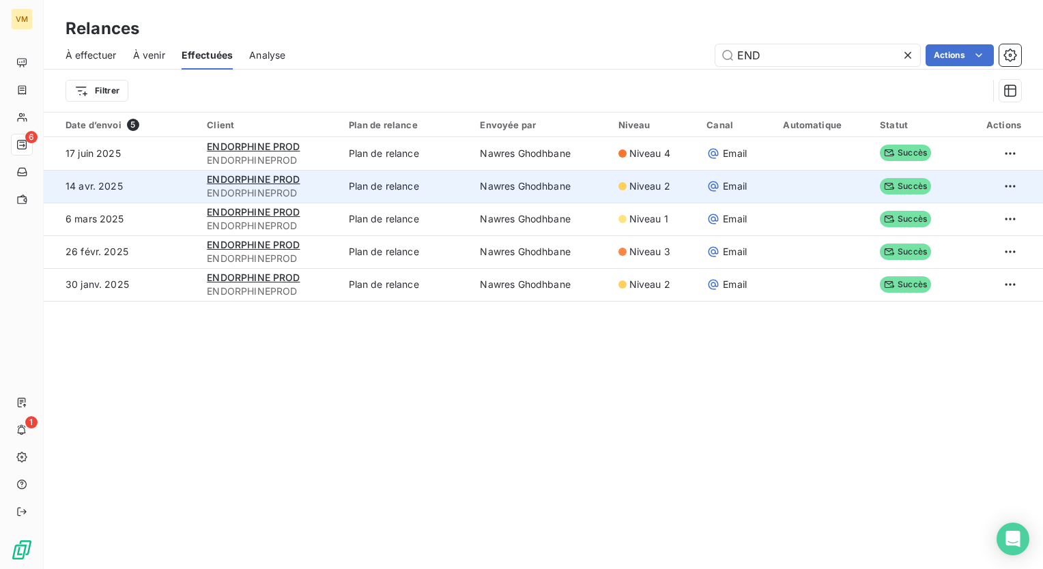
click at [574, 195] on td "Nawres Ghodhbane" at bounding box center [541, 186] width 138 height 33
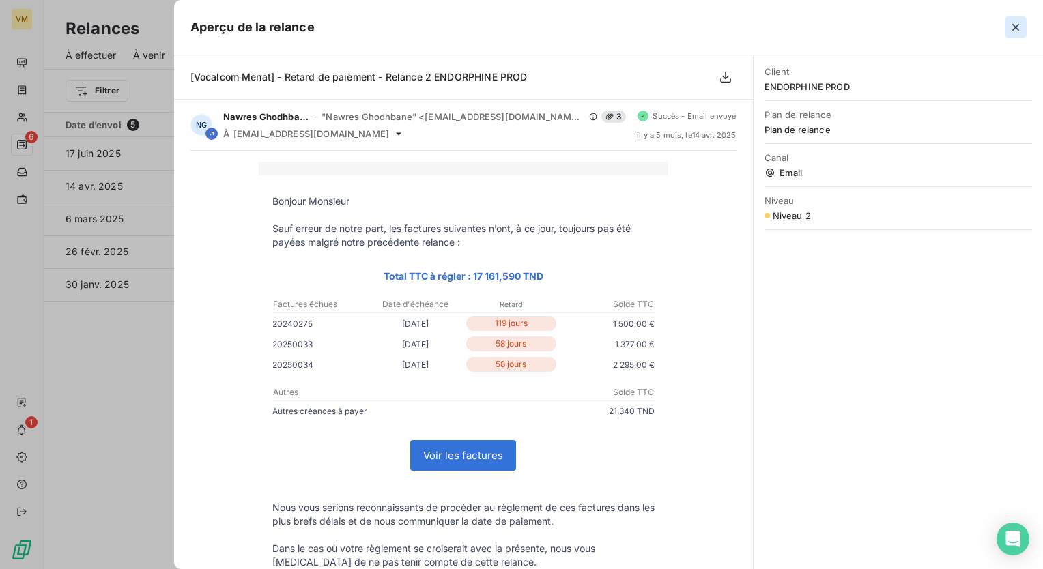
click at [1007, 24] on button "button" at bounding box center [1016, 27] width 22 height 22
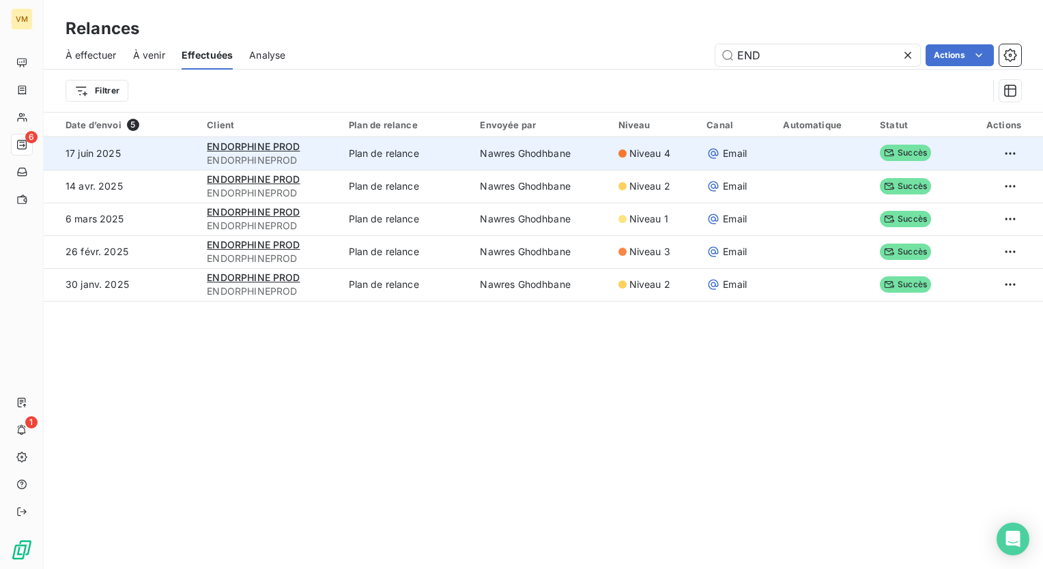
click at [472, 158] on td "Nawres Ghodhbane" at bounding box center [541, 153] width 138 height 33
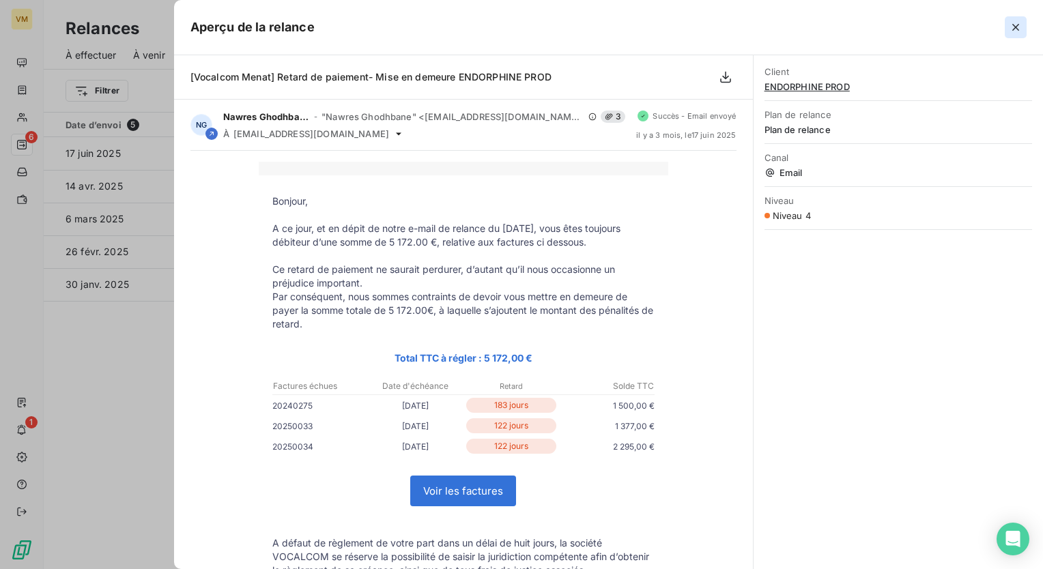
click at [1018, 33] on icon "button" at bounding box center [1016, 27] width 14 height 14
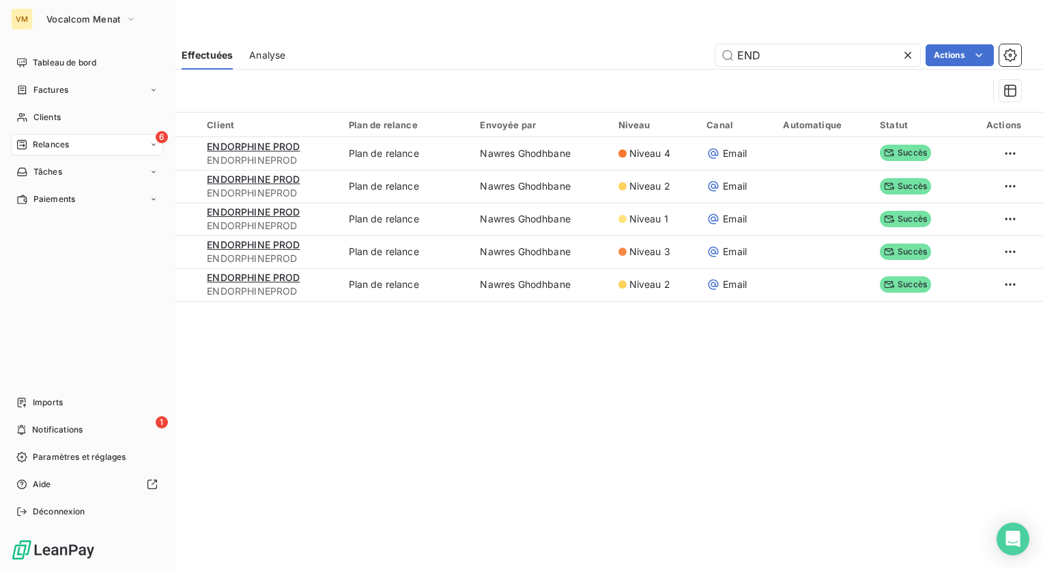
click at [63, 149] on span "Relances" at bounding box center [51, 145] width 36 height 12
click at [25, 143] on icon at bounding box center [21, 144] width 11 height 11
click at [72, 168] on span "À effectuer" at bounding box center [55, 172] width 44 height 12
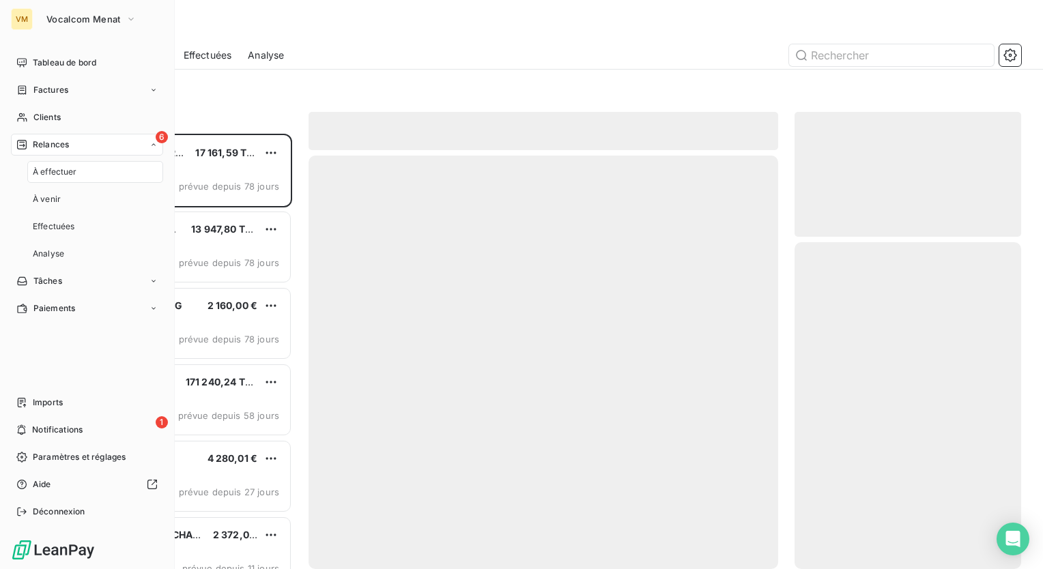
scroll to position [425, 216]
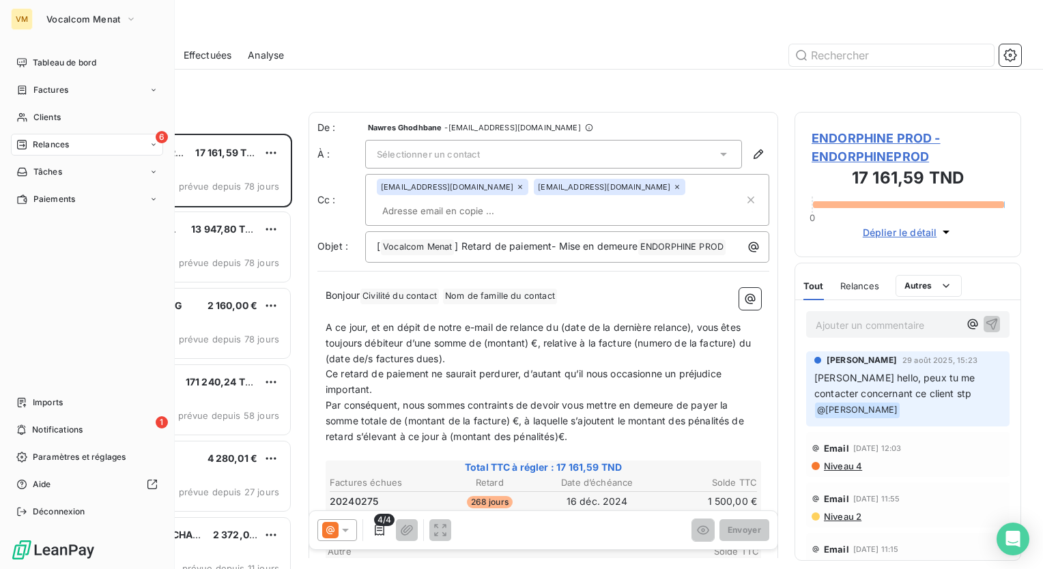
click at [73, 141] on div "6 Relances" at bounding box center [87, 145] width 152 height 22
click at [81, 225] on div "Effectuées" at bounding box center [95, 227] width 136 height 22
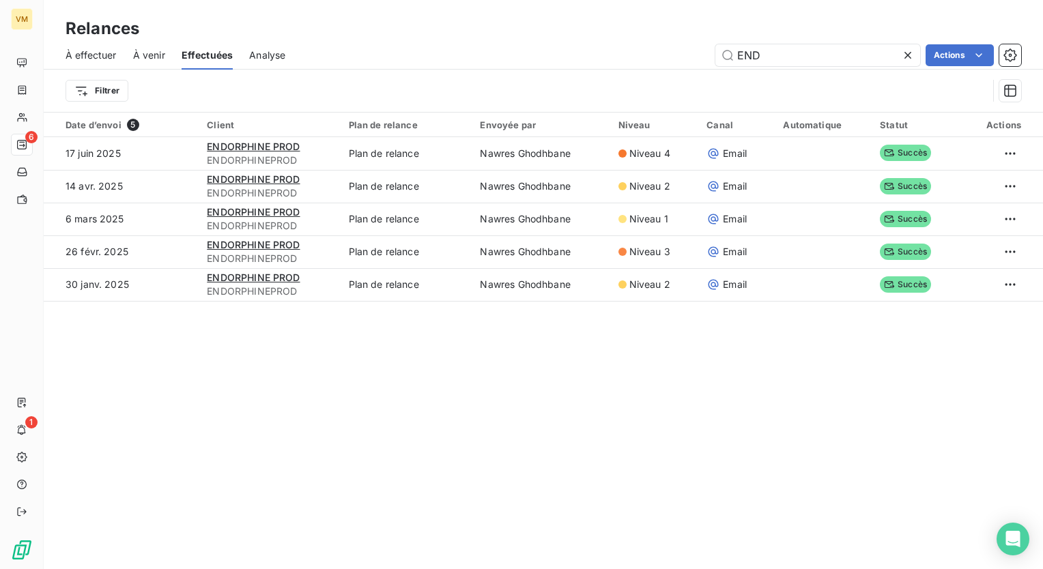
drag, startPoint x: 783, startPoint y: 57, endPoint x: 695, endPoint y: 50, distance: 87.6
click at [695, 50] on div "END Actions" at bounding box center [661, 55] width 719 height 22
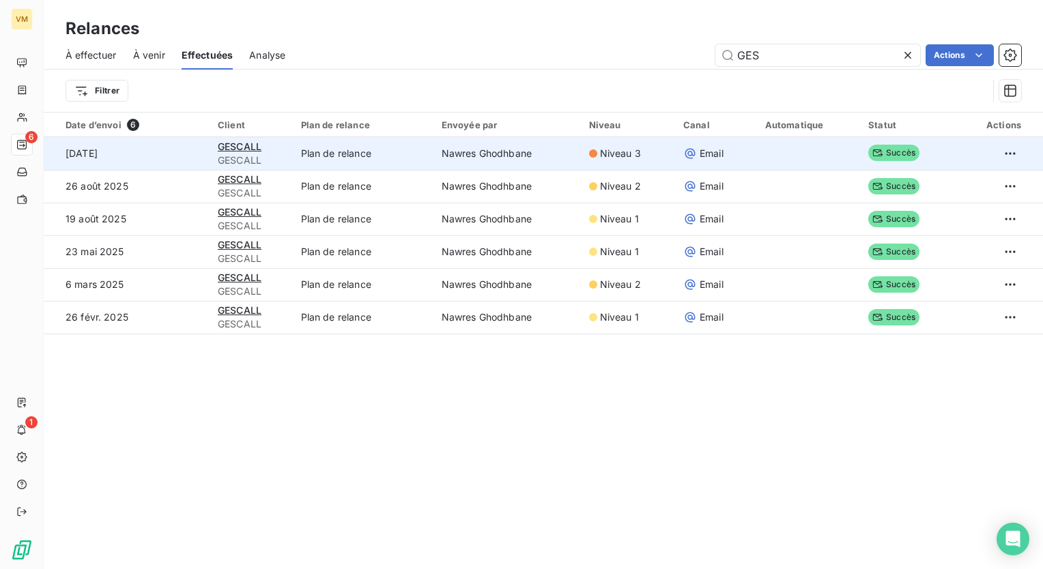
type input "GES"
click at [517, 146] on td "Nawres Ghodhbane" at bounding box center [506, 153] width 147 height 33
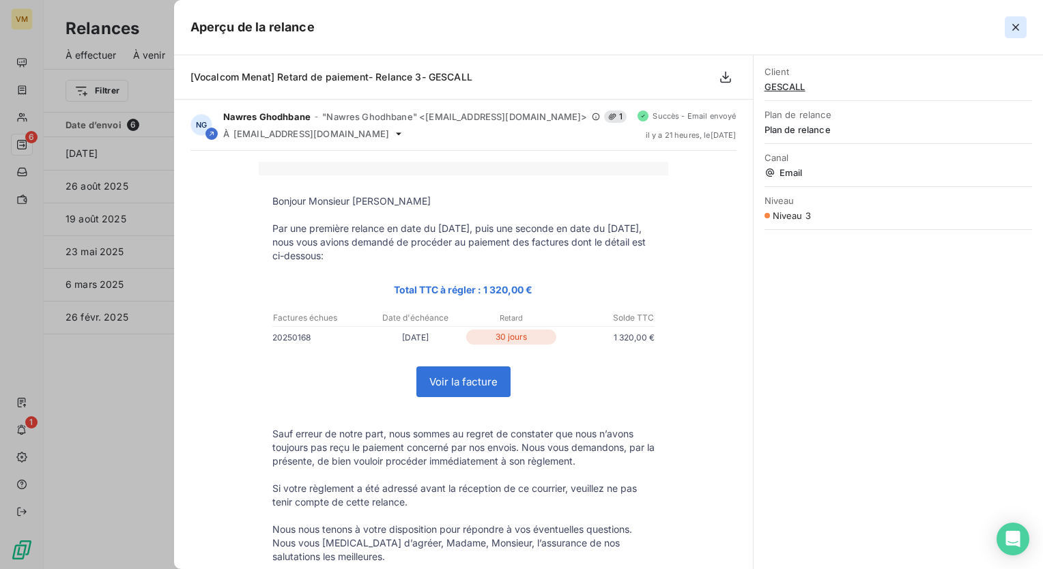
click at [1024, 31] on button "button" at bounding box center [1016, 27] width 22 height 22
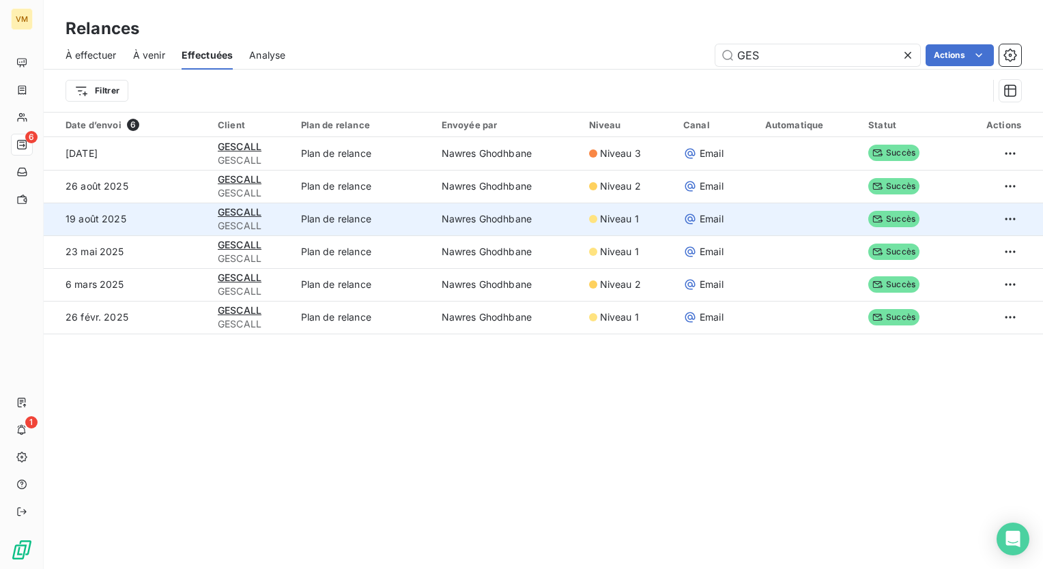
click at [345, 228] on td "Plan de relance" at bounding box center [363, 219] width 141 height 33
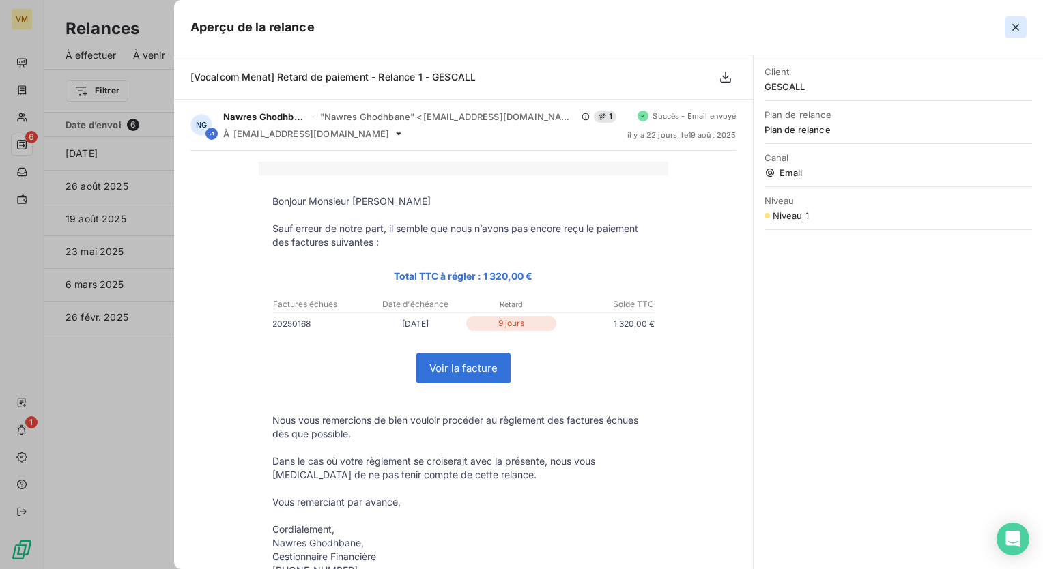
click at [1009, 27] on icon "button" at bounding box center [1016, 27] width 14 height 14
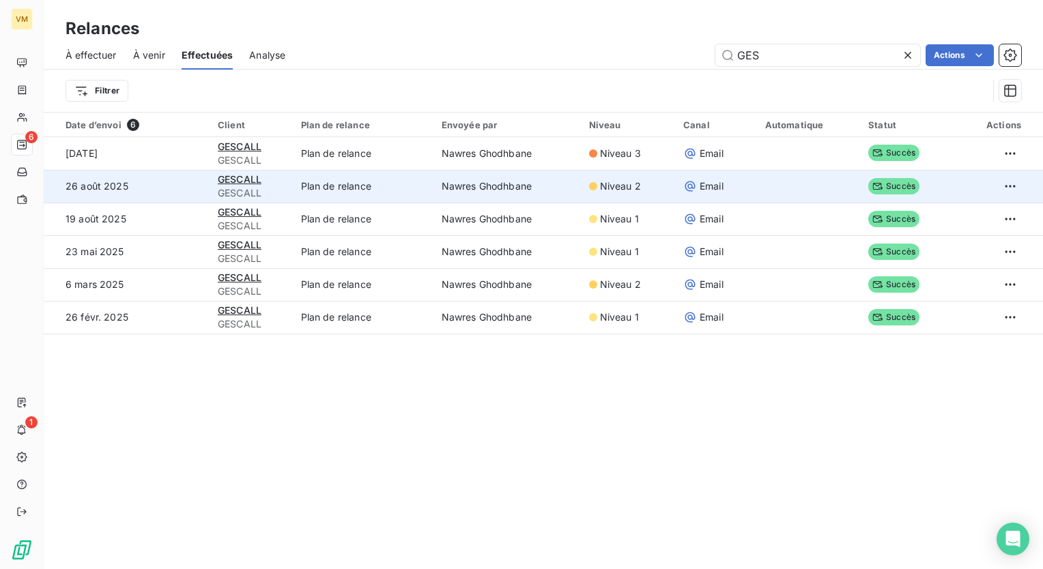
click at [554, 185] on td "Nawres Ghodhbane" at bounding box center [506, 186] width 147 height 33
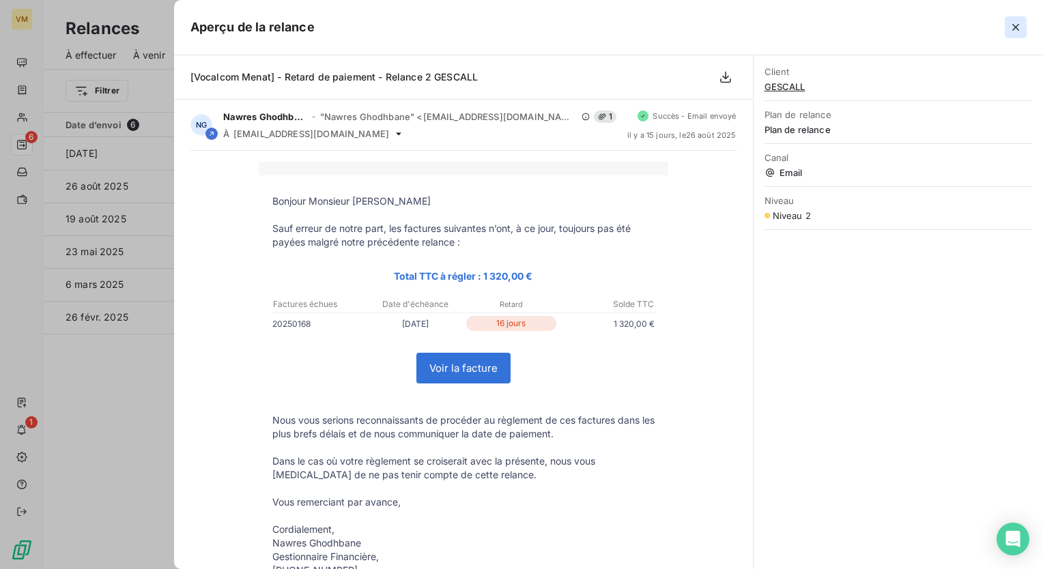
click at [1019, 32] on icon "button" at bounding box center [1016, 27] width 14 height 14
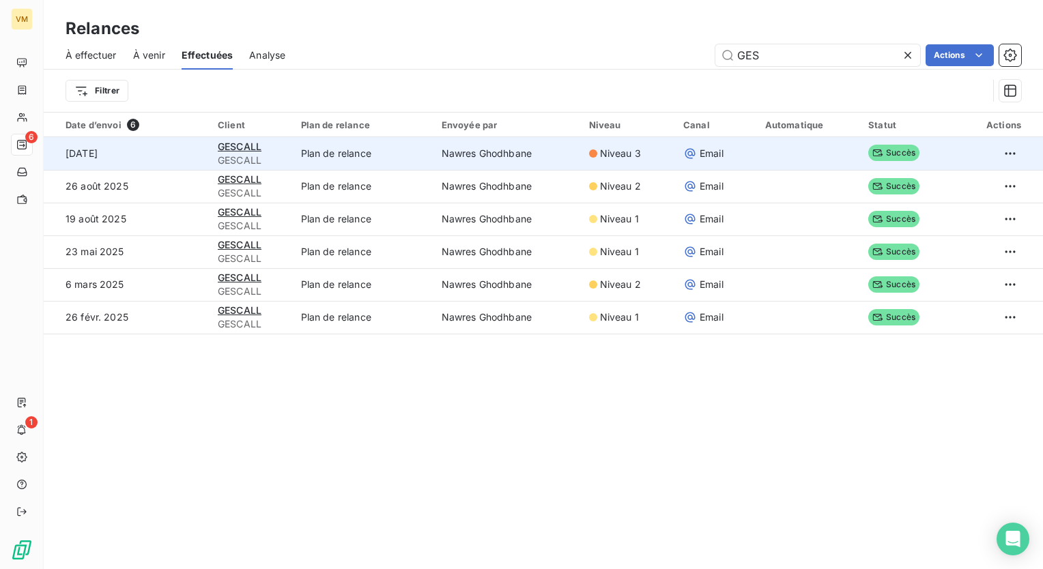
click at [379, 159] on td "Plan de relance" at bounding box center [363, 153] width 141 height 33
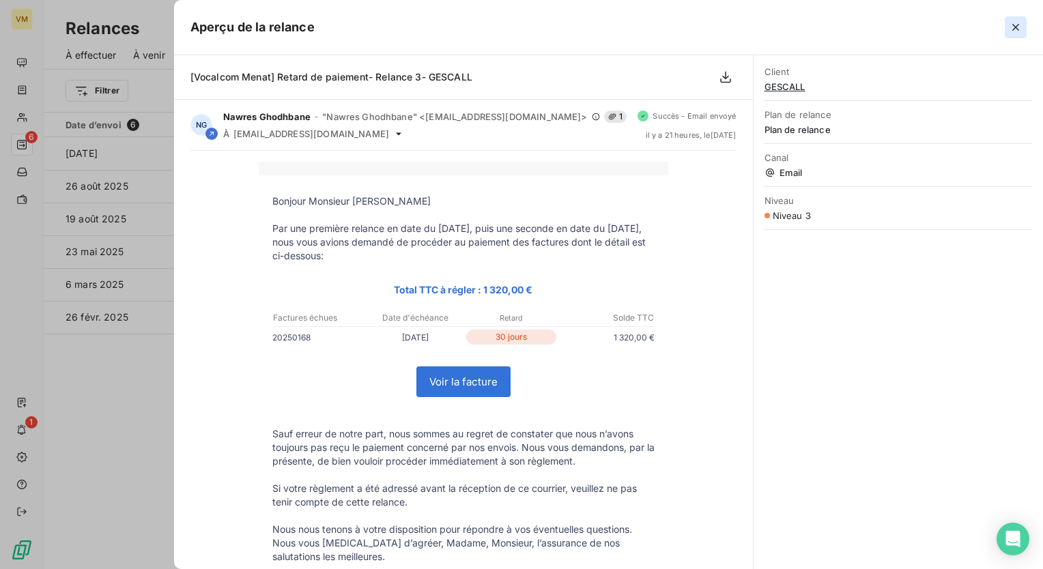
click at [1018, 31] on icon "button" at bounding box center [1016, 27] width 14 height 14
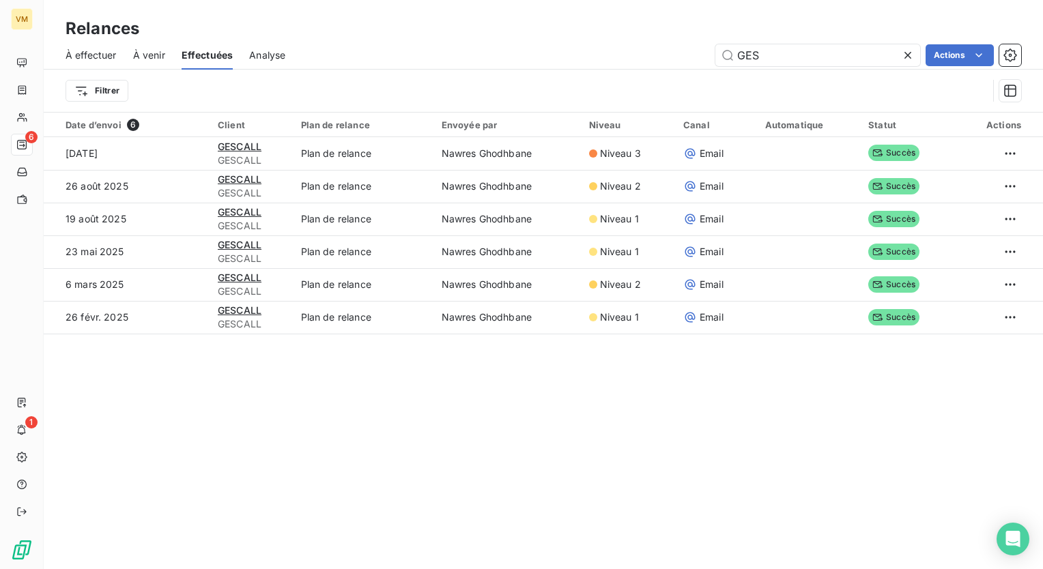
click at [627, 419] on div "Relances À effectuer À venir Effectuées Analyse GES Actions Filtrer Date d’envo…" at bounding box center [543, 284] width 999 height 569
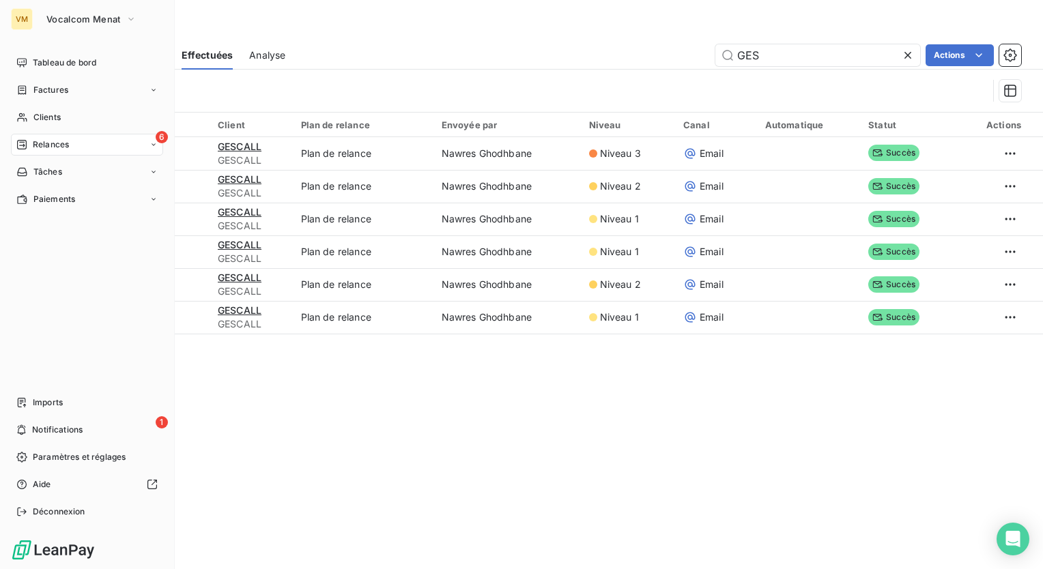
click at [81, 152] on div "6 Relances" at bounding box center [87, 145] width 152 height 22
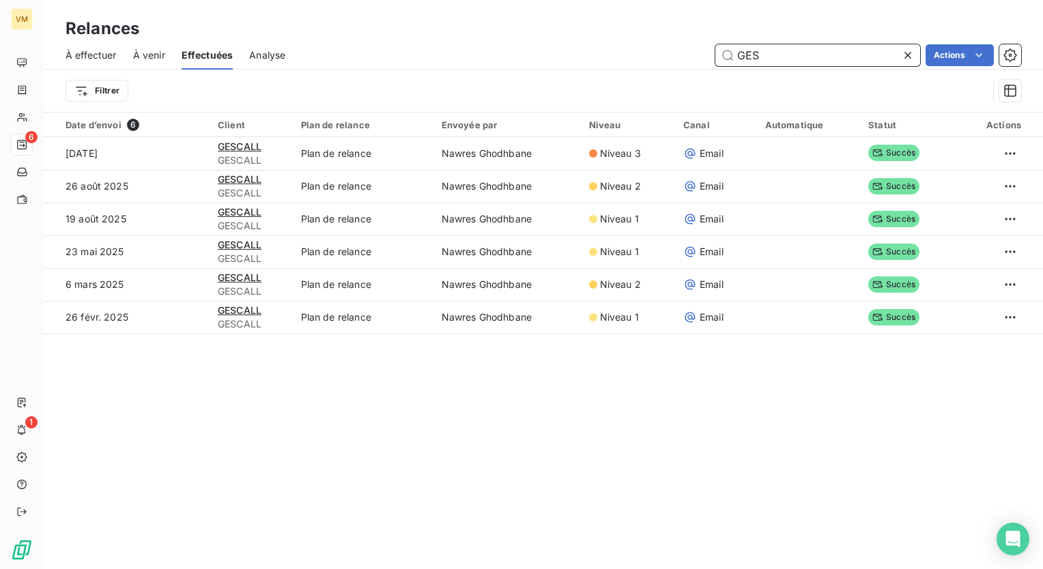
drag, startPoint x: 761, startPoint y: 53, endPoint x: 723, endPoint y: 56, distance: 38.4
click at [723, 56] on input "GES" at bounding box center [817, 55] width 205 height 22
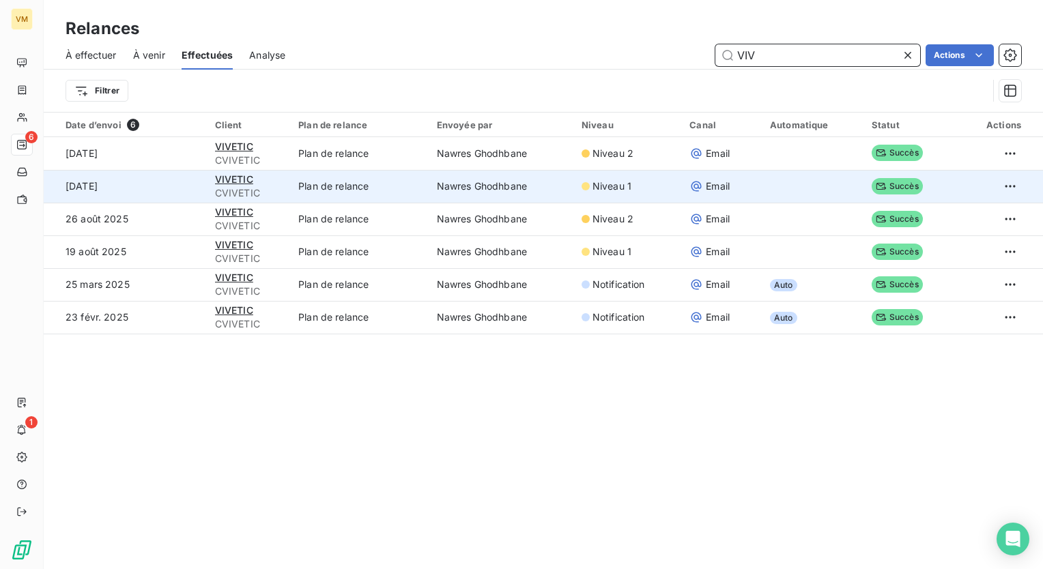
type input "VIV"
click at [637, 187] on div "Niveau 1" at bounding box center [627, 187] width 91 height 14
click at [638, 187] on div "Niveau 1" at bounding box center [627, 187] width 91 height 14
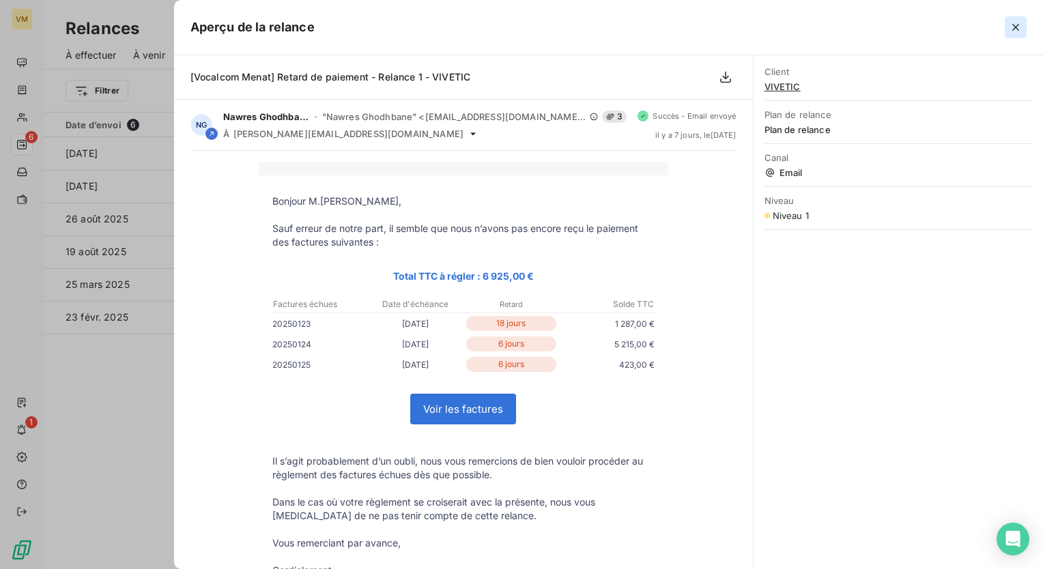
click at [1022, 19] on button "button" at bounding box center [1016, 27] width 22 height 22
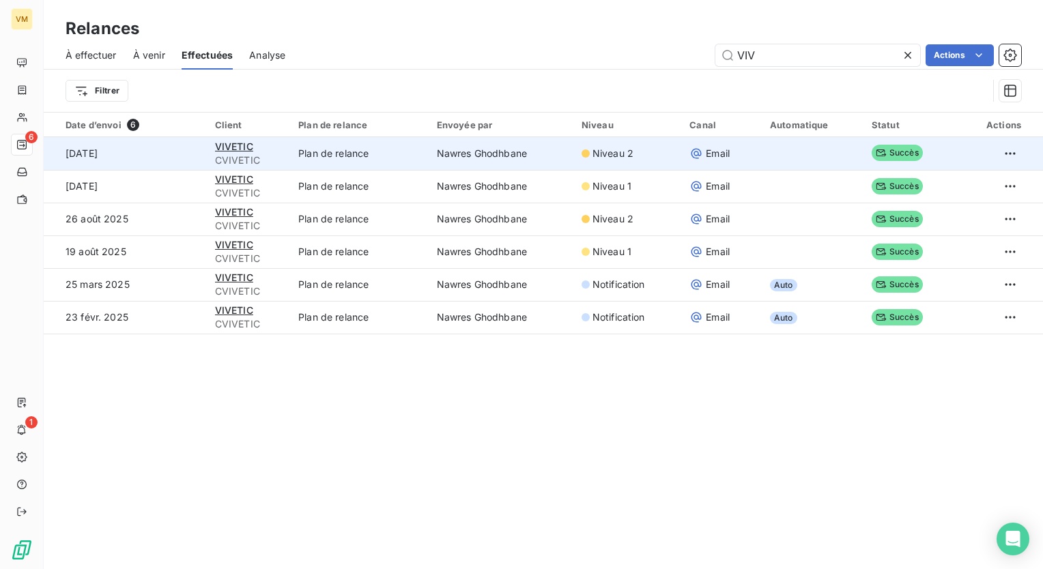
click at [497, 164] on td "Nawres Ghodhbane" at bounding box center [501, 153] width 145 height 33
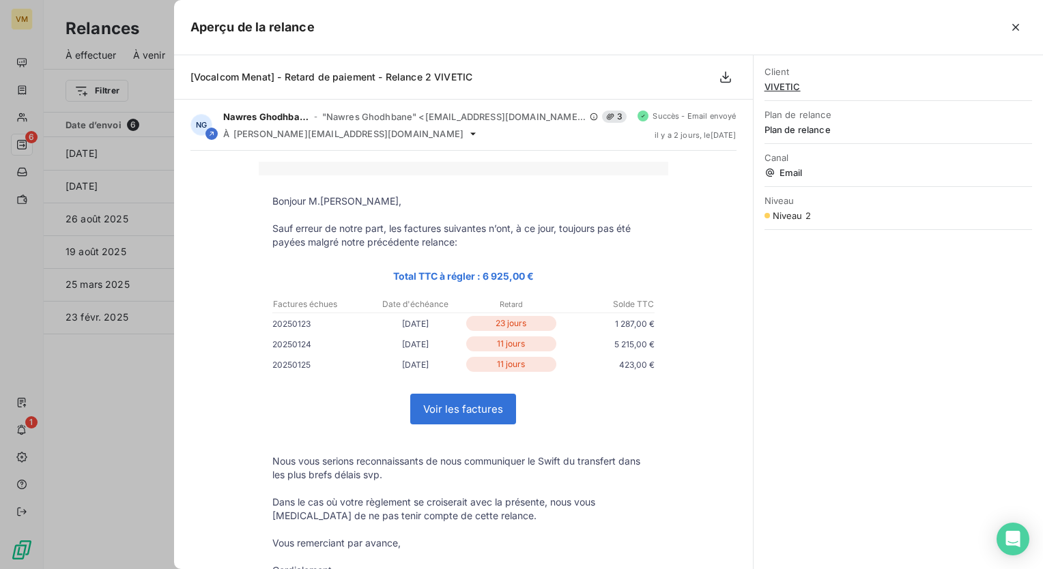
click at [1007, 25] on button "button" at bounding box center [1016, 27] width 22 height 22
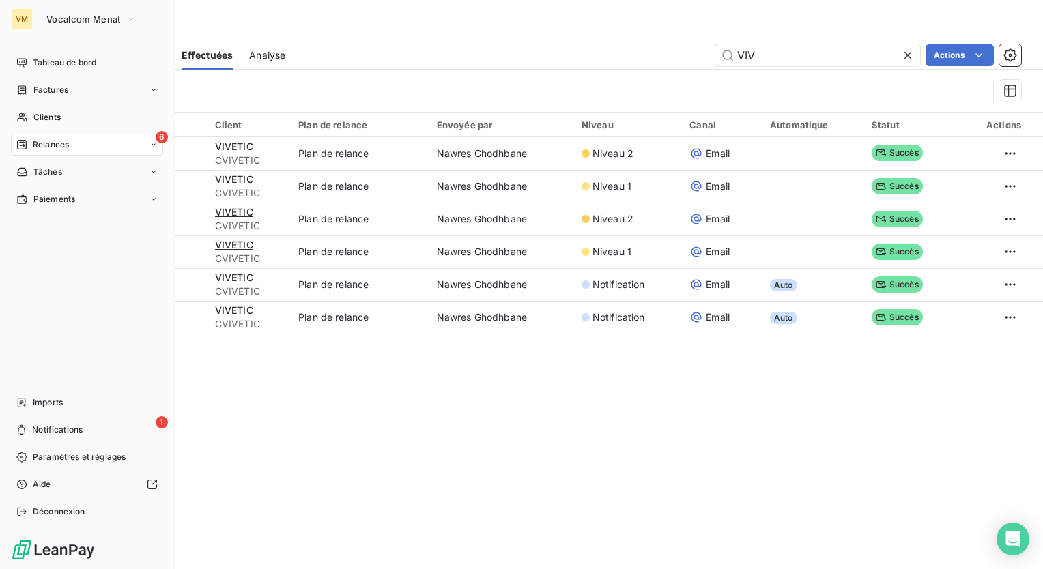
click at [31, 141] on div "Relances" at bounding box center [42, 145] width 53 height 12
click at [63, 171] on span "À effectuer" at bounding box center [55, 172] width 44 height 12
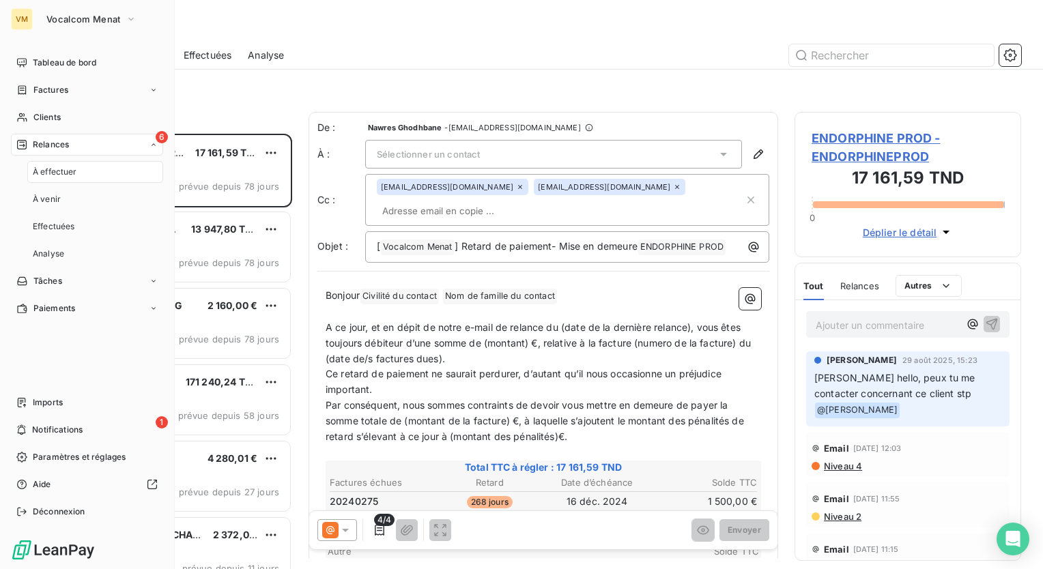
scroll to position [425, 216]
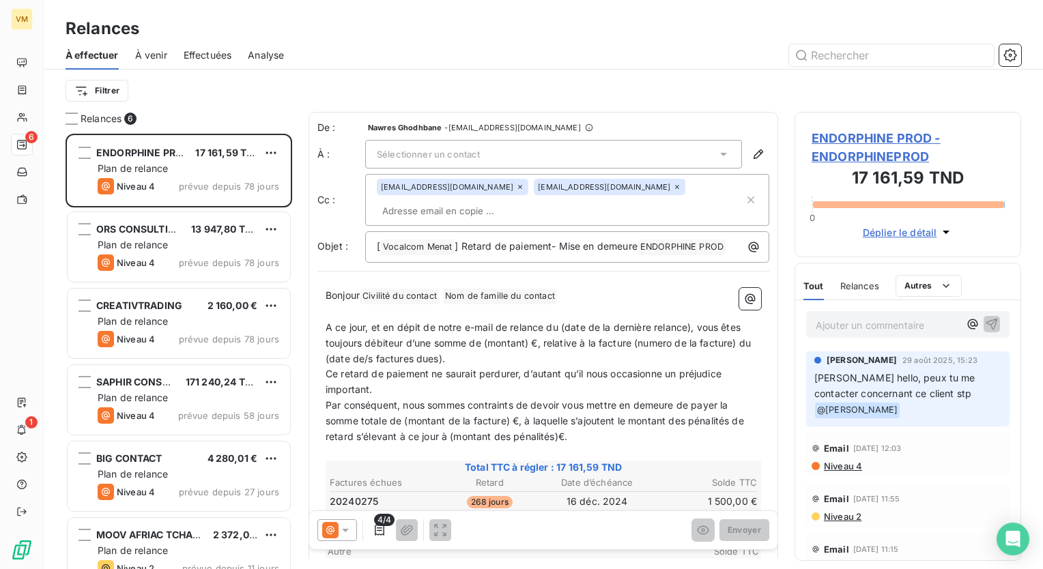
click at [186, 51] on span "Effectuées" at bounding box center [208, 55] width 48 height 14
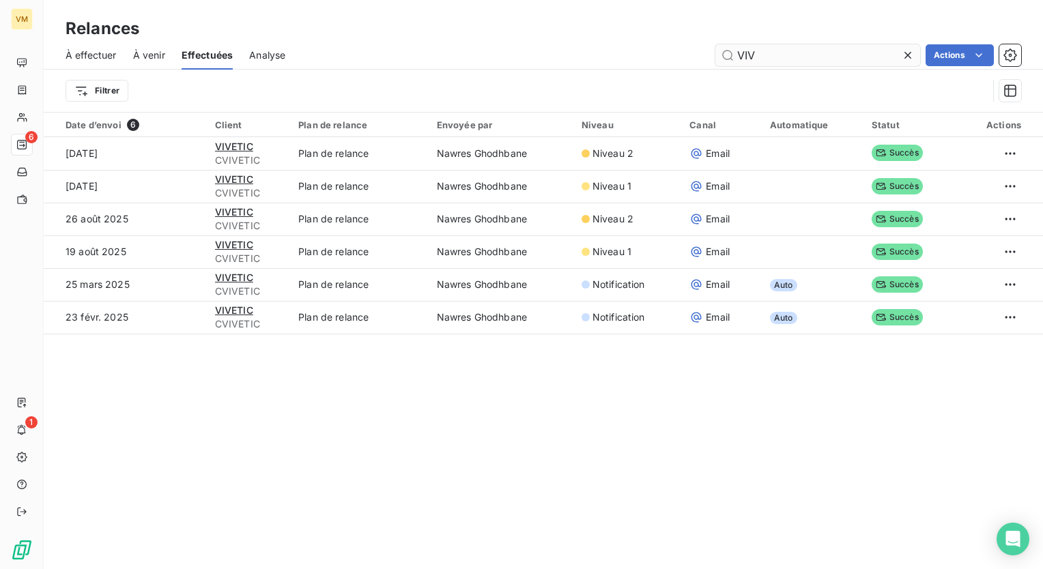
drag, startPoint x: 758, startPoint y: 52, endPoint x: 734, endPoint y: 60, distance: 25.9
click at [734, 60] on input "VIV" at bounding box center [817, 55] width 205 height 22
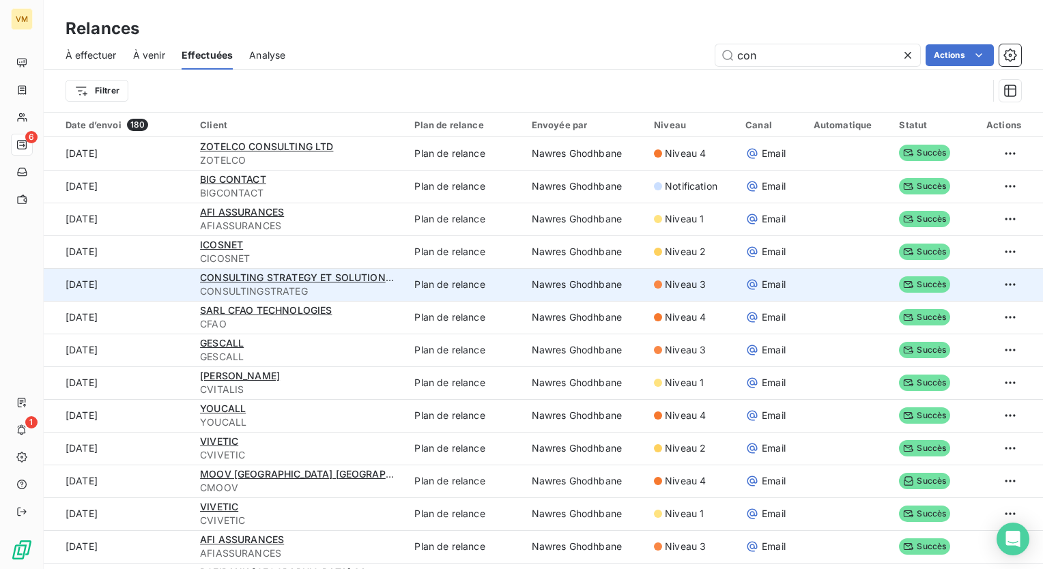
click at [470, 278] on td "Plan de relance" at bounding box center [464, 284] width 117 height 33
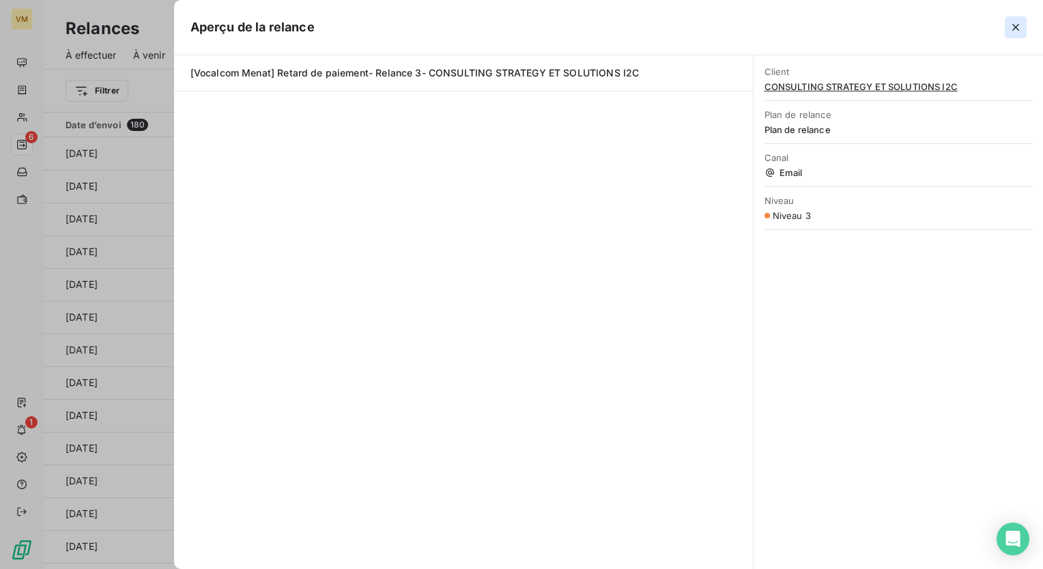
click at [1012, 20] on icon "button" at bounding box center [1016, 27] width 14 height 14
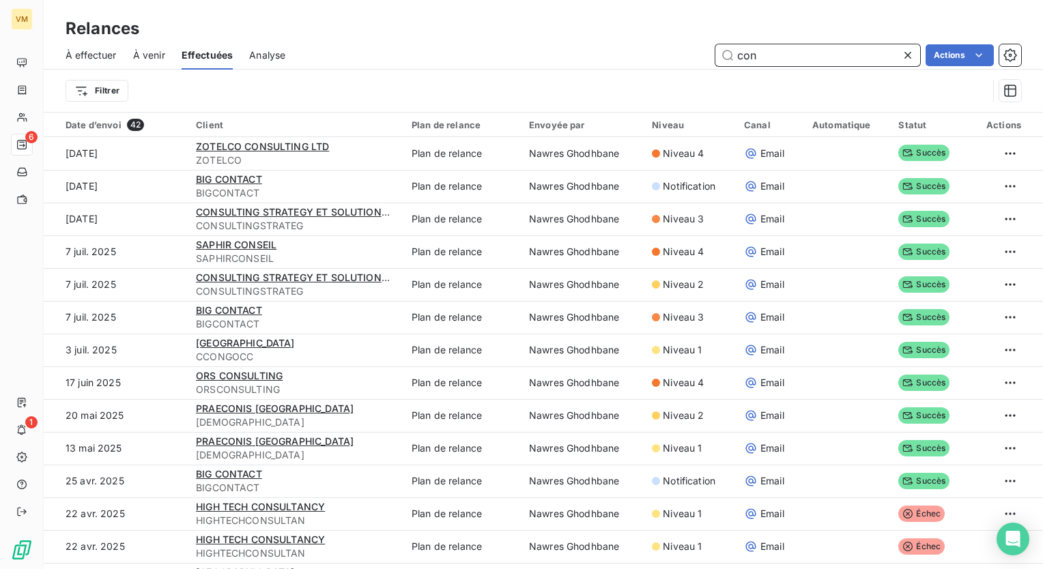
click at [831, 59] on input "con" at bounding box center [817, 55] width 205 height 22
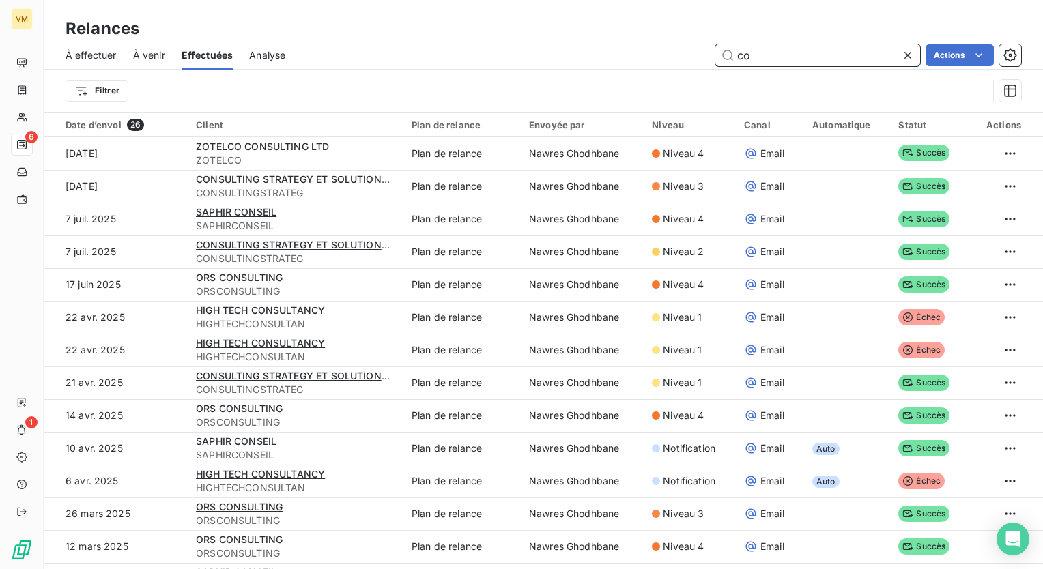
type input "c"
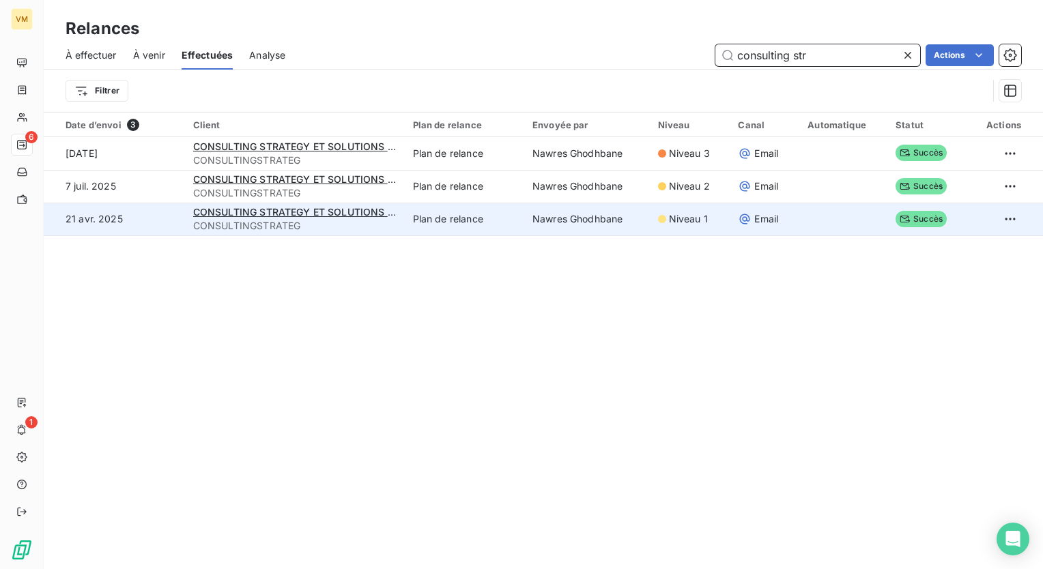
type input "consulting str"
click at [658, 220] on div at bounding box center [662, 219] width 8 height 8
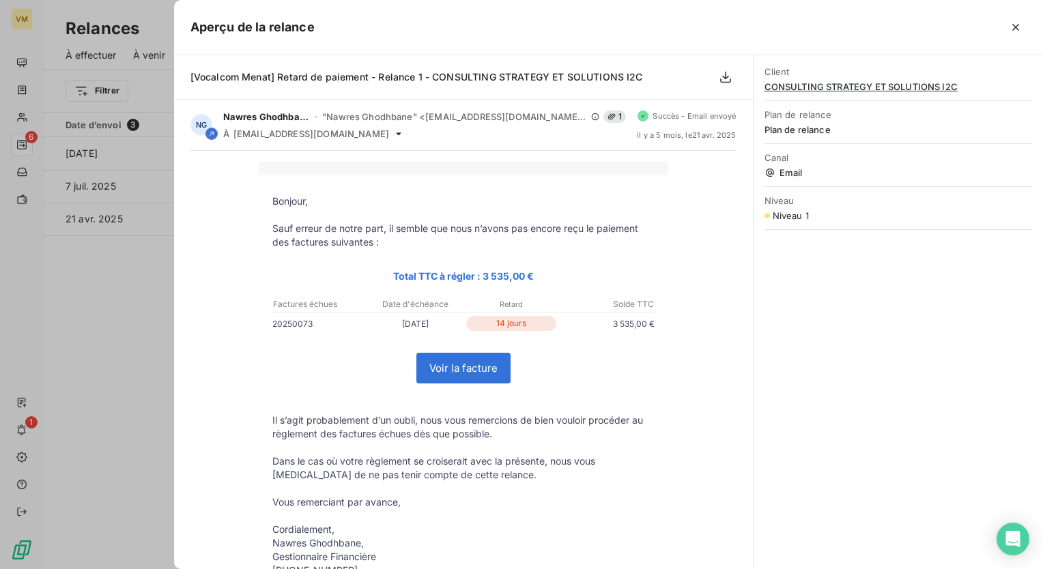
click at [1009, 29] on icon "button" at bounding box center [1016, 27] width 14 height 14
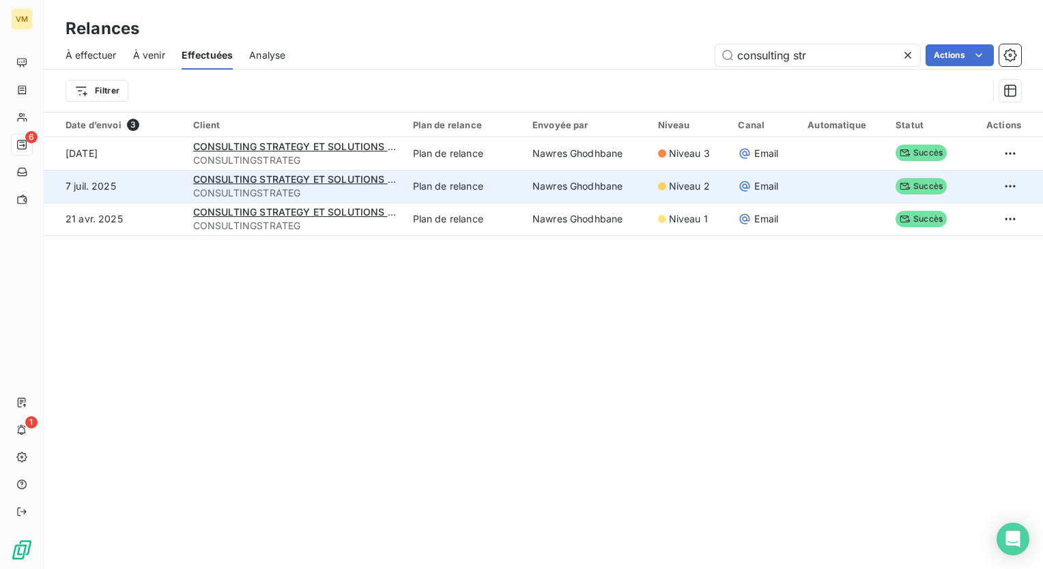
click at [595, 197] on td "Nawres Ghodhbane" at bounding box center [587, 186] width 126 height 33
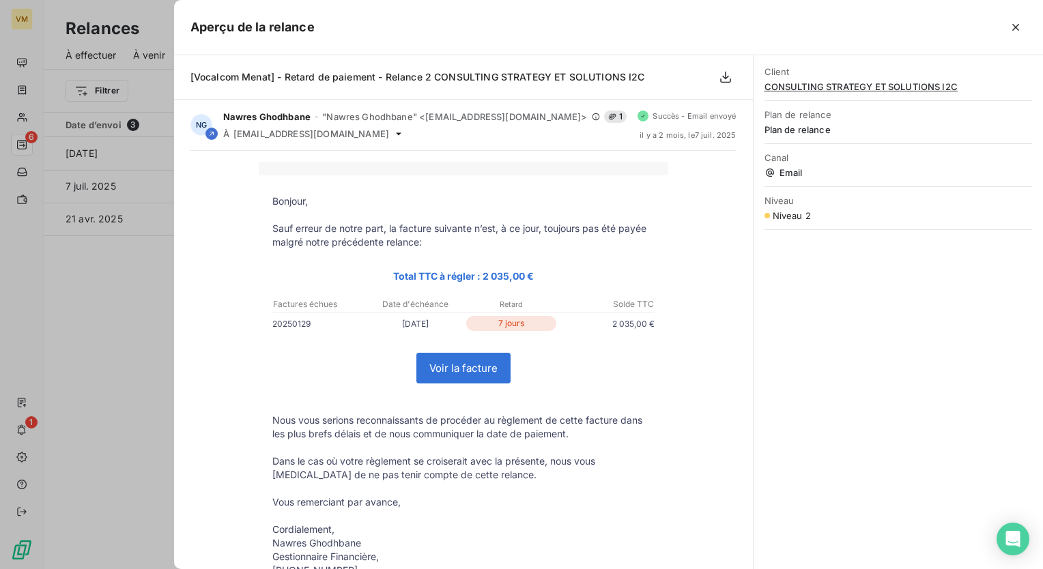
drag, startPoint x: 1021, startPoint y: 22, endPoint x: 1013, endPoint y: 30, distance: 11.6
click at [1021, 23] on icon "button" at bounding box center [1016, 27] width 14 height 14
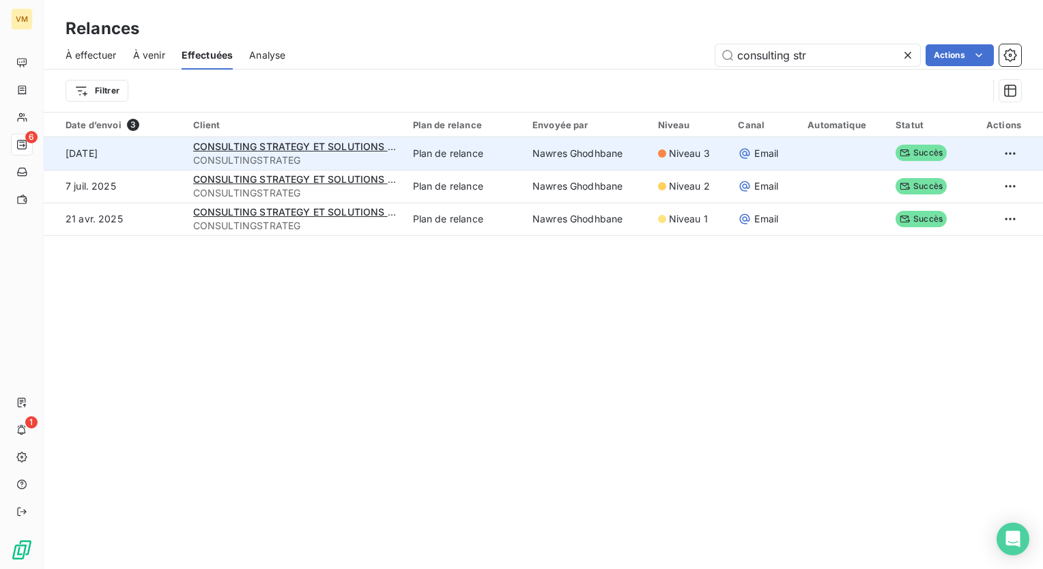
click at [590, 142] on td "Nawres Ghodhbane" at bounding box center [587, 153] width 126 height 33
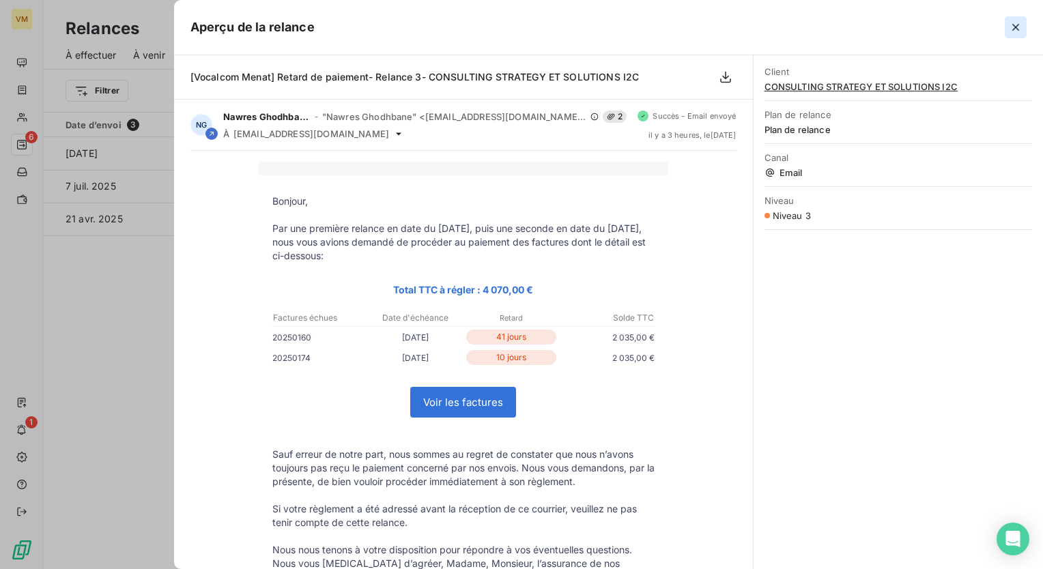
click at [1009, 23] on icon "button" at bounding box center [1016, 27] width 14 height 14
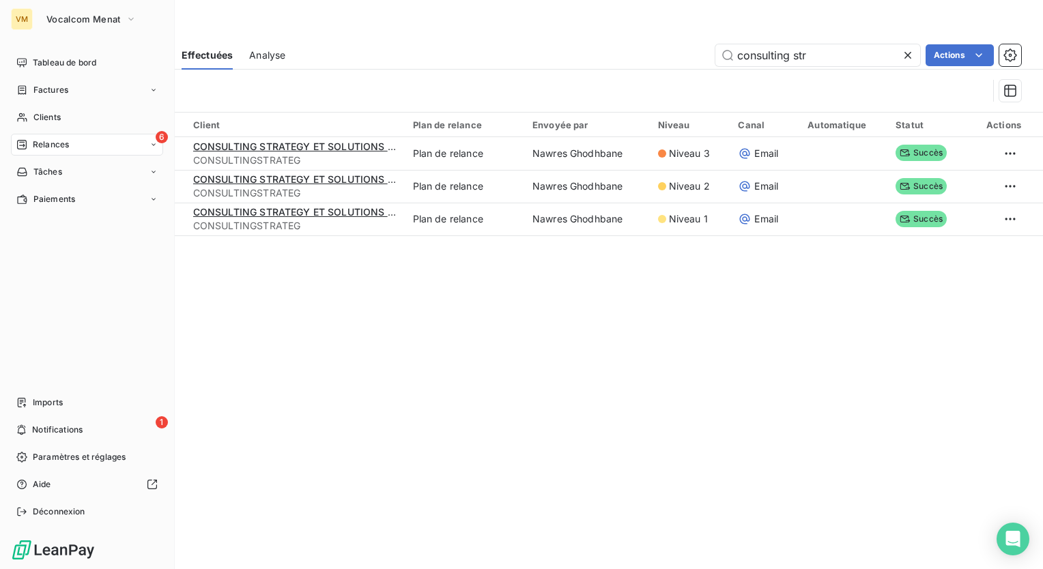
click at [37, 146] on span "Relances" at bounding box center [51, 145] width 36 height 12
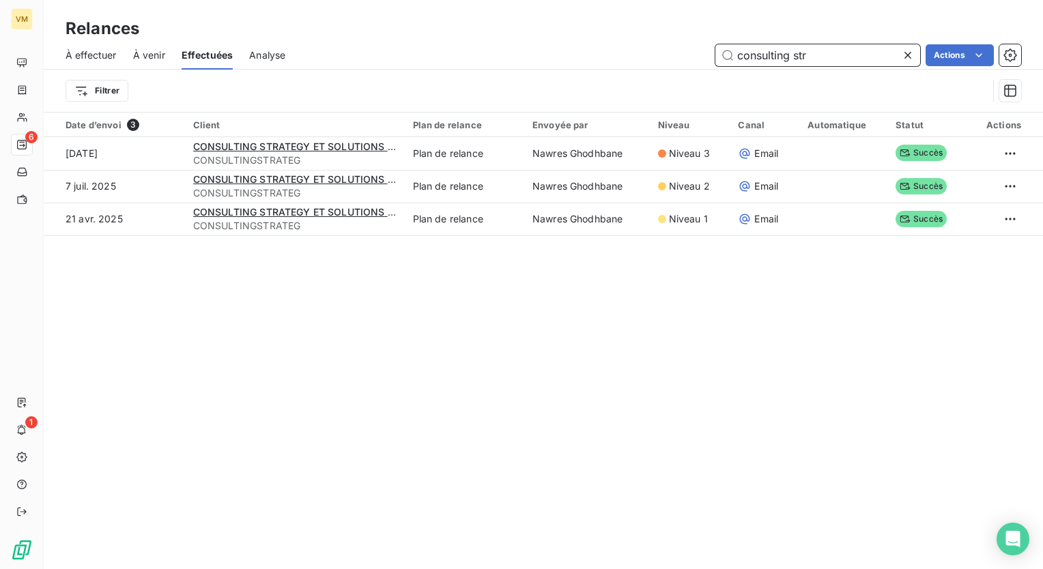
drag, startPoint x: 816, startPoint y: 57, endPoint x: 636, endPoint y: 46, distance: 180.5
click at [636, 46] on div "consulting str Actions" at bounding box center [661, 55] width 719 height 22
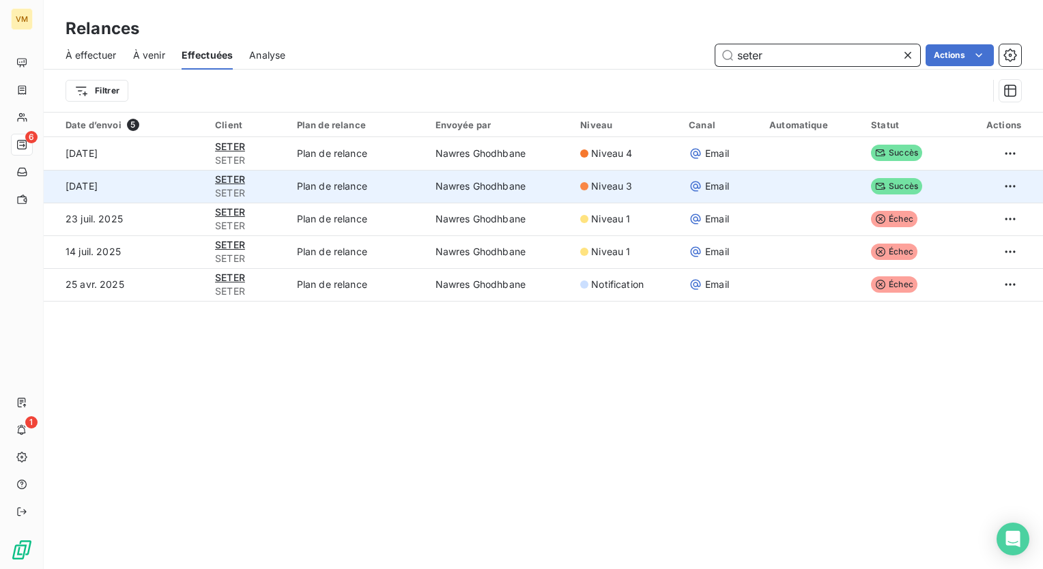
type input "seter"
click at [642, 190] on div "Niveau 3" at bounding box center [626, 187] width 92 height 14
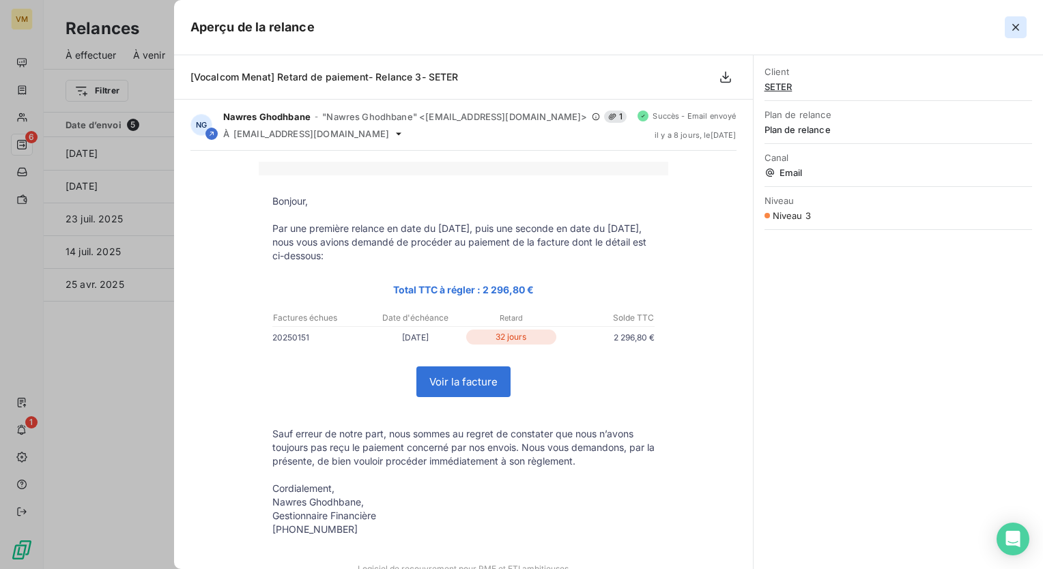
click at [1021, 27] on icon "button" at bounding box center [1016, 27] width 14 height 14
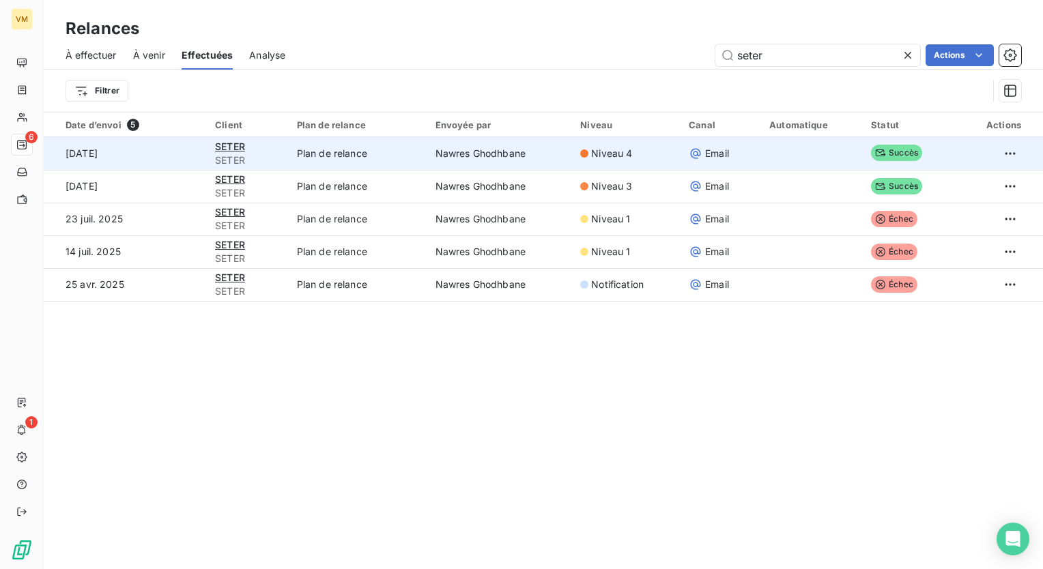
click at [619, 165] on td "Niveau 4" at bounding box center [626, 153] width 109 height 33
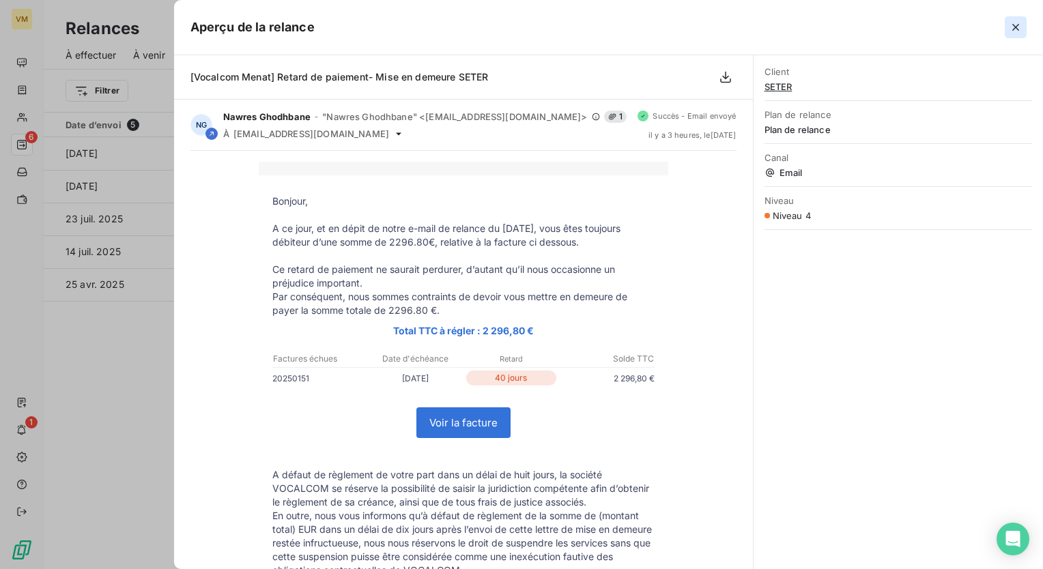
click at [1010, 31] on icon "button" at bounding box center [1016, 27] width 14 height 14
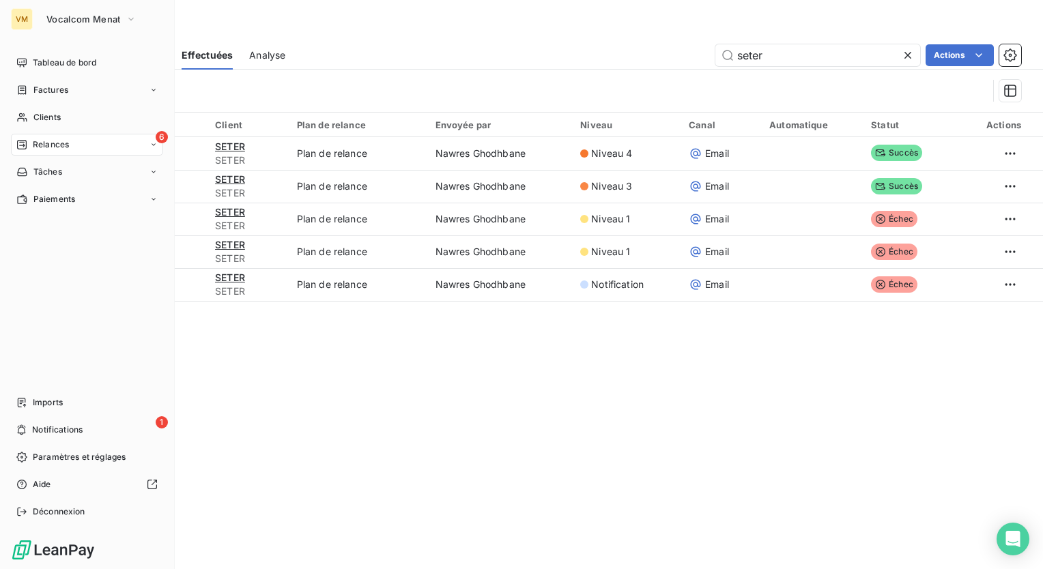
click at [58, 142] on span "Relances" at bounding box center [51, 145] width 36 height 12
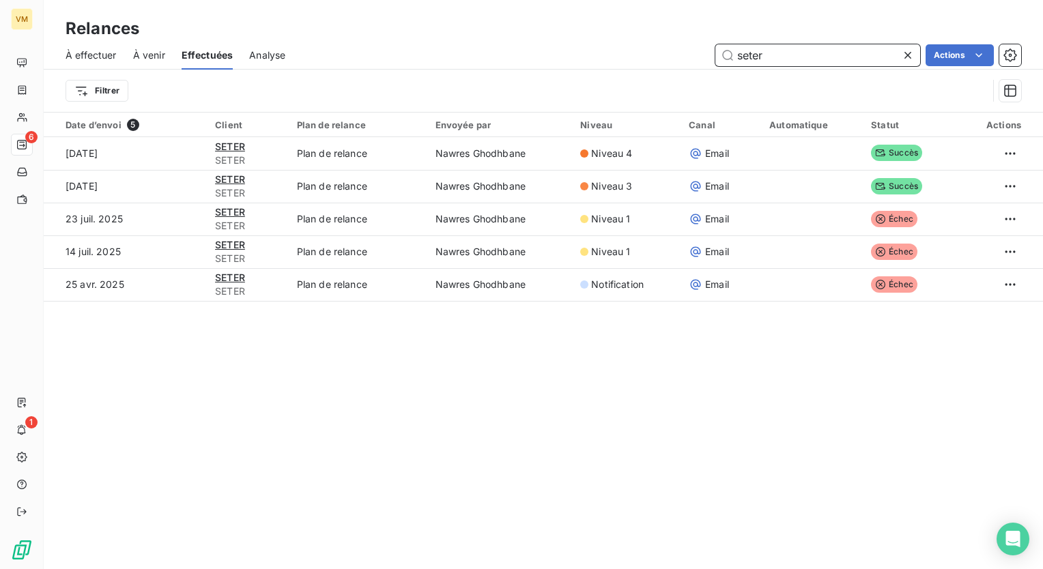
drag, startPoint x: 773, startPoint y: 55, endPoint x: 721, endPoint y: 56, distance: 51.2
click at [721, 56] on input "seter" at bounding box center [817, 55] width 205 height 22
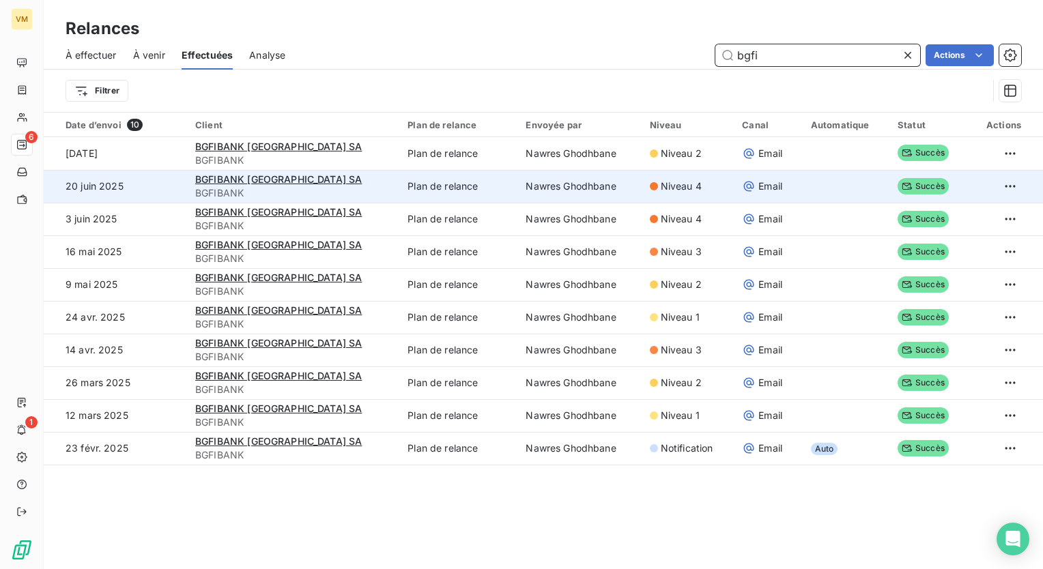
type input "bgfi"
click at [691, 188] on div "Niveau 4" at bounding box center [688, 187] width 76 height 14
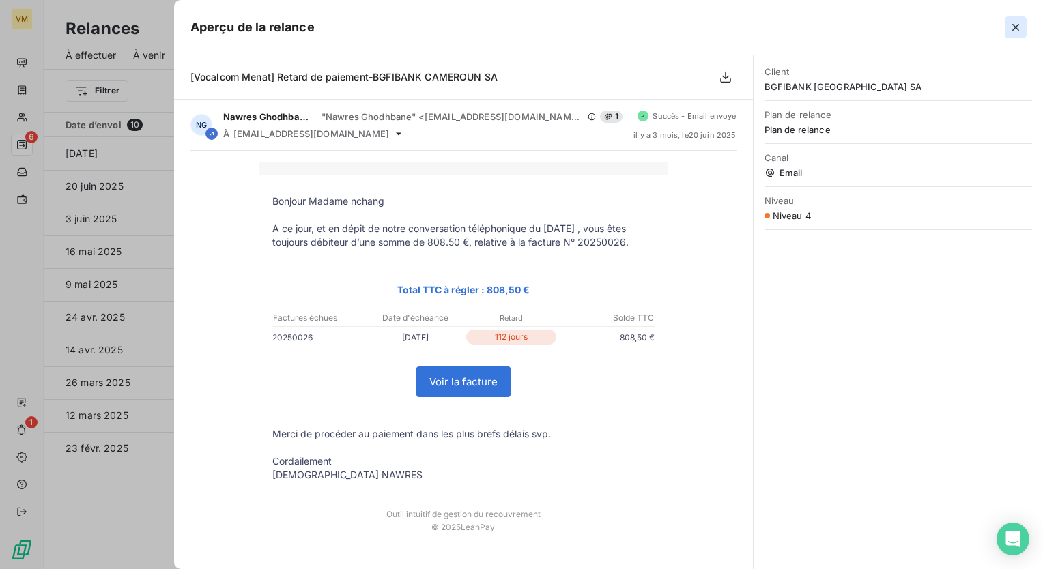
click at [1018, 24] on icon "button" at bounding box center [1015, 27] width 7 height 7
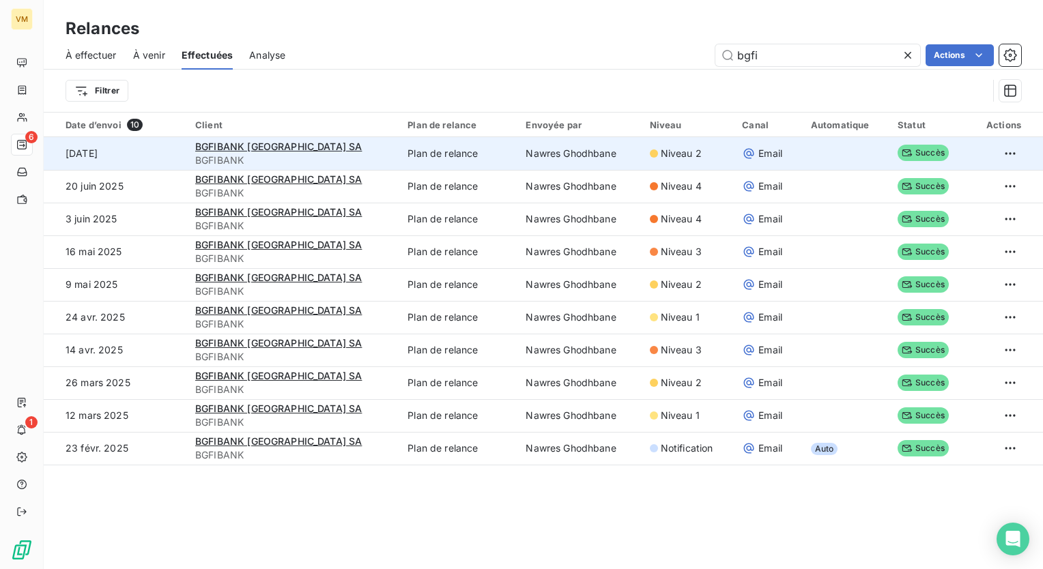
click at [661, 158] on span "Niveau 2" at bounding box center [681, 154] width 41 height 14
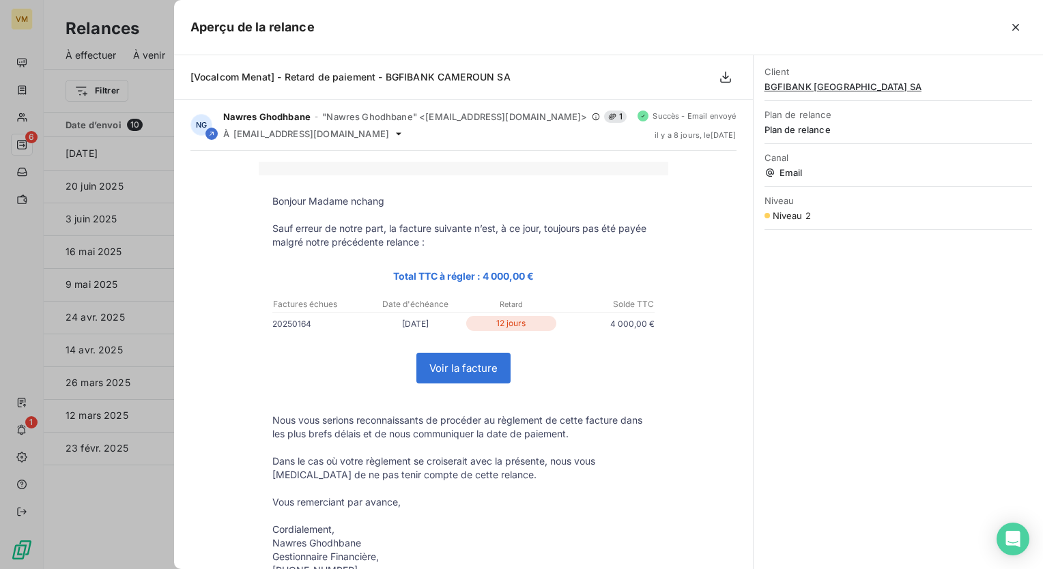
click at [607, 346] on td "Voir la facture" at bounding box center [464, 367] width 410 height 63
click at [1012, 22] on icon "button" at bounding box center [1016, 27] width 14 height 14
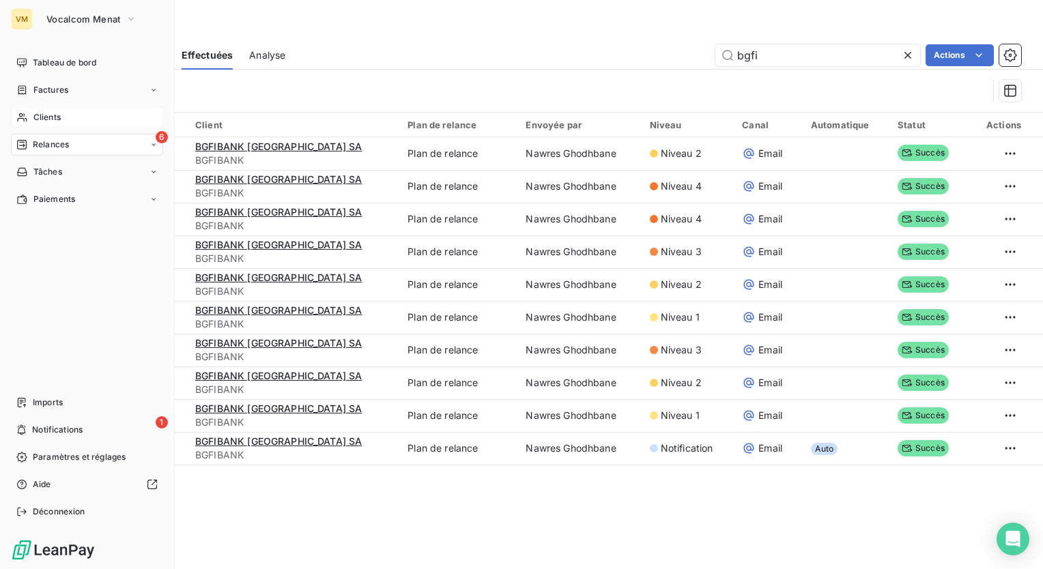
click at [101, 118] on div "Clients" at bounding box center [87, 117] width 152 height 22
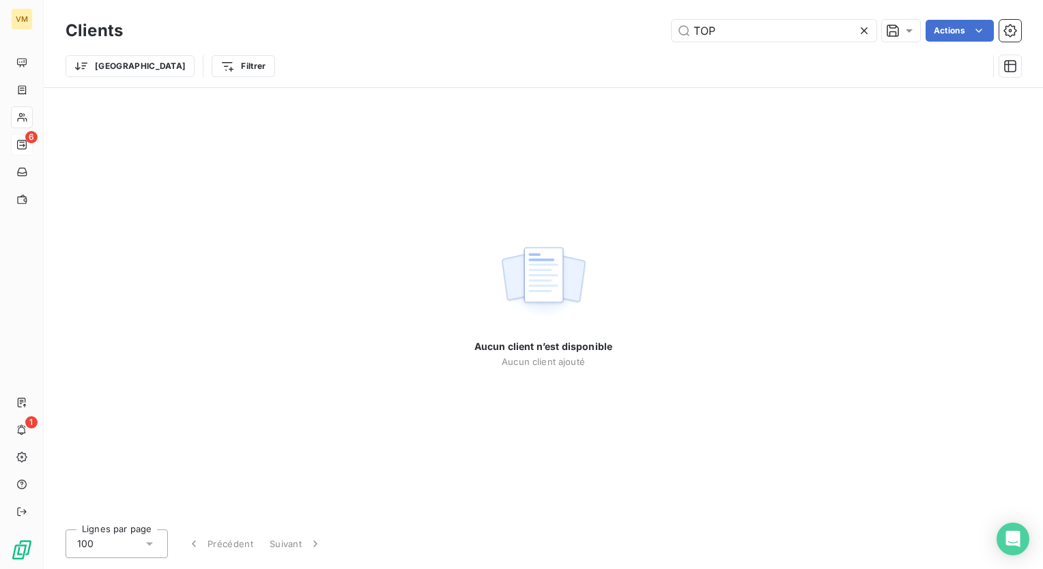
drag, startPoint x: 740, startPoint y: 23, endPoint x: 669, endPoint y: 25, distance: 71.0
click at [669, 25] on div "TOP Actions" at bounding box center [580, 31] width 882 height 22
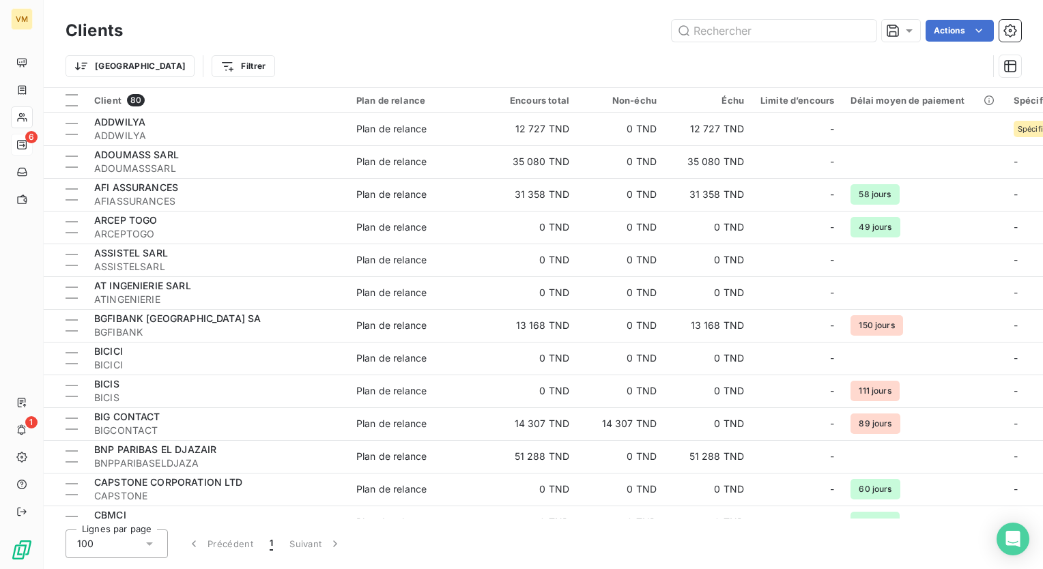
type input "b"
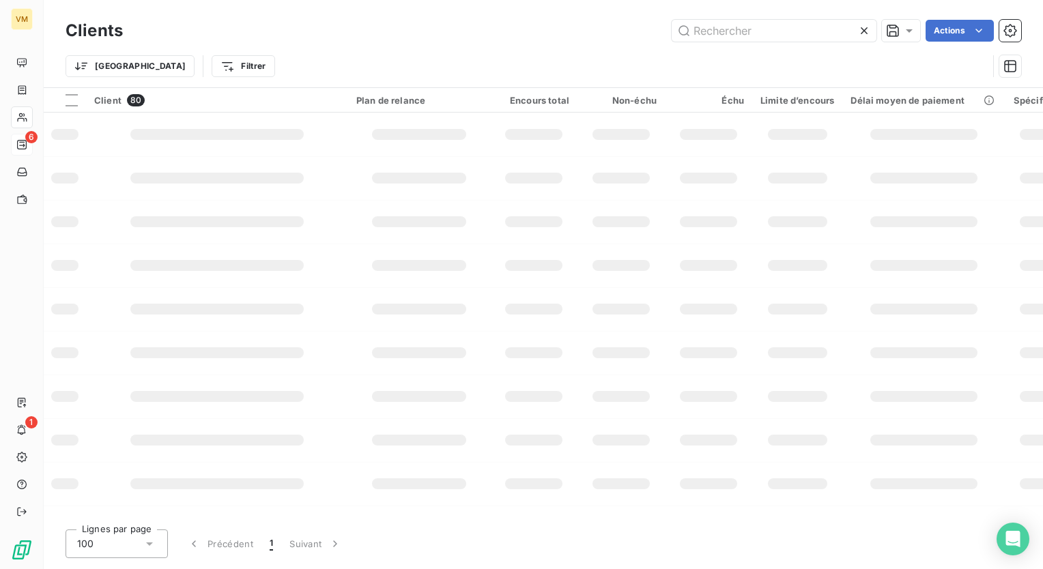
type input "g"
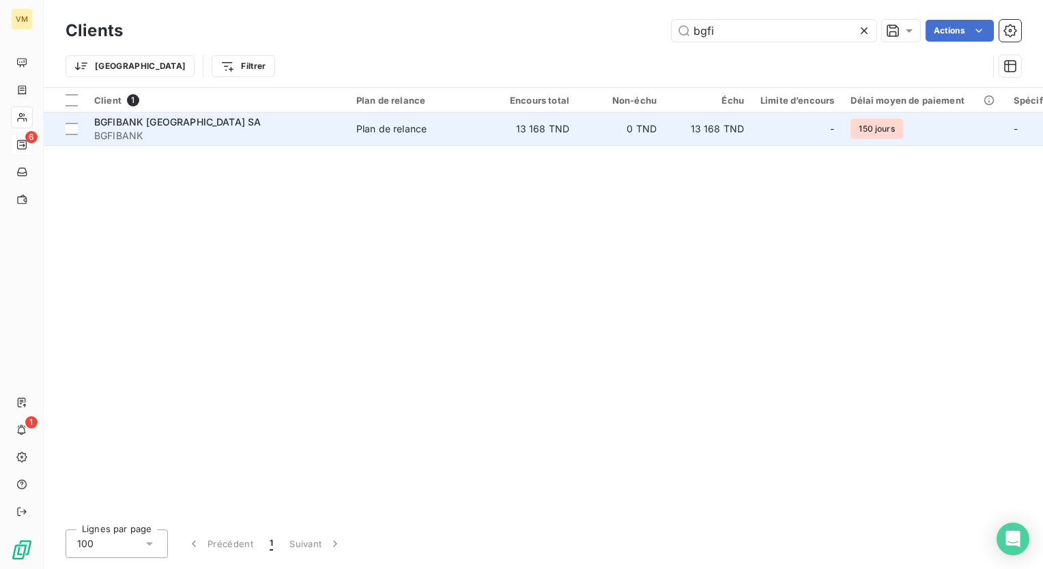
type input "bgfi"
click at [689, 134] on td "13 168 TND" at bounding box center [708, 129] width 87 height 33
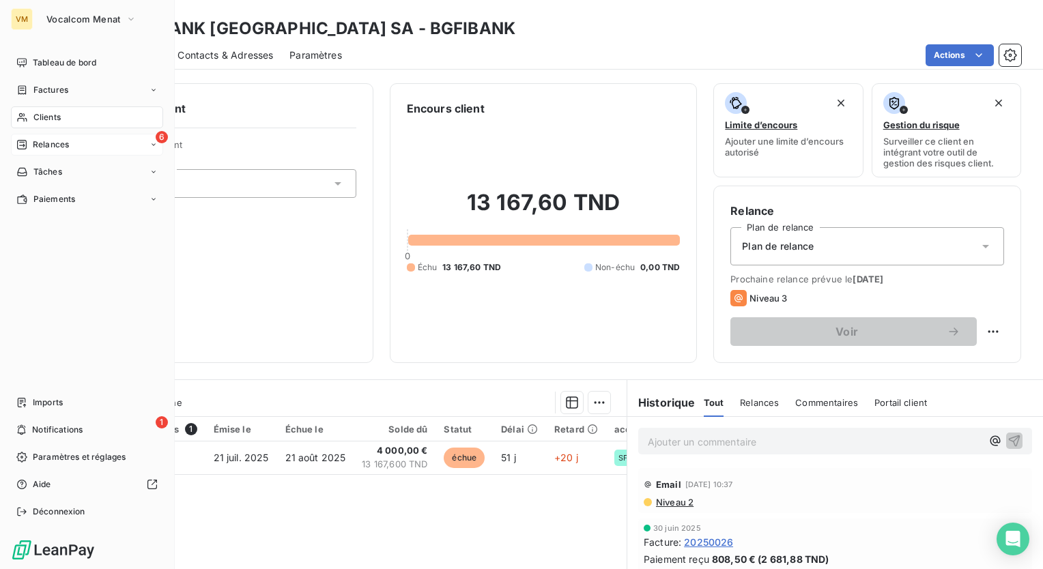
click at [58, 149] on span "Relances" at bounding box center [51, 145] width 36 height 12
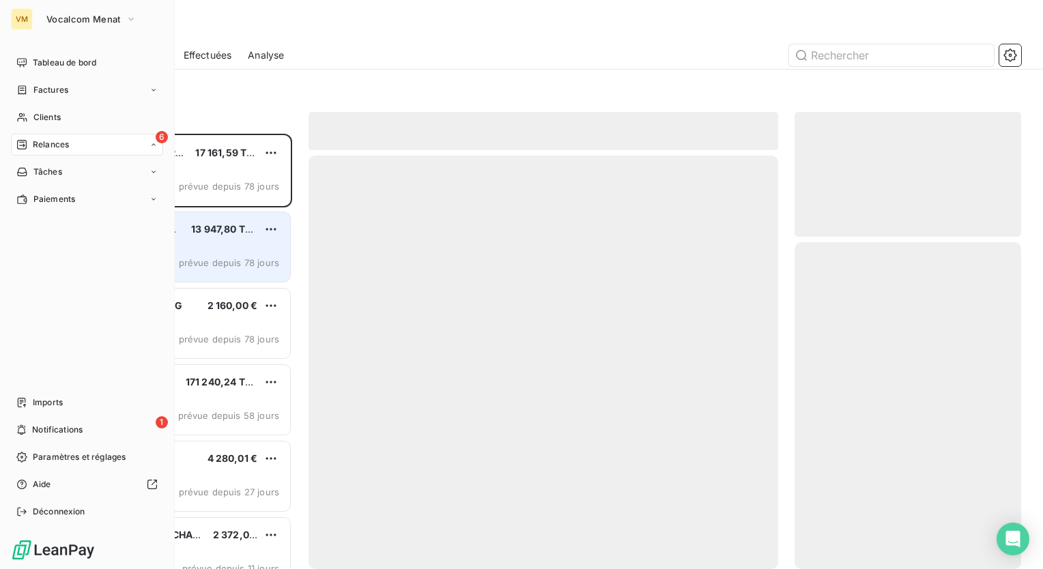
scroll to position [425, 216]
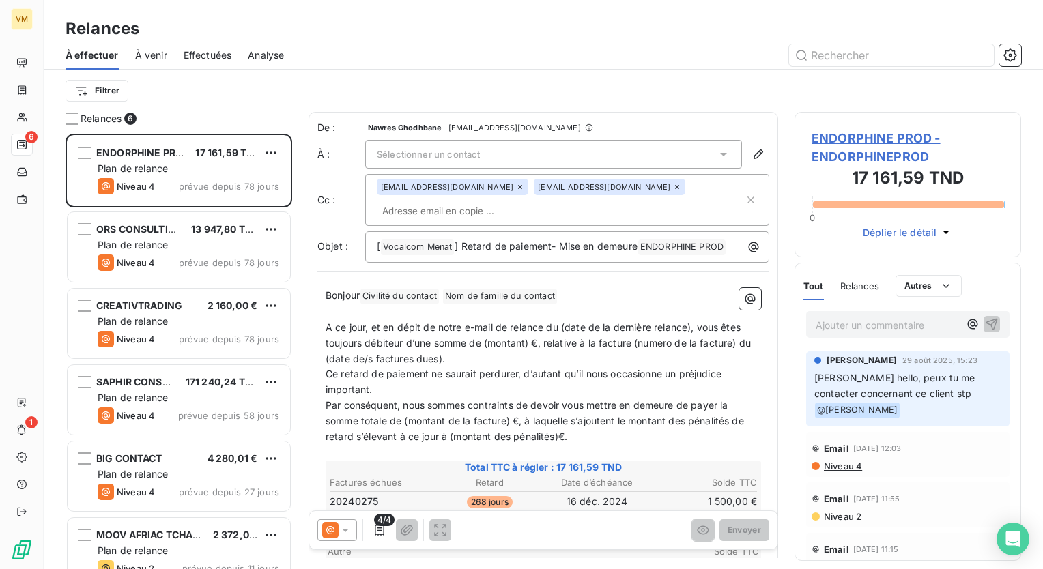
click at [202, 51] on span "Effectuées" at bounding box center [208, 55] width 48 height 14
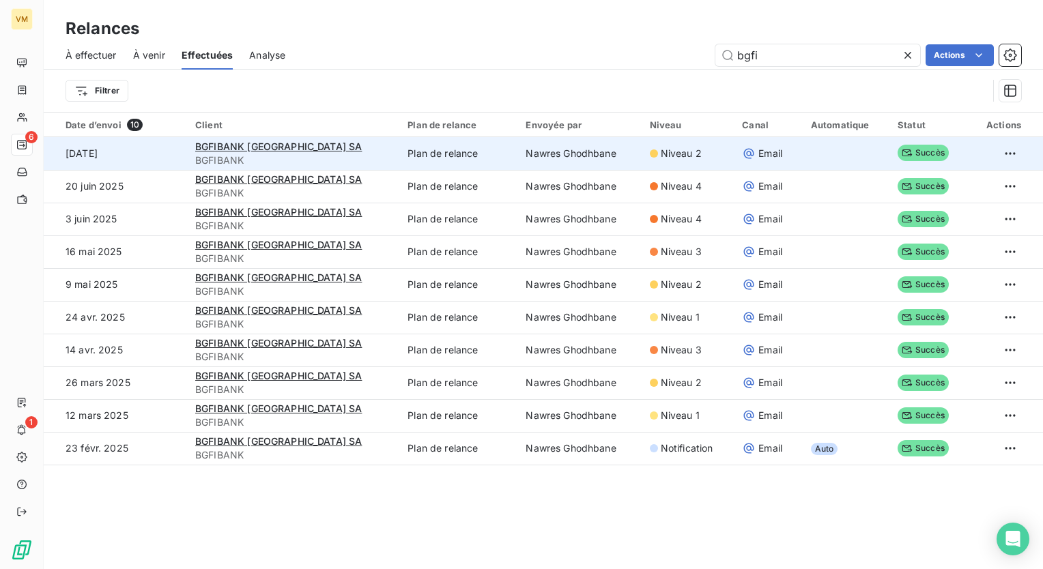
click at [676, 164] on td "Niveau 2" at bounding box center [688, 153] width 92 height 33
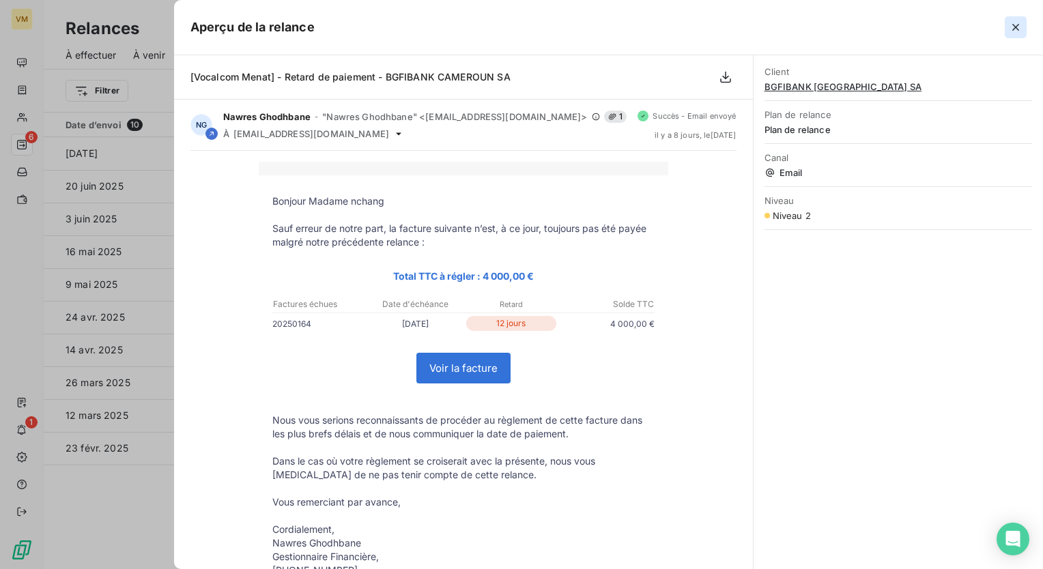
click at [1018, 29] on icon "button" at bounding box center [1016, 27] width 14 height 14
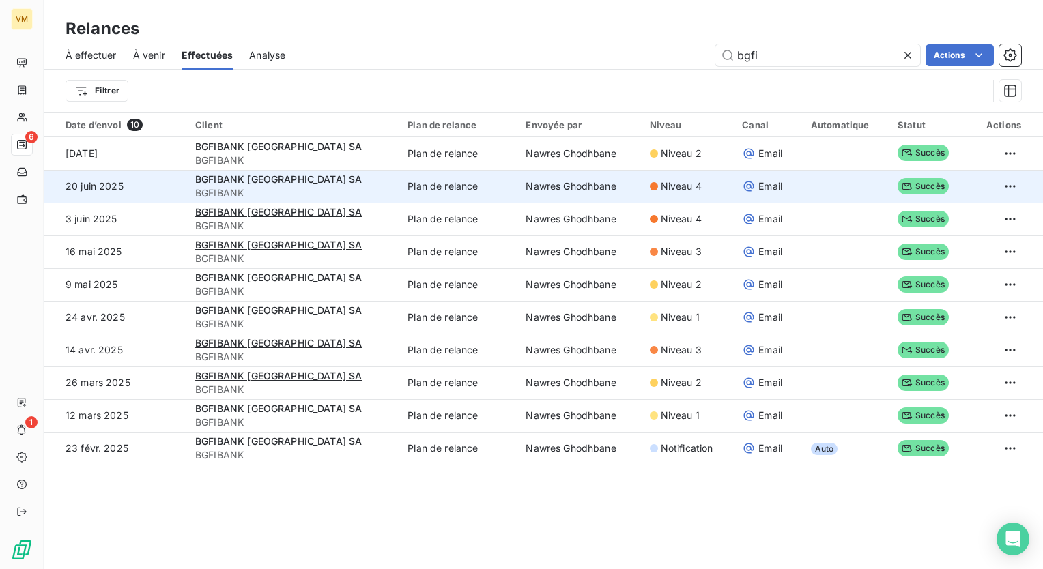
click at [472, 172] on td "Plan de relance" at bounding box center [458, 186] width 118 height 33
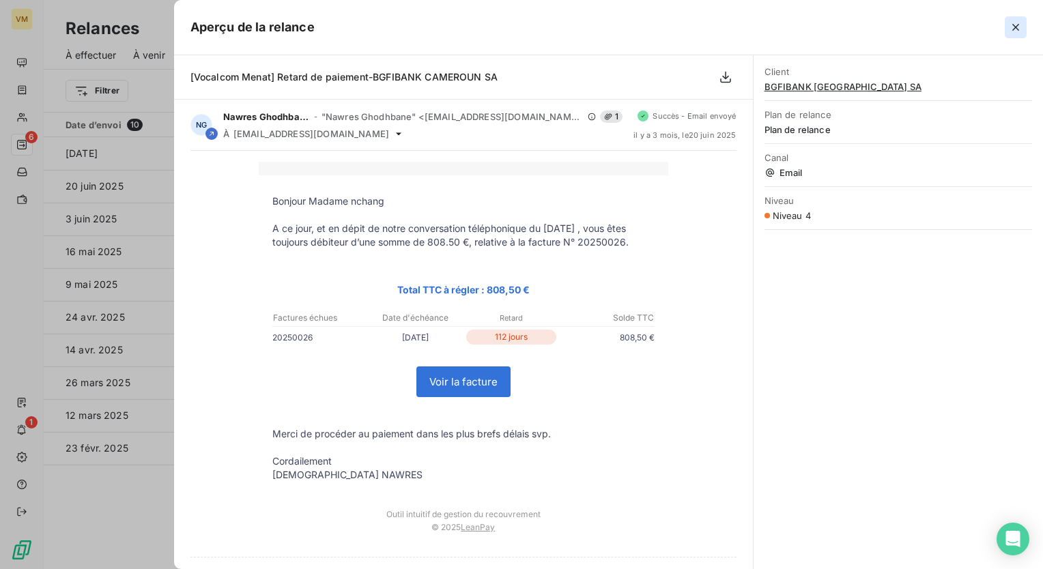
click at [1016, 26] on icon "button" at bounding box center [1015, 27] width 7 height 7
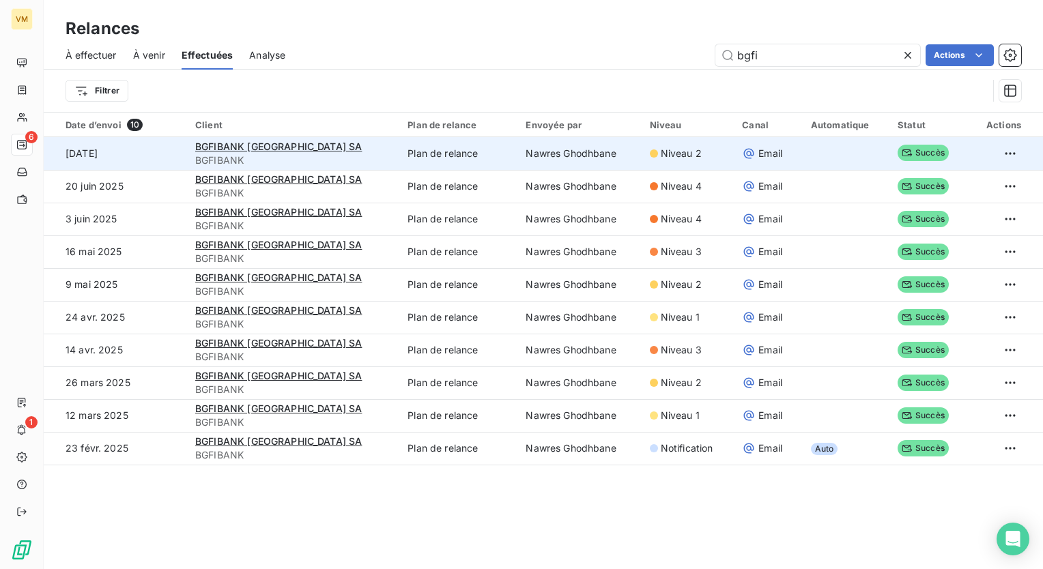
click at [668, 160] on span "Niveau 2" at bounding box center [681, 154] width 41 height 14
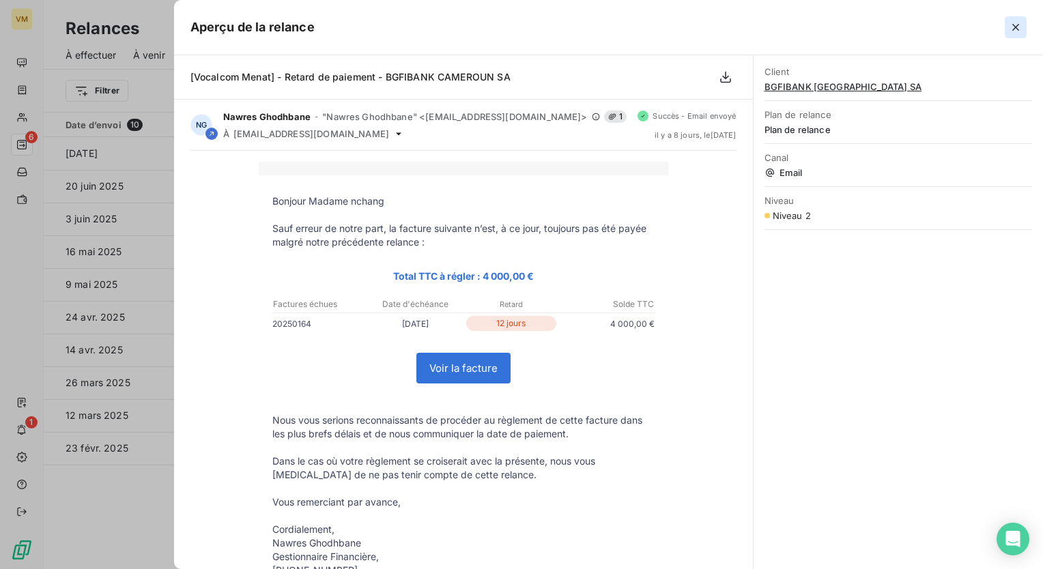
click at [1025, 29] on button "button" at bounding box center [1016, 27] width 22 height 22
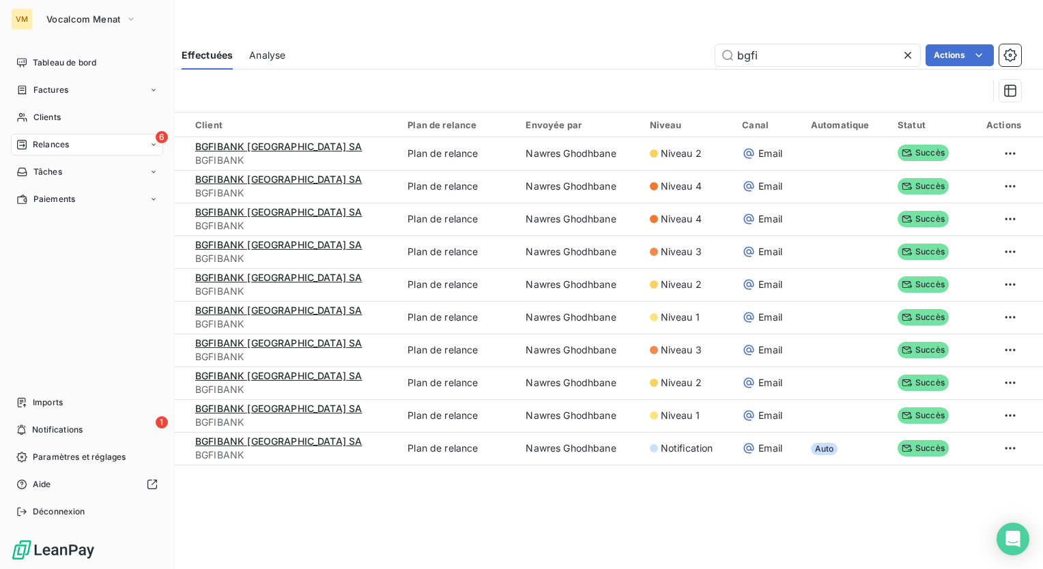
click at [94, 4] on div "VM Vocalcom Menat Tableau de bord Factures Clients 6 Relances Tâches Paiements …" at bounding box center [87, 284] width 175 height 569
click at [96, 20] on span "Vocalcom Menat" at bounding box center [83, 19] width 74 height 11
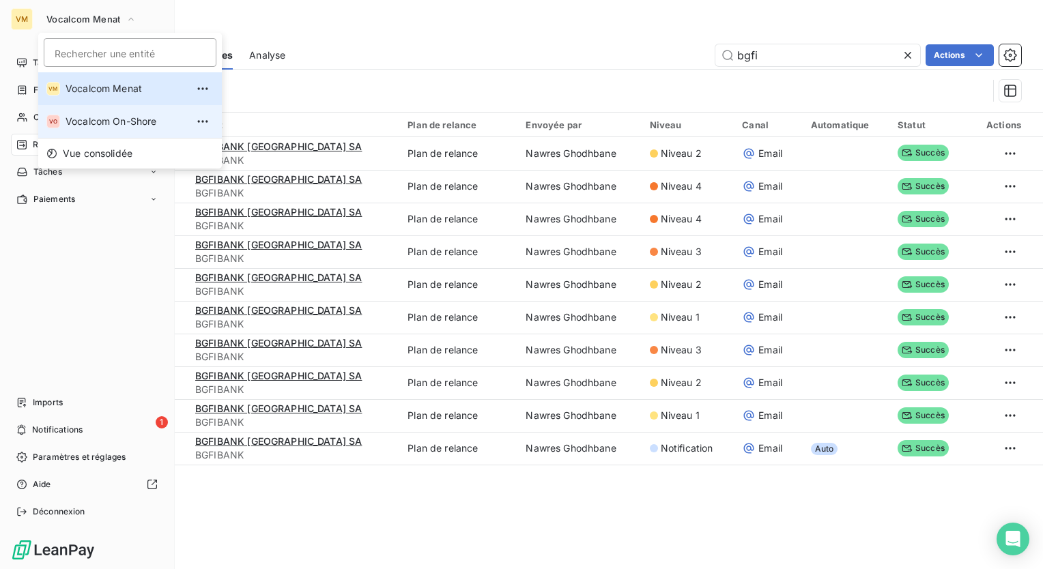
click at [115, 118] on span "Vocalcom On-Shore" at bounding box center [126, 122] width 121 height 14
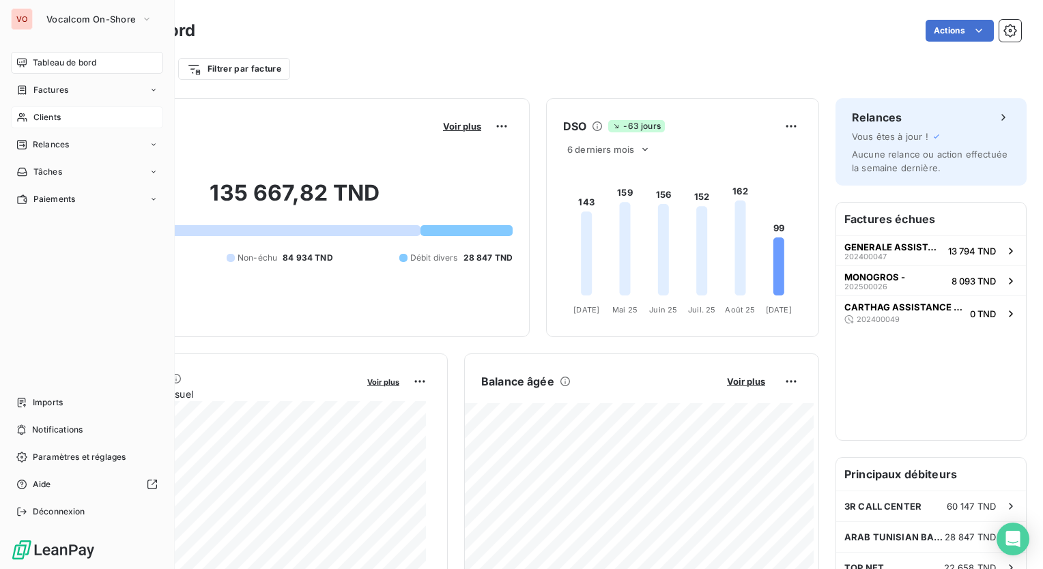
click at [55, 119] on span "Clients" at bounding box center [46, 117] width 27 height 12
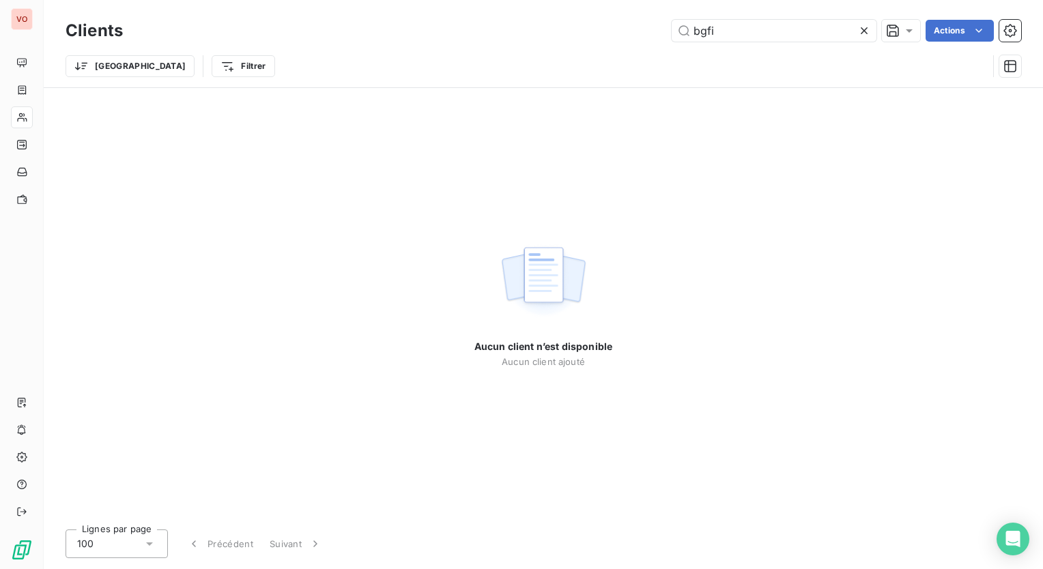
drag, startPoint x: 775, startPoint y: 30, endPoint x: 657, endPoint y: 33, distance: 118.1
click at [657, 33] on div "bgfi Actions" at bounding box center [580, 31] width 882 height 22
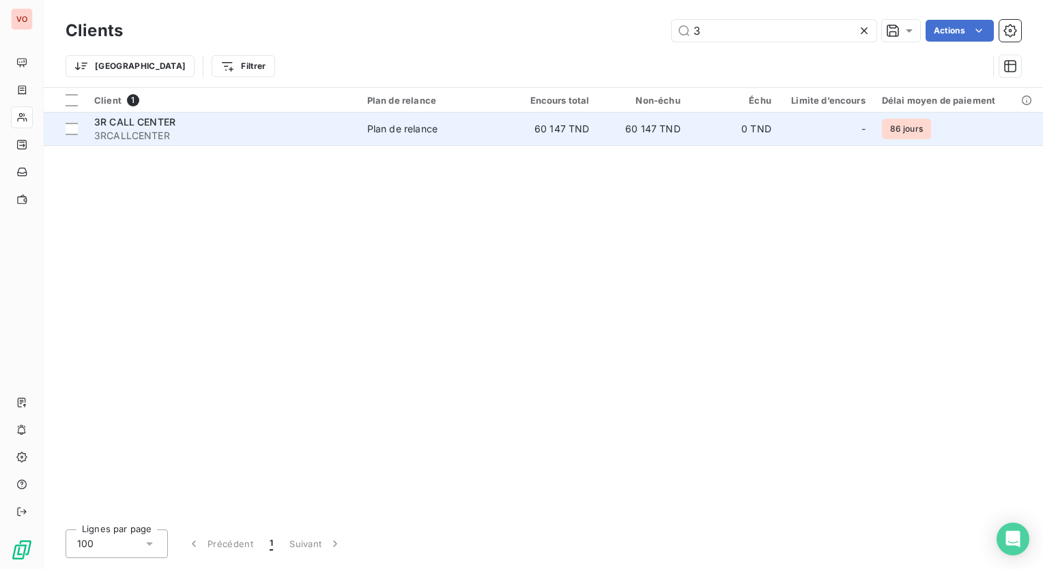
type input "3"
click at [636, 128] on td "60 147 TND" at bounding box center [642, 129] width 91 height 33
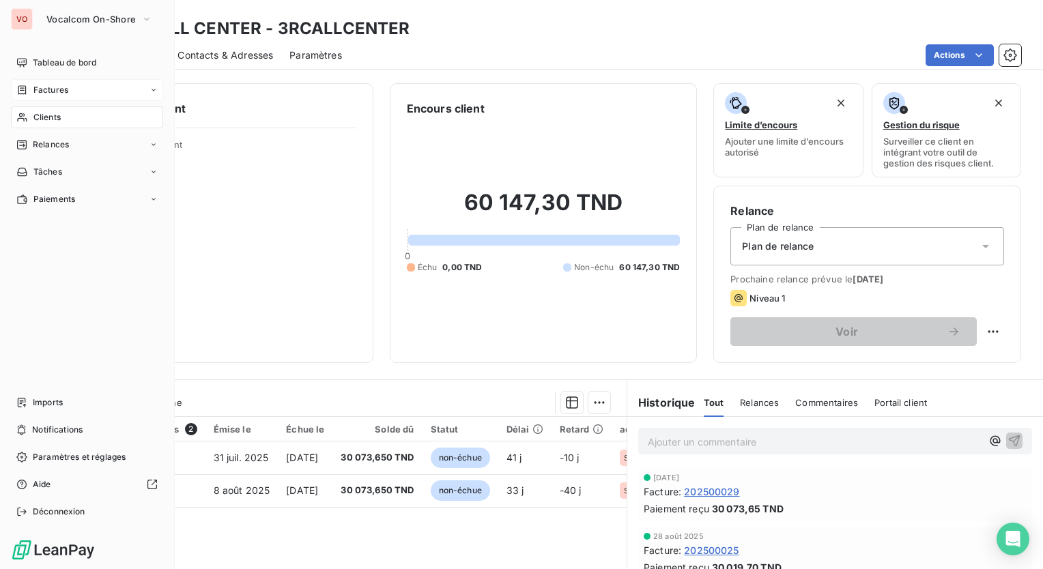
click at [115, 93] on div "Factures" at bounding box center [87, 90] width 152 height 22
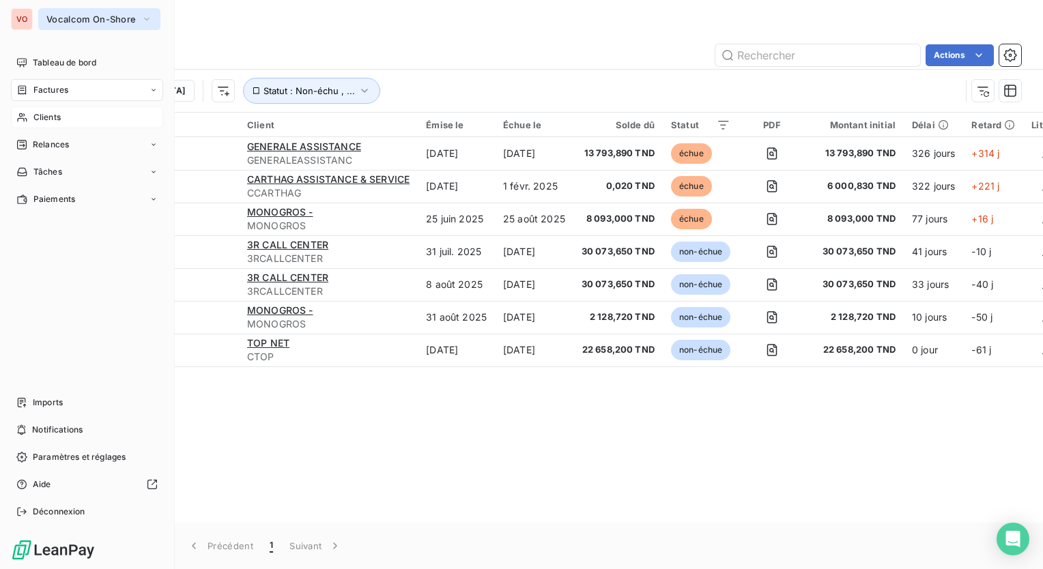
click at [109, 24] on span "Vocalcom On-Shore" at bounding box center [90, 19] width 89 height 11
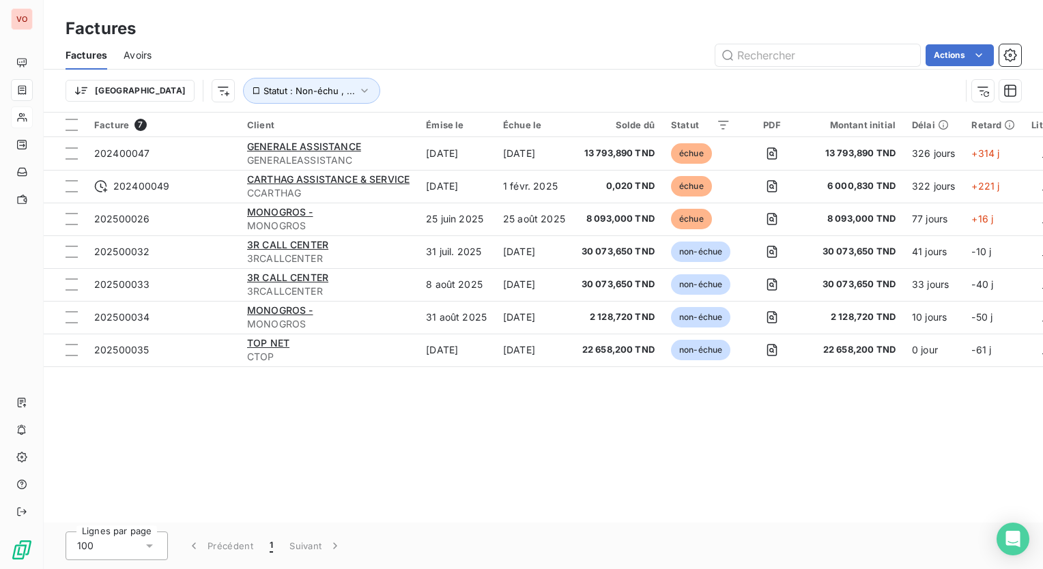
click at [411, 22] on div "Factures" at bounding box center [543, 28] width 999 height 25
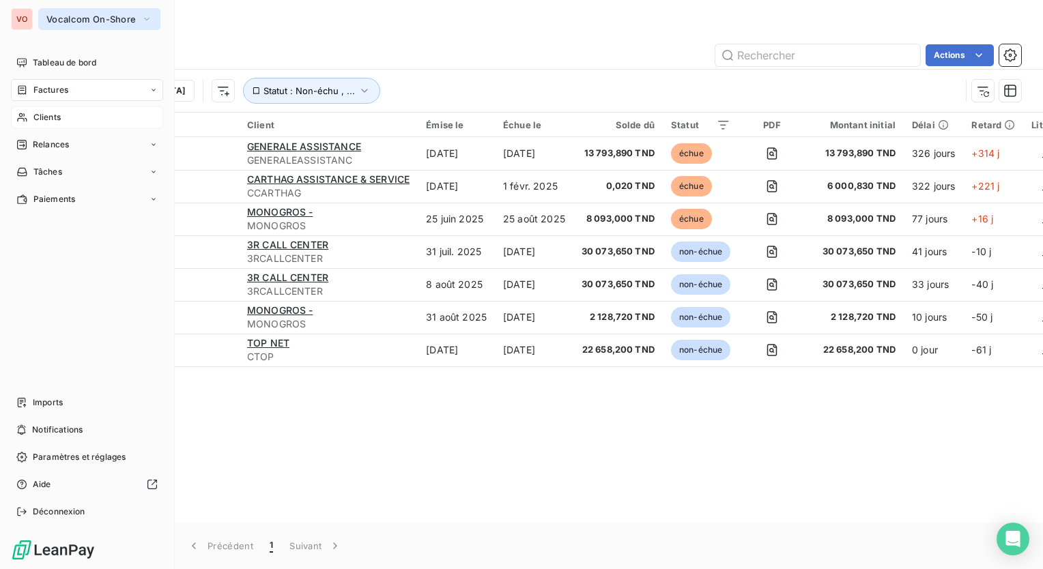
click at [137, 23] on button "Vocalcom On-Shore" at bounding box center [99, 19] width 122 height 22
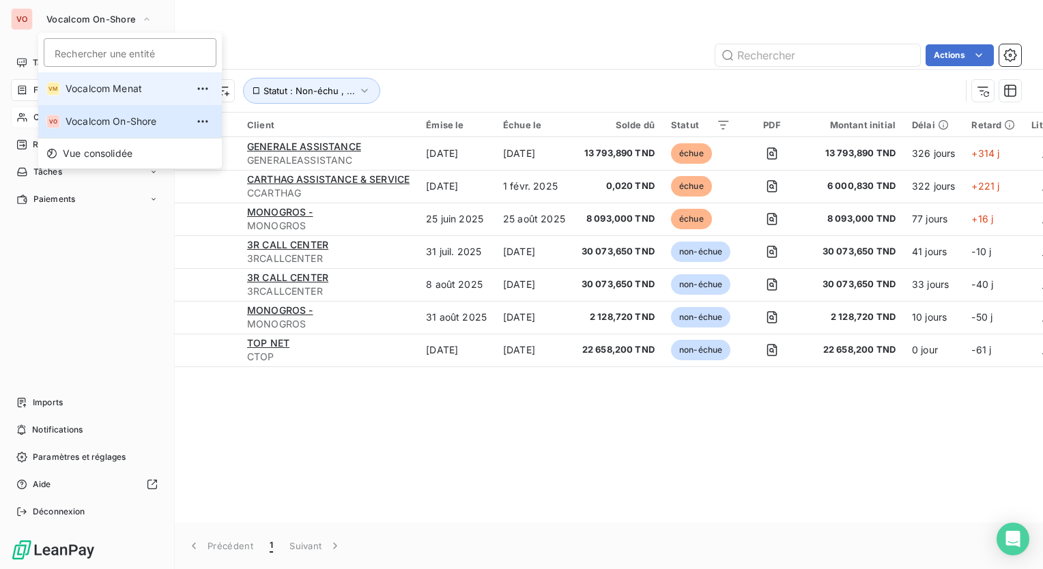
click at [133, 94] on span "Vocalcom Menat" at bounding box center [126, 89] width 121 height 14
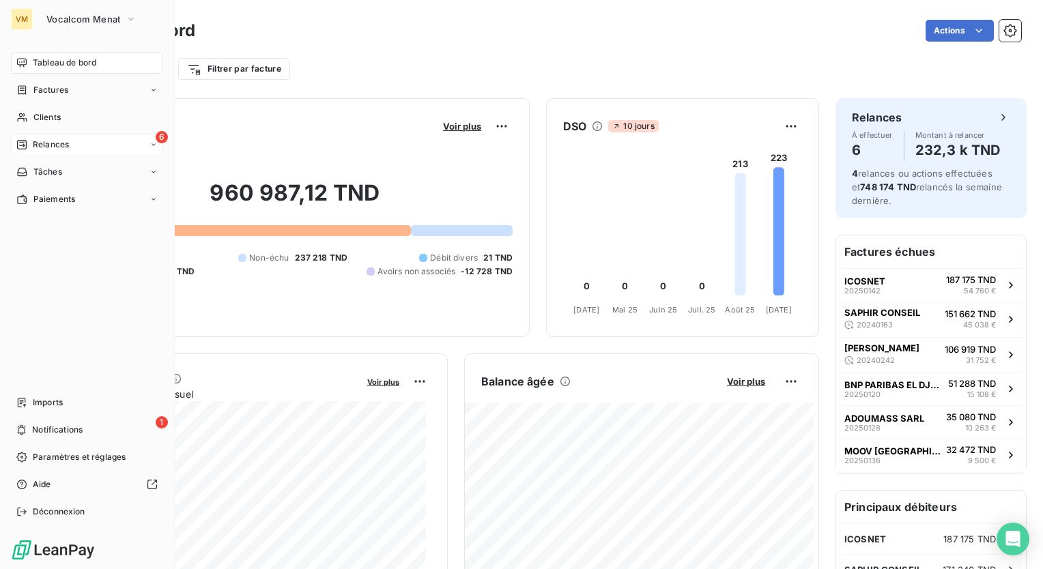
click at [46, 140] on span "Relances" at bounding box center [51, 145] width 36 height 12
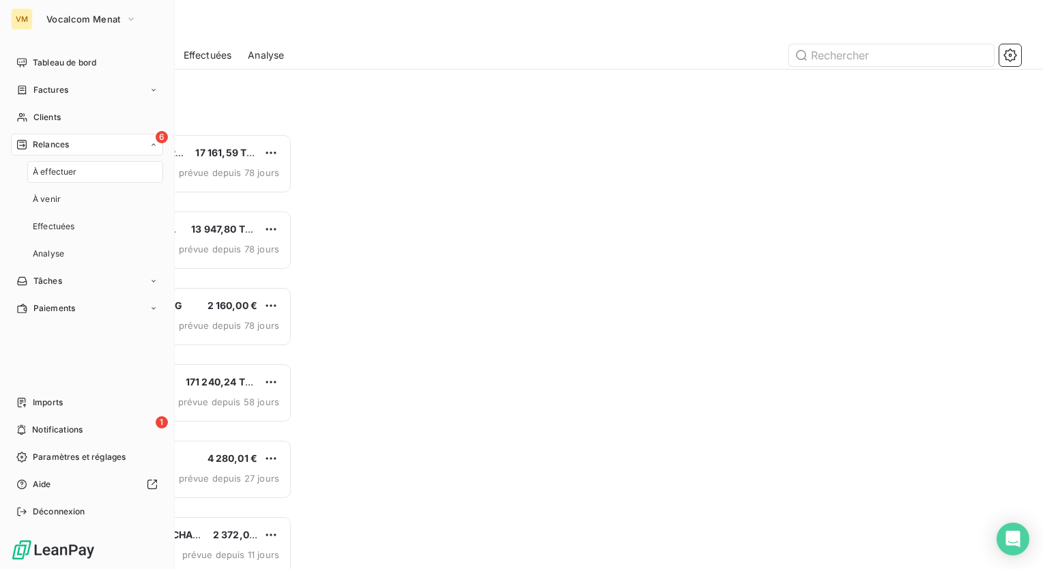
scroll to position [425, 216]
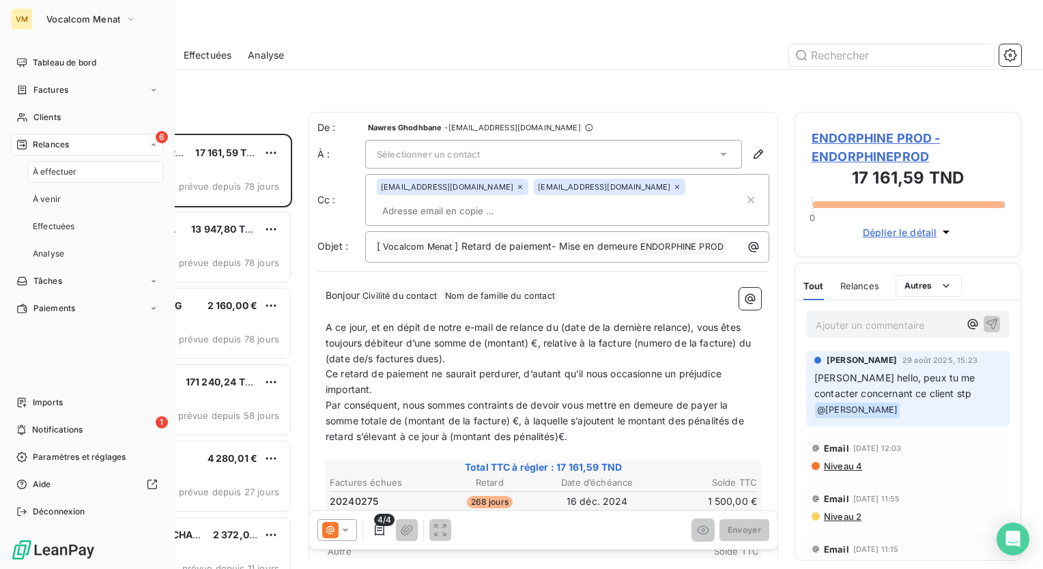
click at [101, 172] on div "À effectuer" at bounding box center [95, 172] width 136 height 22
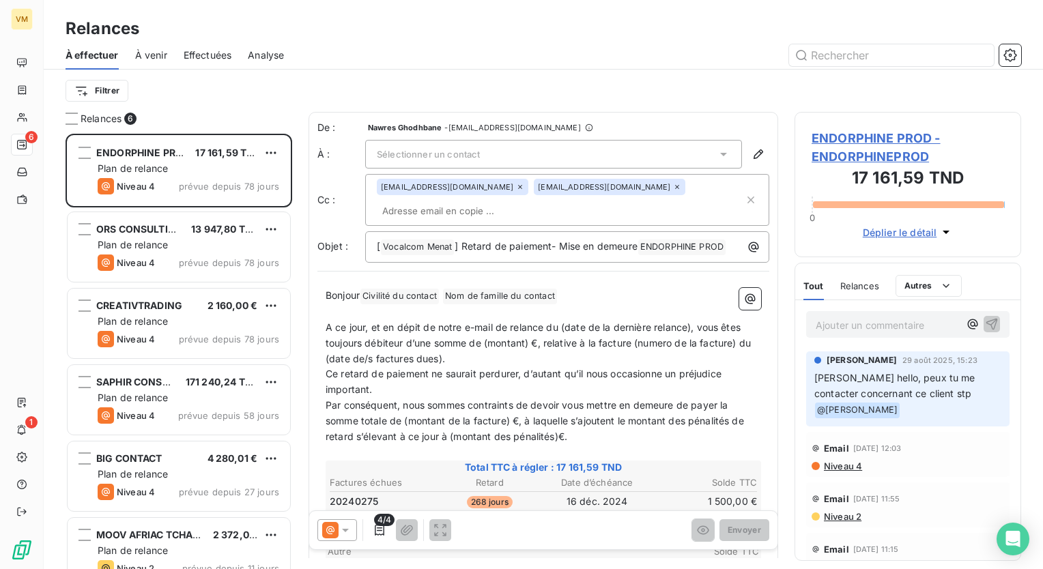
click at [274, 100] on div "Filtrer" at bounding box center [544, 91] width 956 height 26
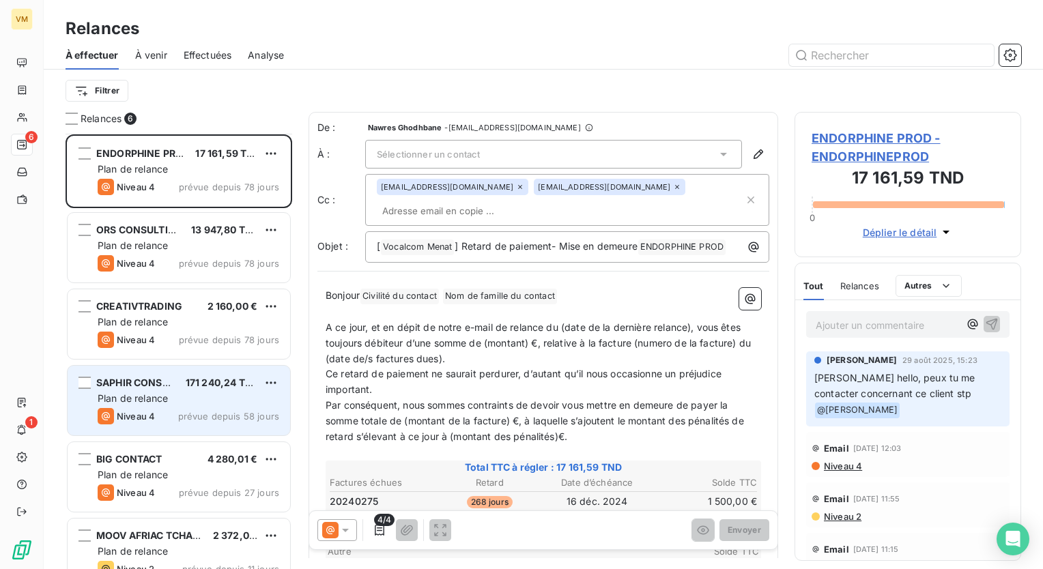
scroll to position [23, 0]
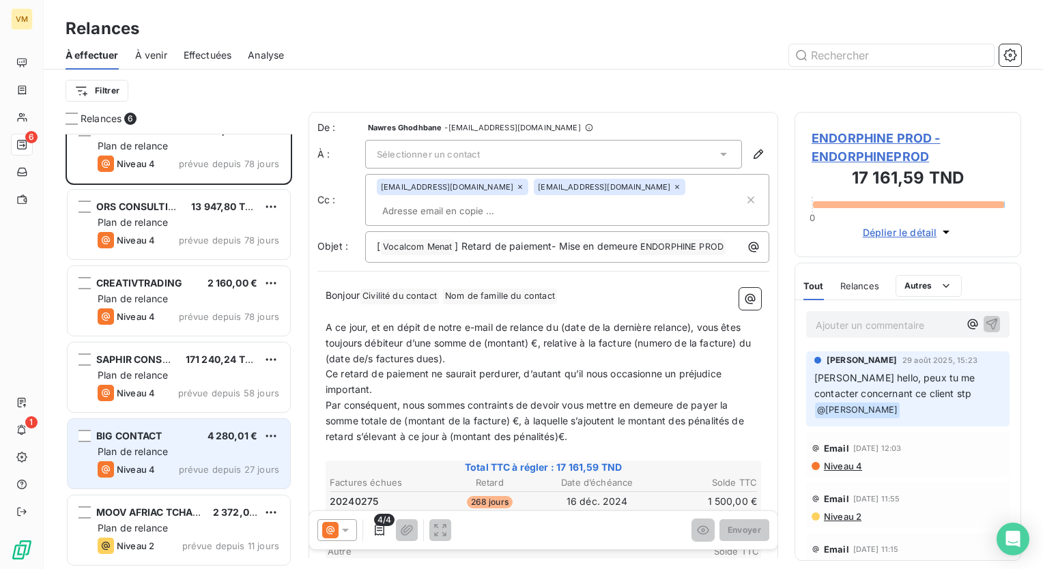
click at [210, 471] on span "prévue depuis 27 jours" at bounding box center [229, 469] width 100 height 11
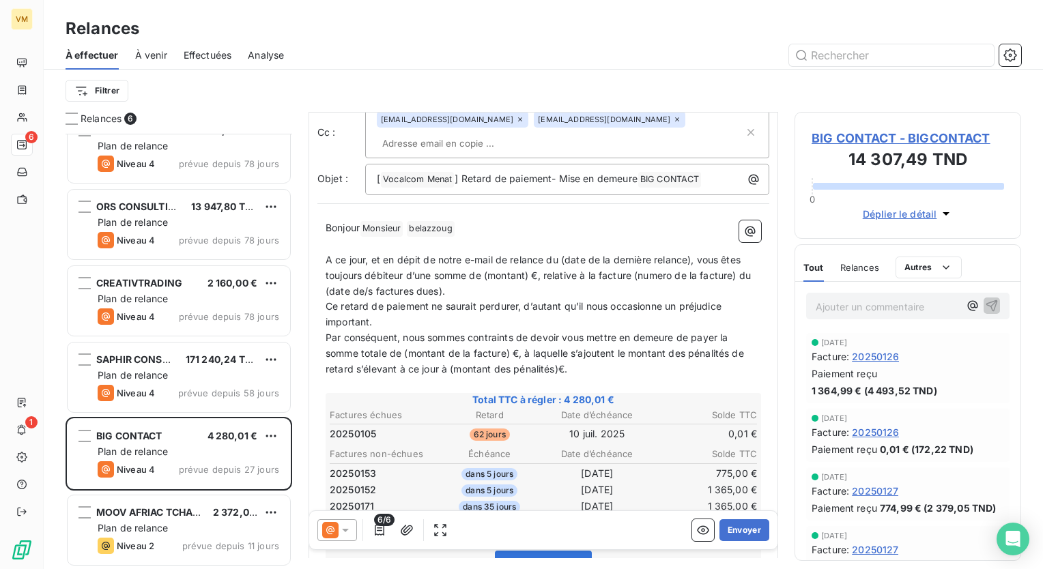
scroll to position [137, 0]
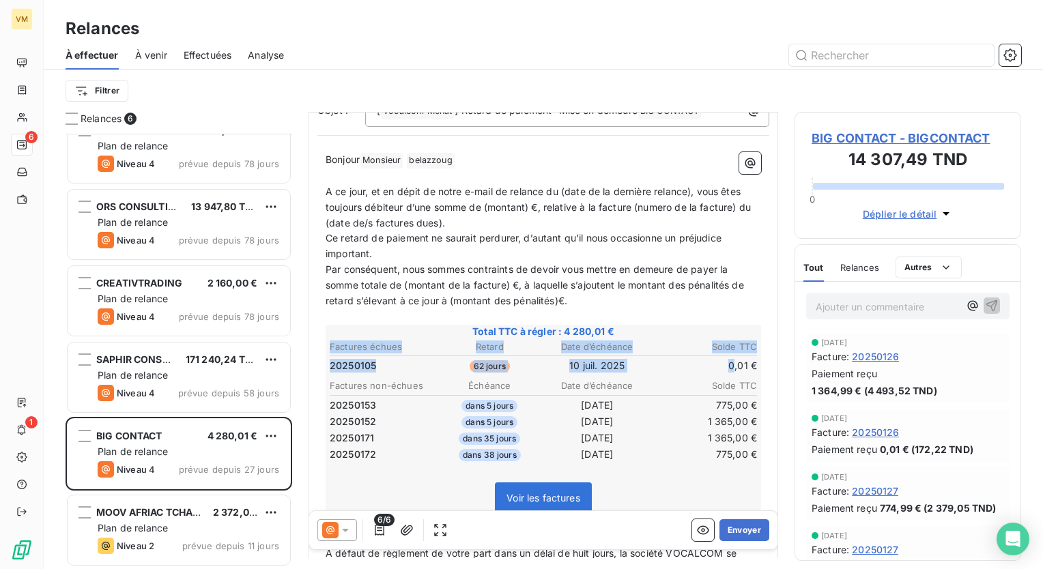
drag, startPoint x: 722, startPoint y: 364, endPoint x: 749, endPoint y: 364, distance: 27.3
click at [749, 364] on div "Total TTC à régler : 4 280,01 € Factures échues Retard Date d’échéance Solde TT…" at bounding box center [543, 427] width 435 height 205
drag, startPoint x: 719, startPoint y: 366, endPoint x: 744, endPoint y: 369, distance: 25.5
click at [744, 369] on td "0,01 €" at bounding box center [705, 365] width 106 height 15
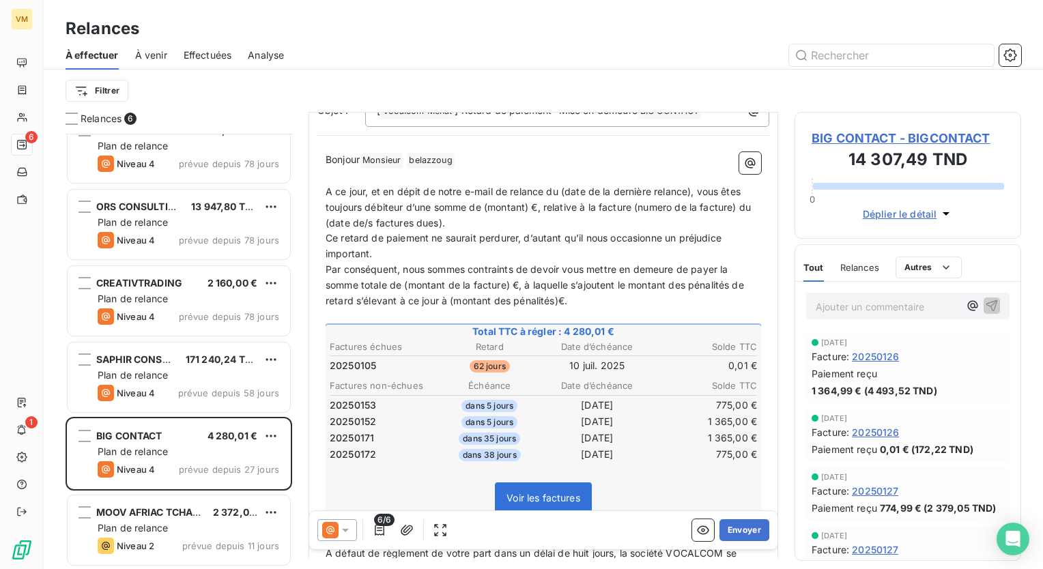
click at [646, 313] on p "﻿" at bounding box center [543, 317] width 435 height 16
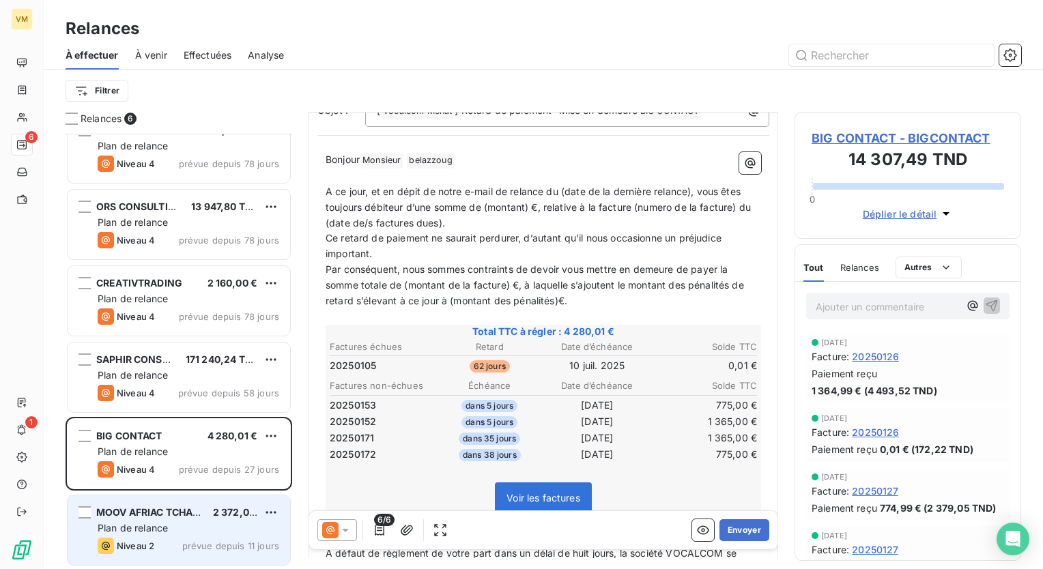
click at [183, 551] on div "Niveau 2 prévue depuis 11 jours" at bounding box center [189, 546] width 182 height 16
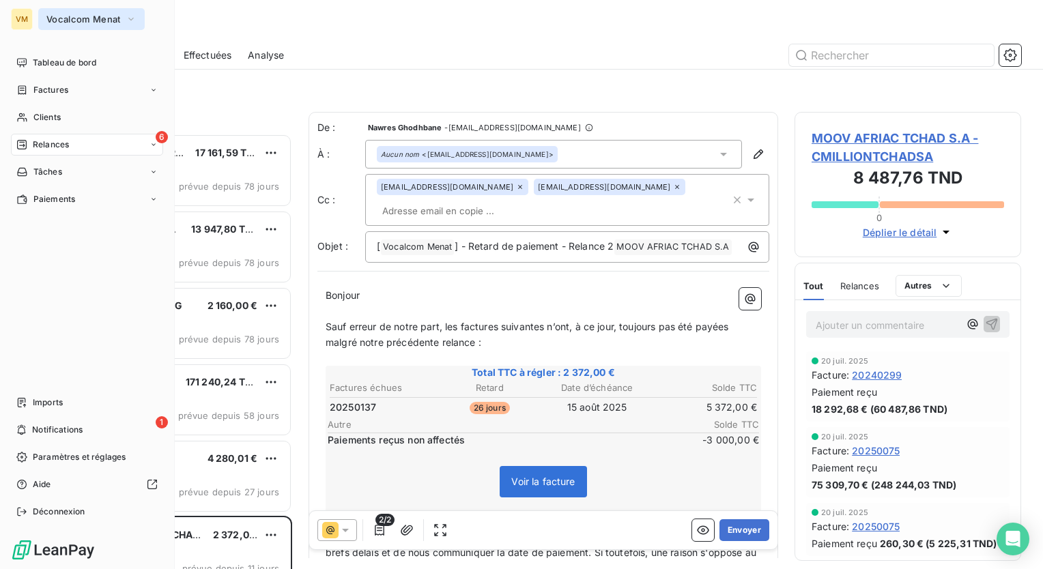
click at [52, 19] on span "Vocalcom Menat" at bounding box center [83, 19] width 74 height 11
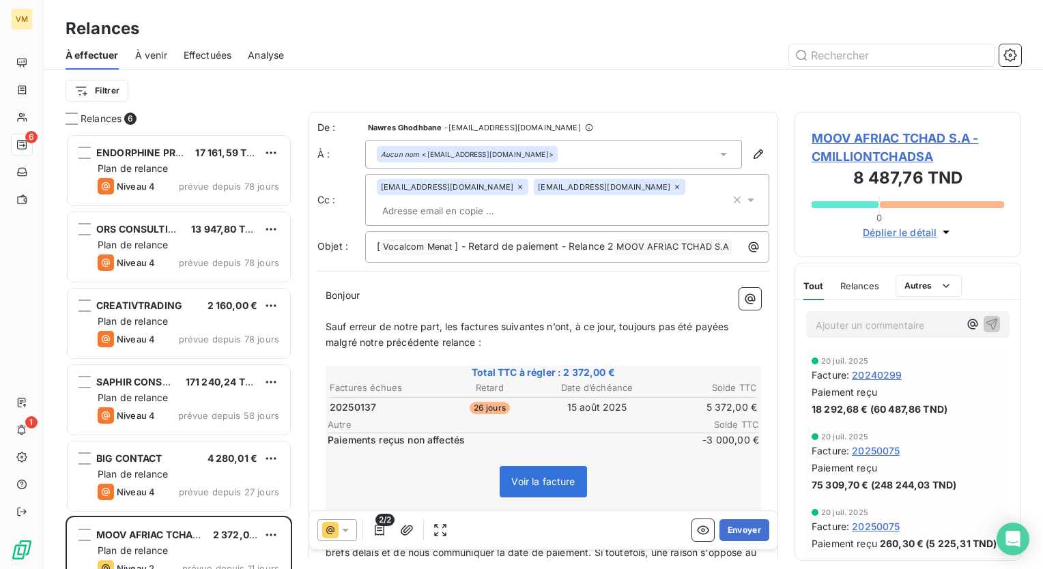
click at [339, 89] on div "Filtrer" at bounding box center [544, 91] width 956 height 26
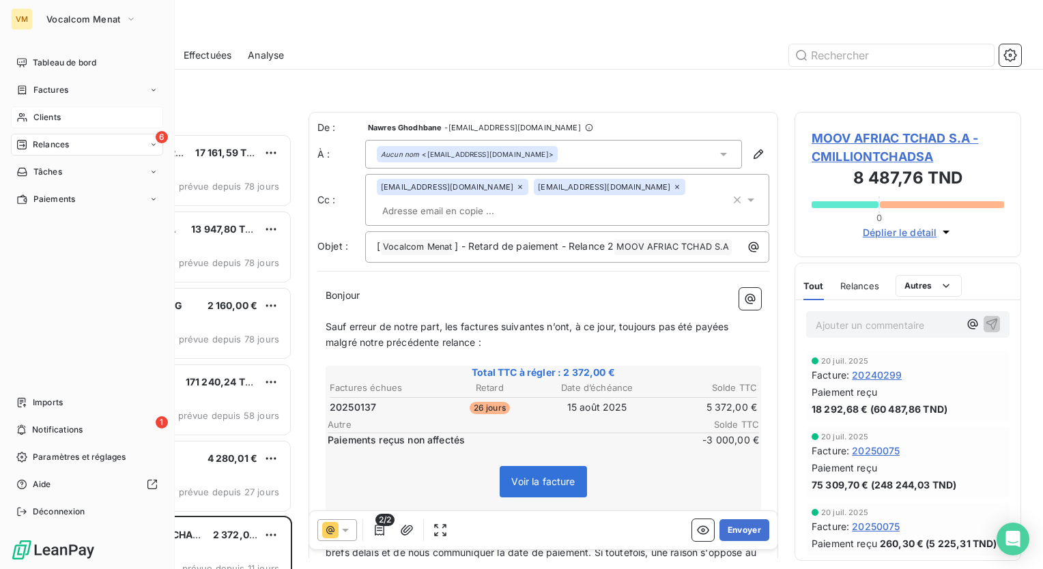
click at [42, 121] on span "Clients" at bounding box center [46, 117] width 27 height 12
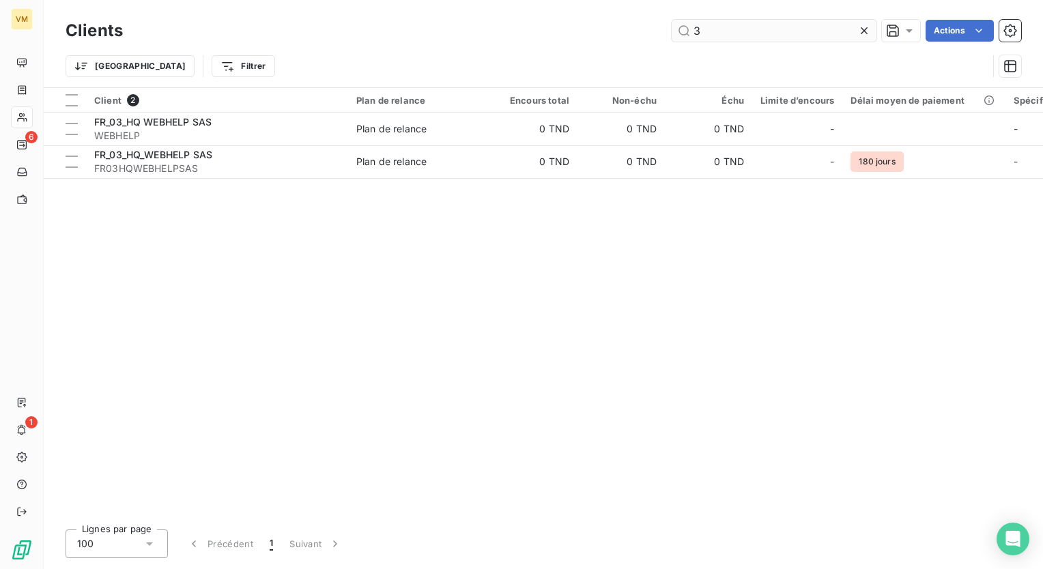
drag, startPoint x: 711, startPoint y: 32, endPoint x: 691, endPoint y: 30, distance: 20.6
click at [691, 30] on input "3" at bounding box center [774, 31] width 205 height 22
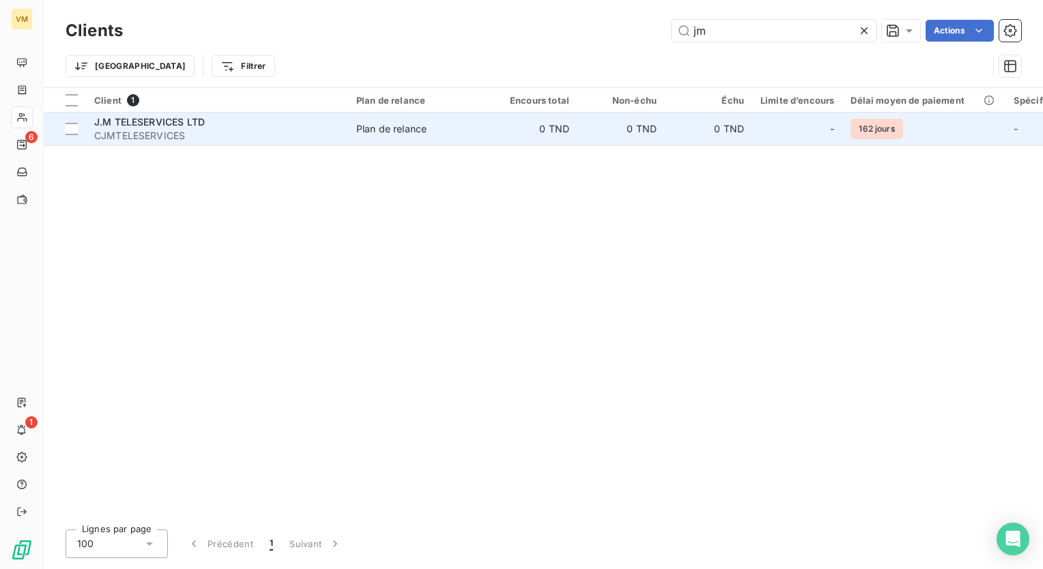
type input "jm"
click at [643, 121] on td "0 TND" at bounding box center [620, 129] width 87 height 33
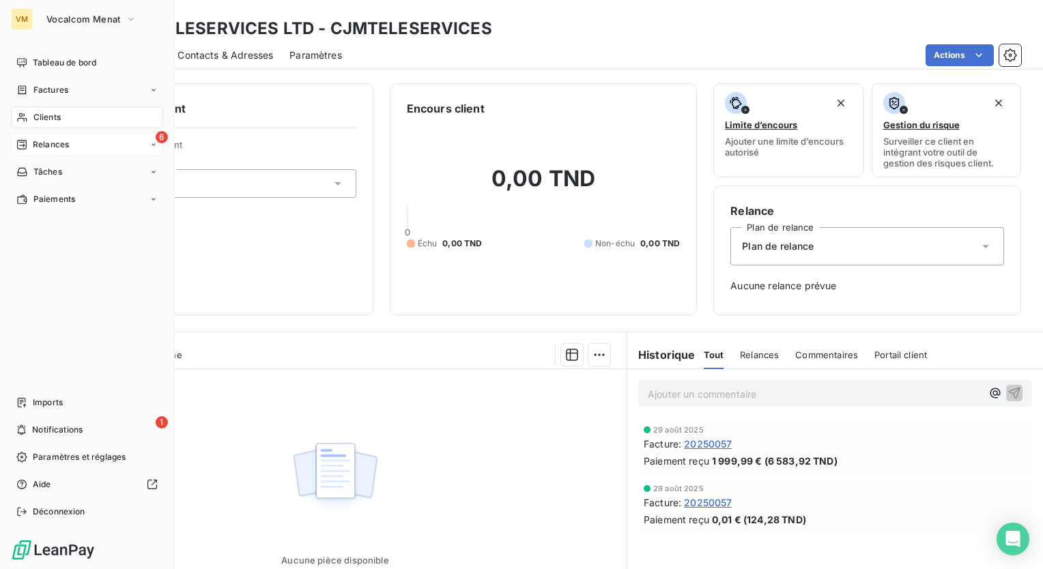
click at [83, 143] on div "6 Relances" at bounding box center [87, 145] width 152 height 22
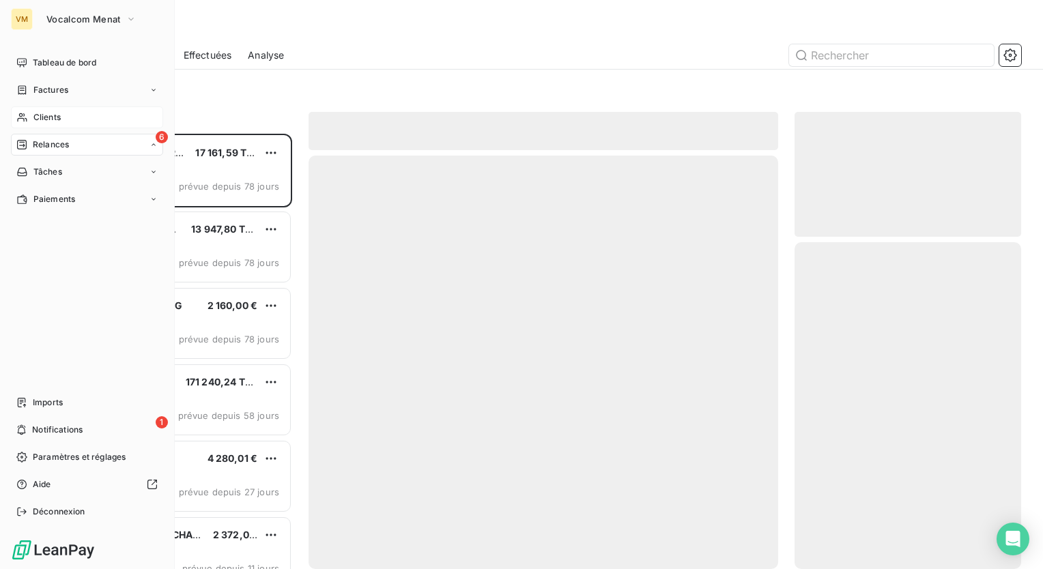
scroll to position [425, 216]
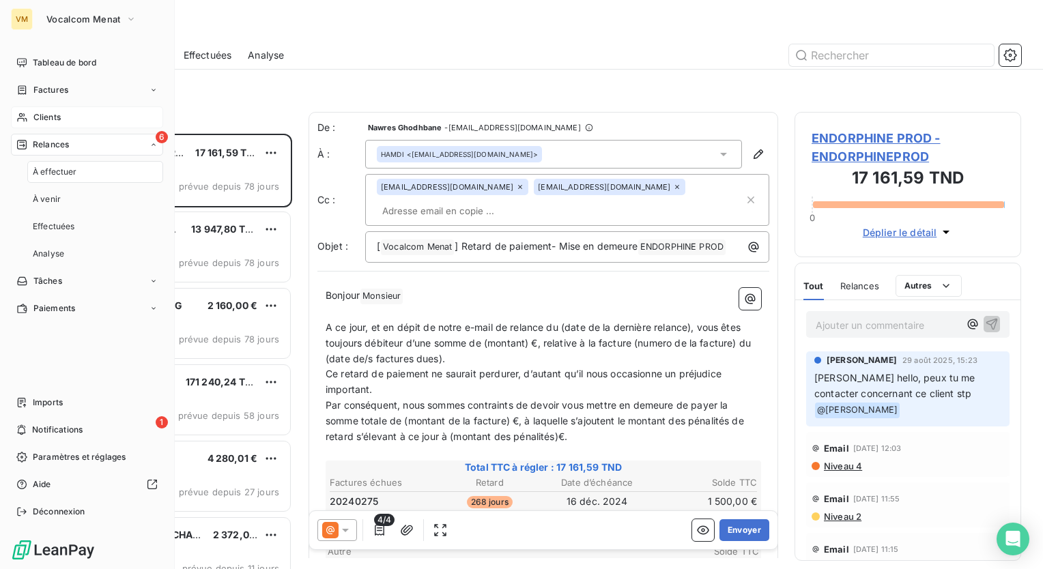
click at [82, 169] on div "À effectuer" at bounding box center [95, 172] width 136 height 22
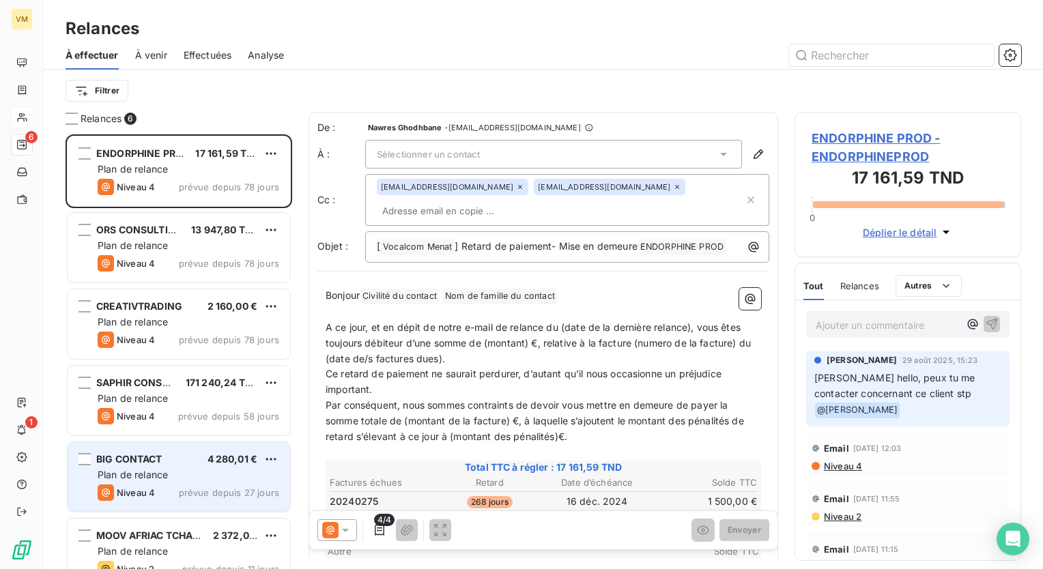
scroll to position [23, 0]
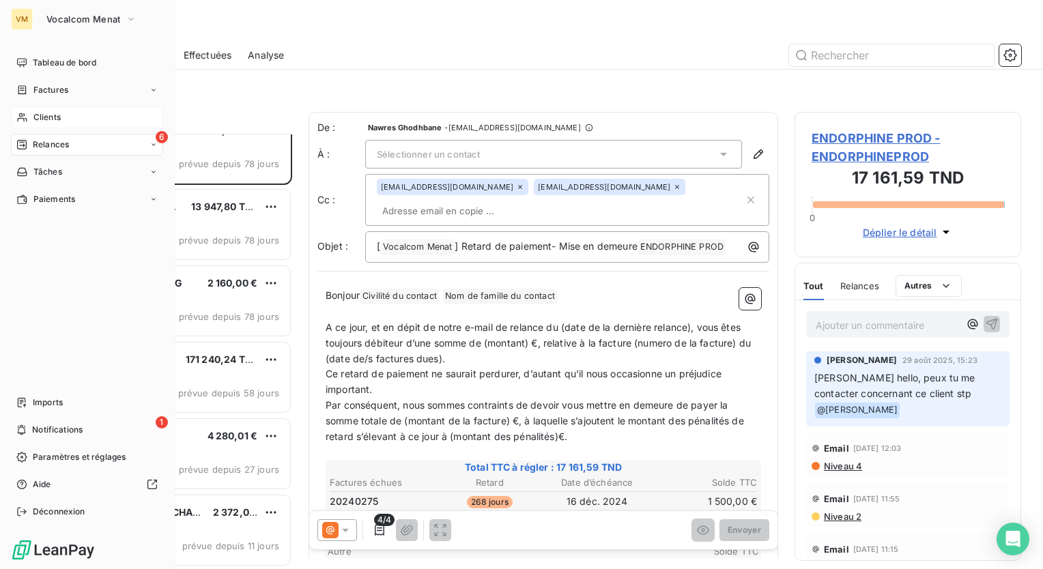
click at [136, 121] on div "Clients" at bounding box center [87, 117] width 152 height 22
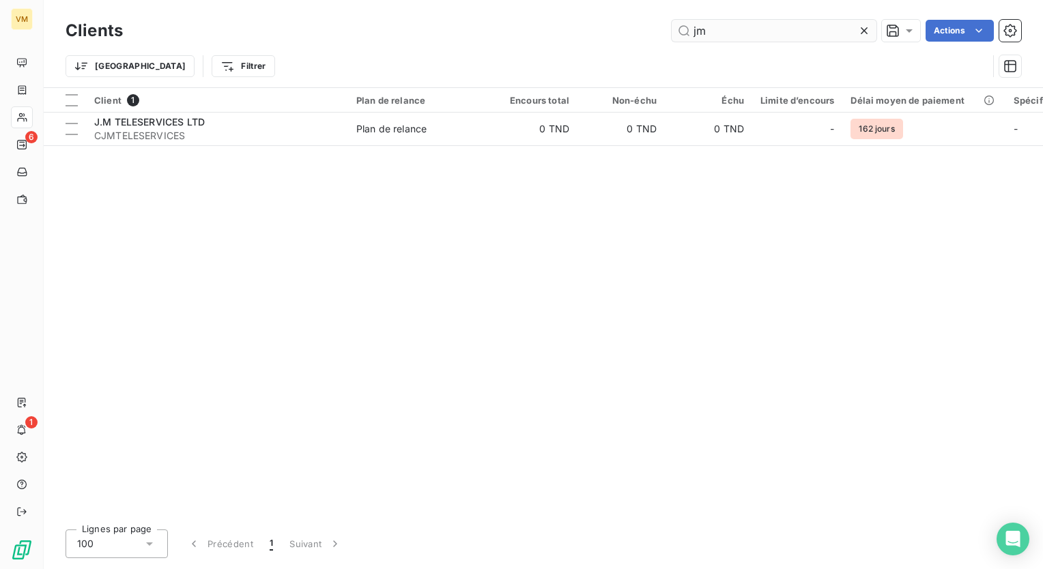
drag, startPoint x: 718, startPoint y: 26, endPoint x: 694, endPoint y: 29, distance: 24.0
click at [694, 29] on input "jm" at bounding box center [774, 31] width 205 height 22
type input "j"
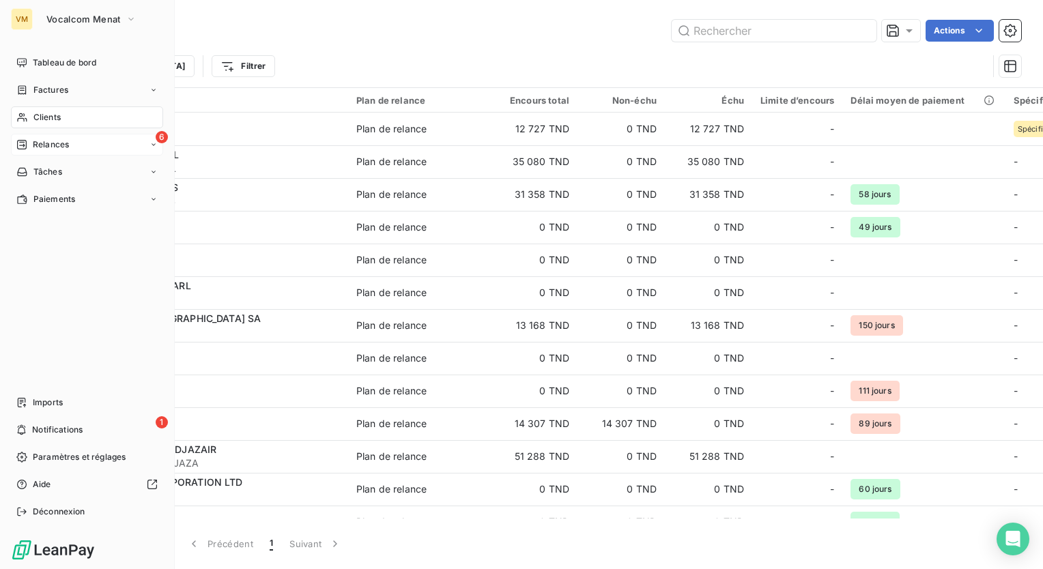
click at [31, 141] on div "Relances" at bounding box center [42, 145] width 53 height 12
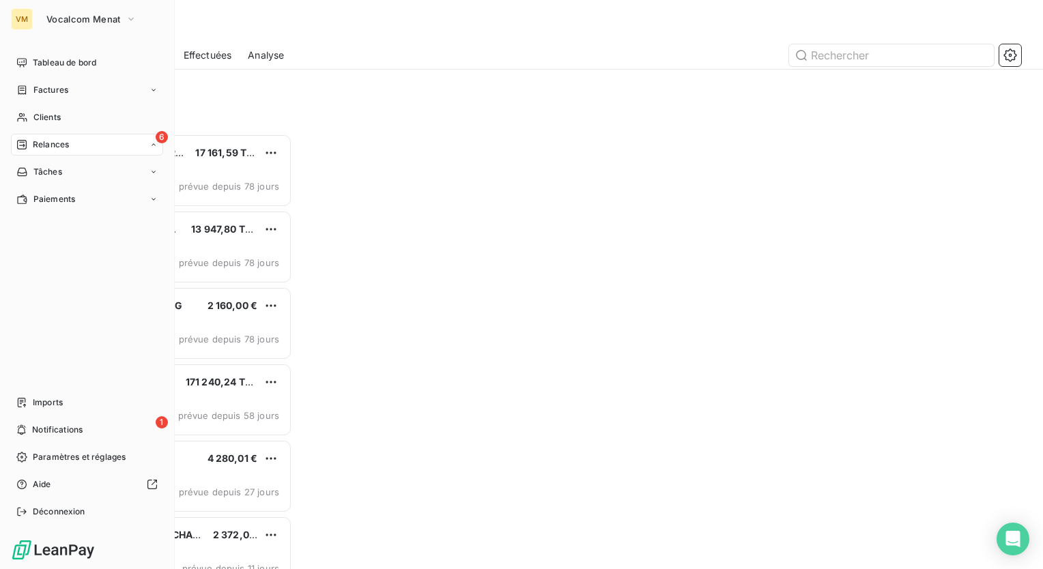
scroll to position [425, 216]
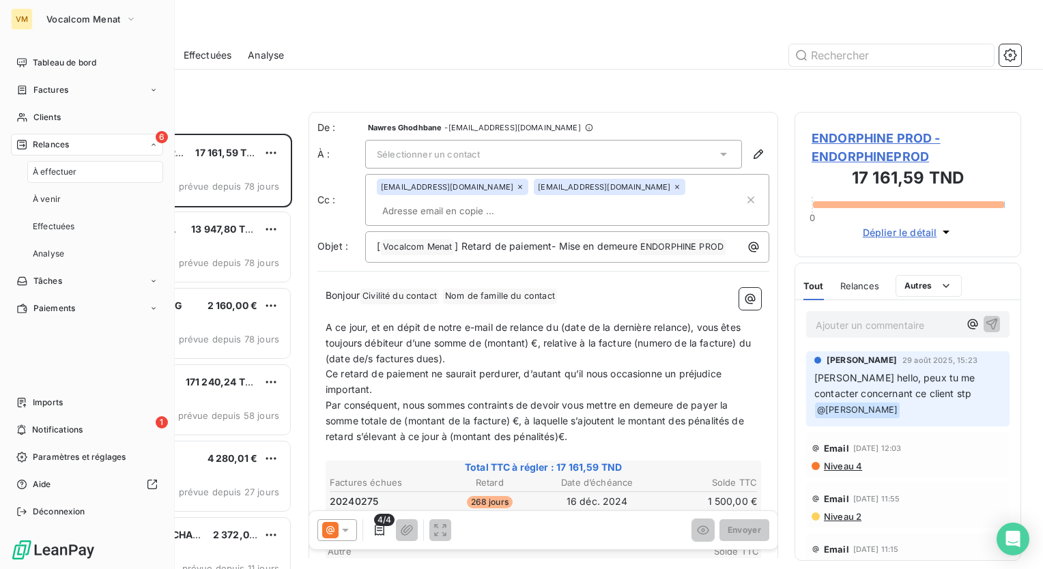
click at [94, 176] on div "À effectuer" at bounding box center [95, 172] width 136 height 22
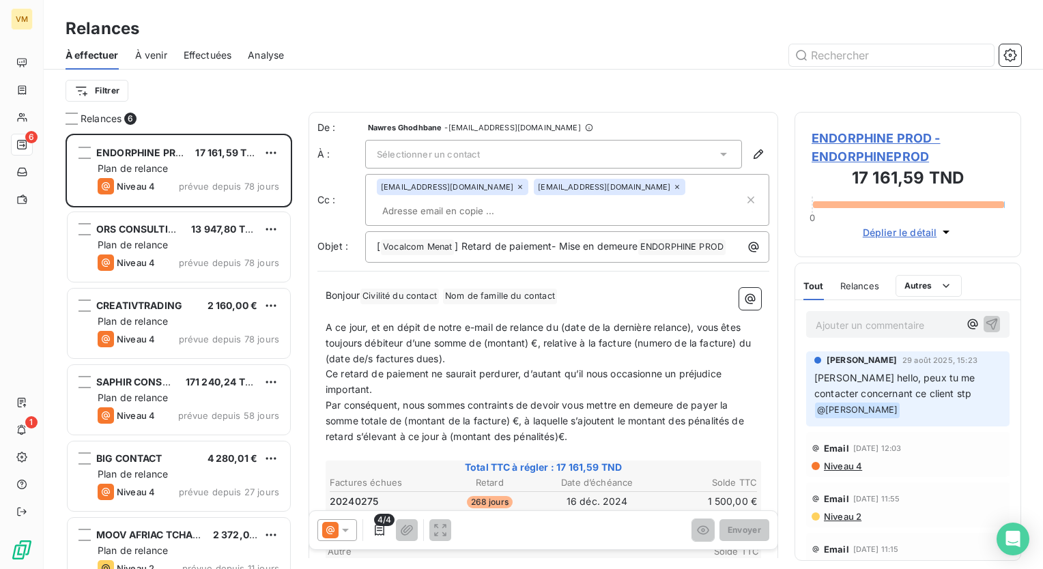
click at [218, 63] on div "Effectuées" at bounding box center [208, 55] width 48 height 29
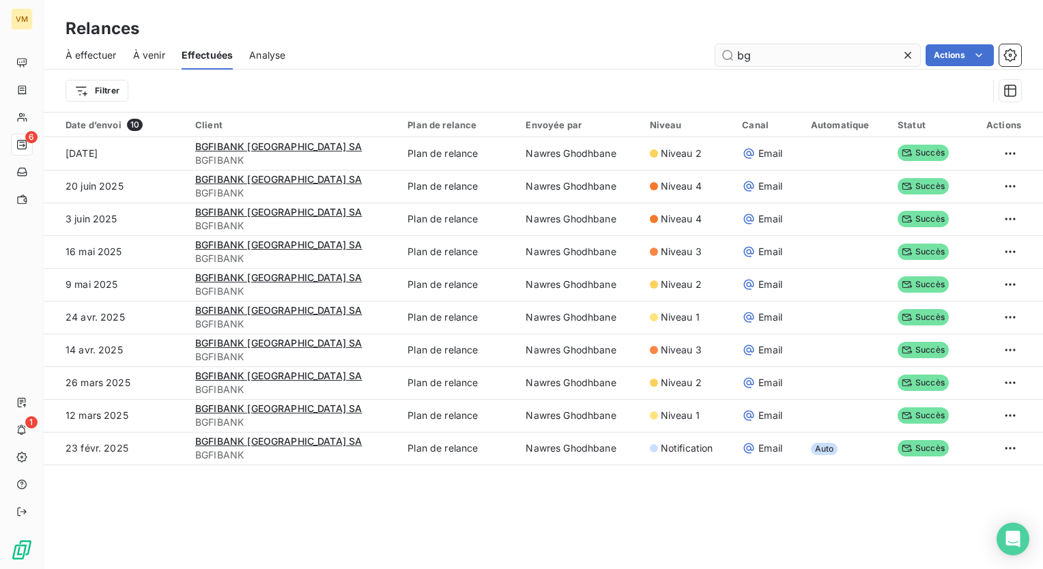
type input "b"
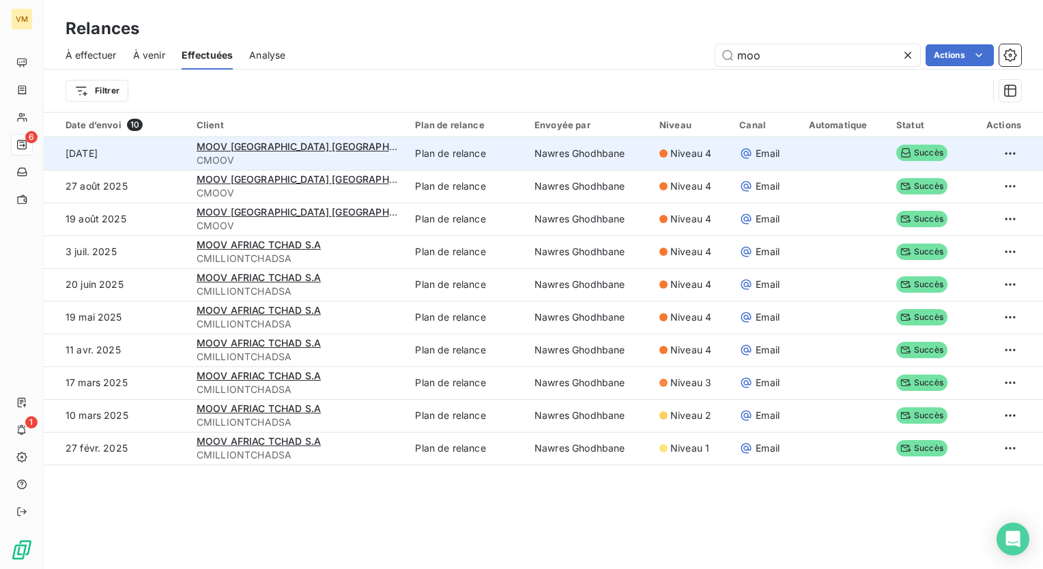
type input "moo"
click at [430, 153] on td "Plan de relance" at bounding box center [466, 153] width 119 height 33
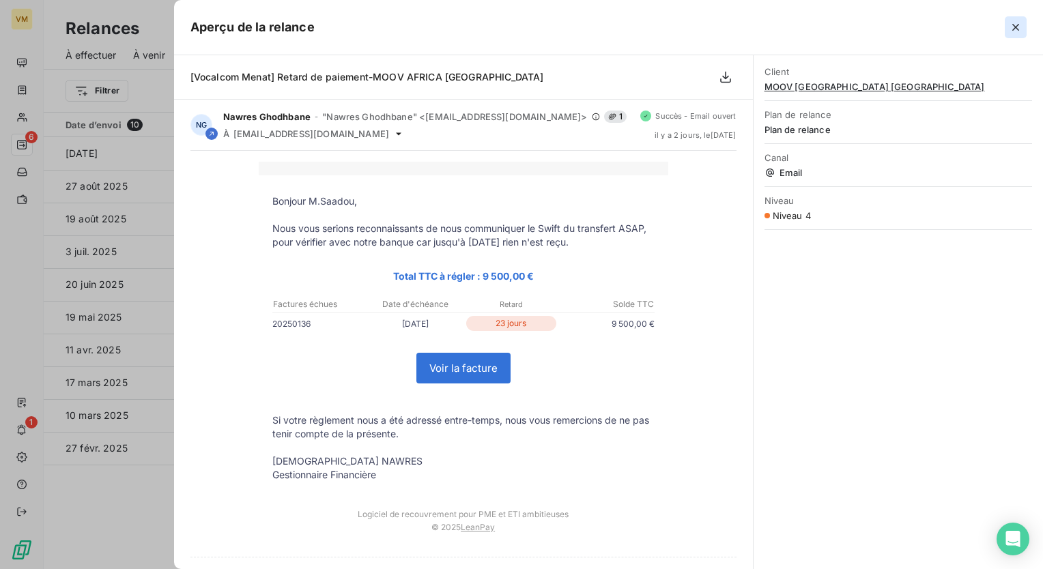
click at [1016, 23] on icon "button" at bounding box center [1016, 27] width 14 height 14
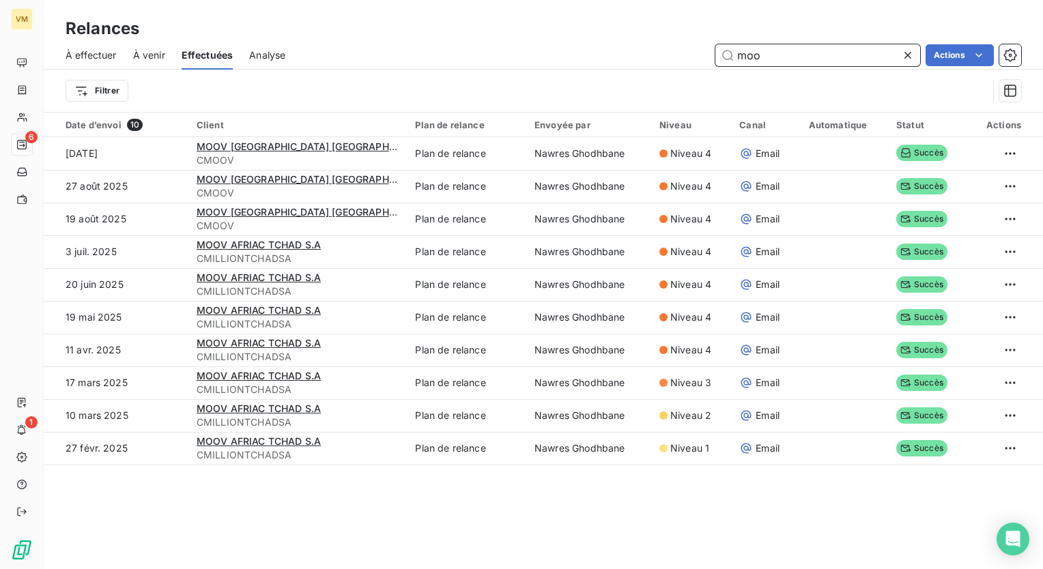
drag, startPoint x: 775, startPoint y: 51, endPoint x: 737, endPoint y: 57, distance: 38.7
click at [737, 57] on input "moo" at bounding box center [817, 55] width 205 height 22
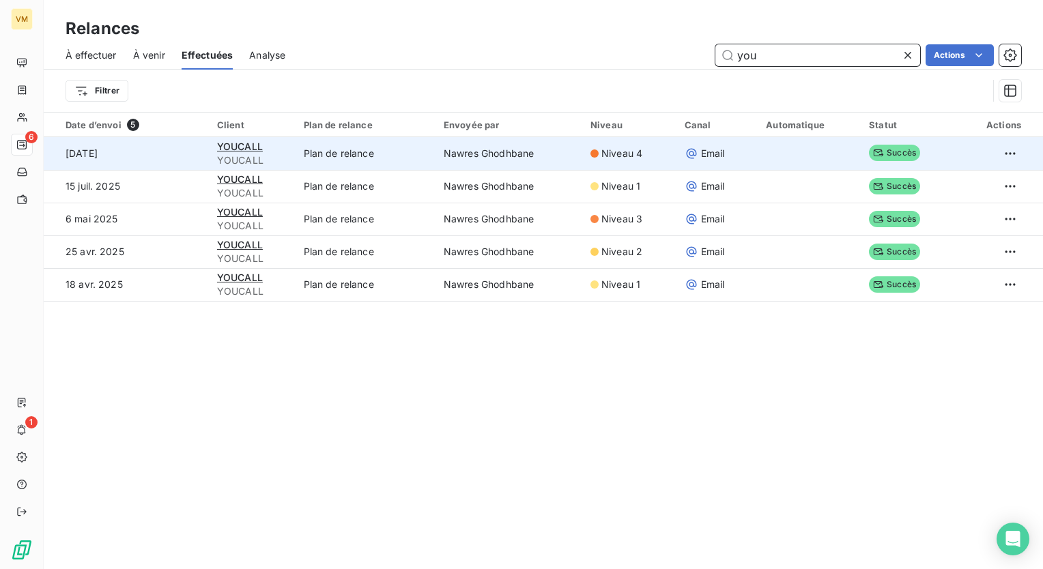
type input "you"
click at [449, 160] on td "Nawres Ghodhbane" at bounding box center [508, 153] width 147 height 33
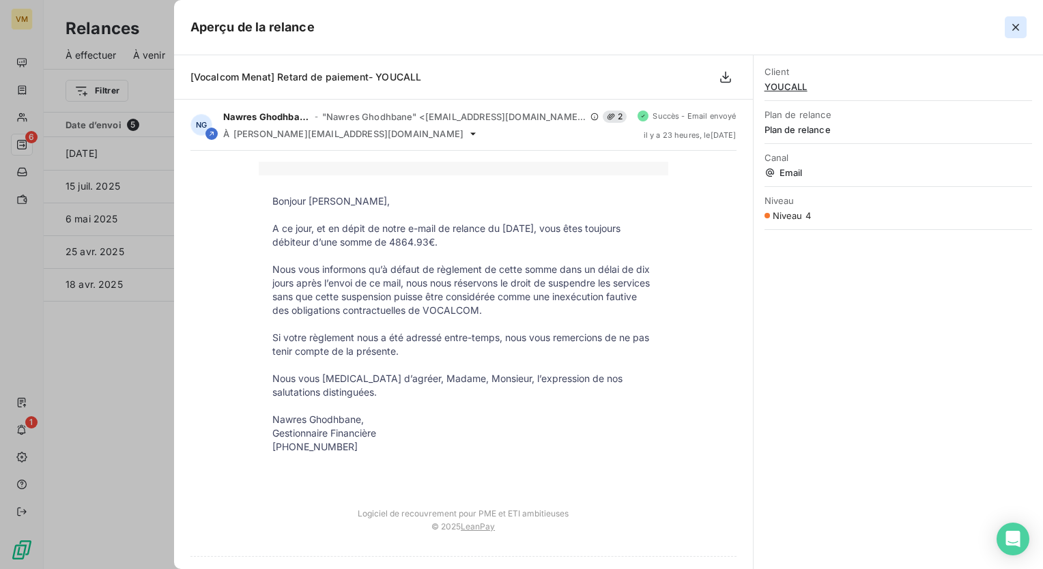
click at [1018, 29] on icon "button" at bounding box center [1015, 27] width 7 height 7
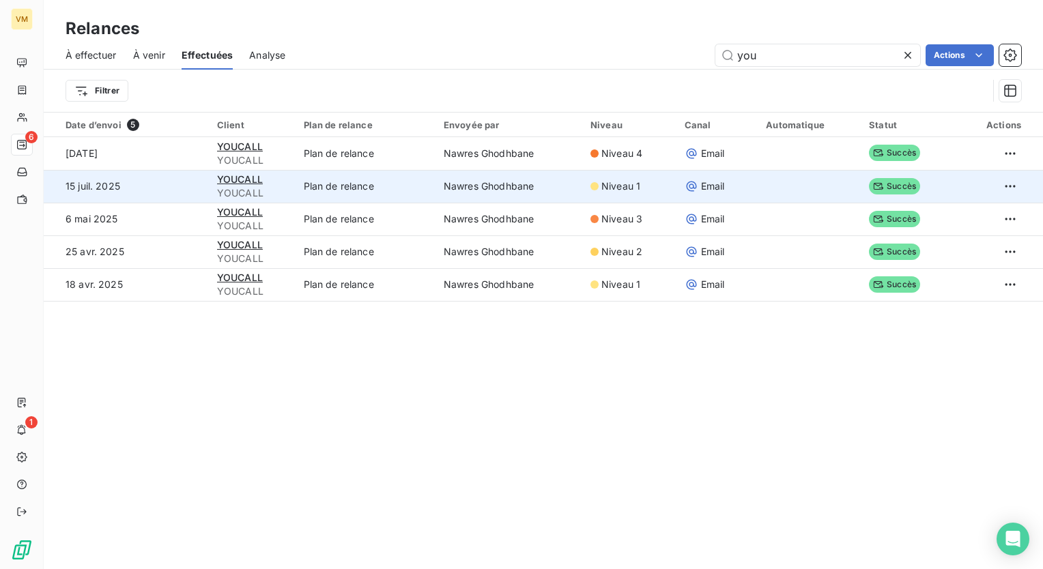
click at [644, 192] on div "Niveau 1" at bounding box center [629, 187] width 78 height 14
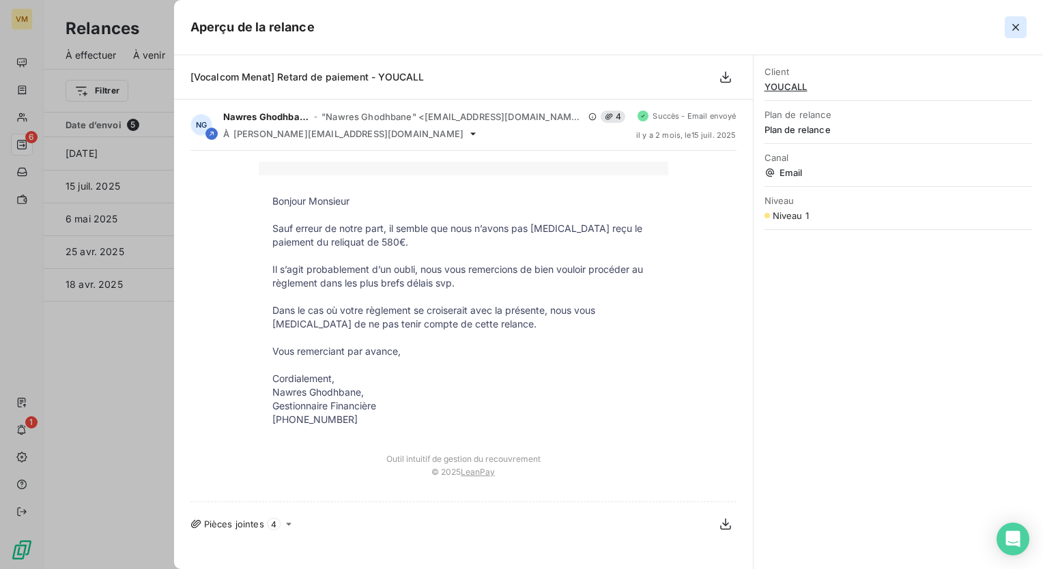
click at [1016, 27] on icon "button" at bounding box center [1015, 27] width 7 height 7
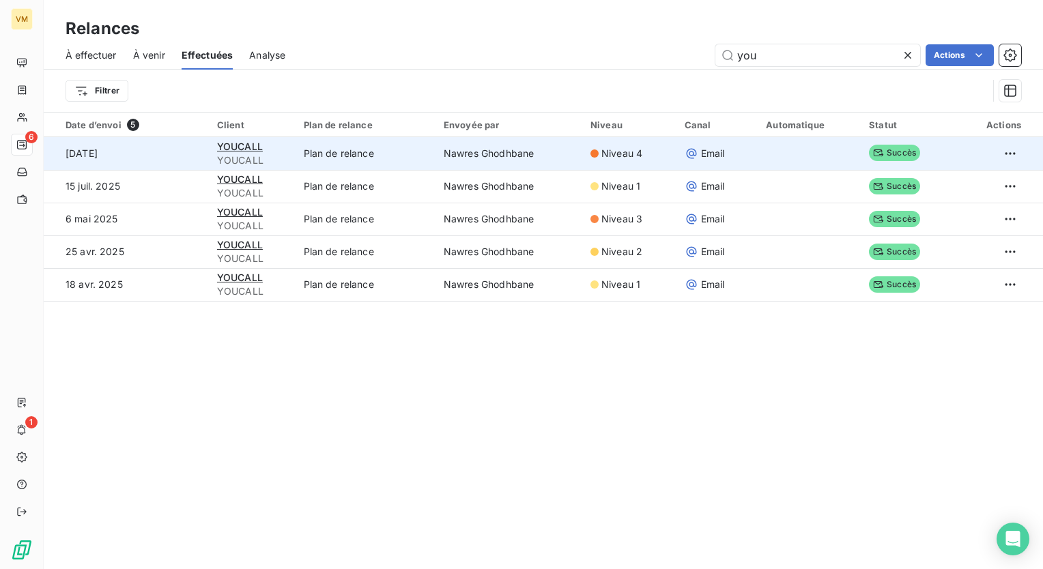
click at [584, 149] on td "Niveau 4" at bounding box center [629, 153] width 94 height 33
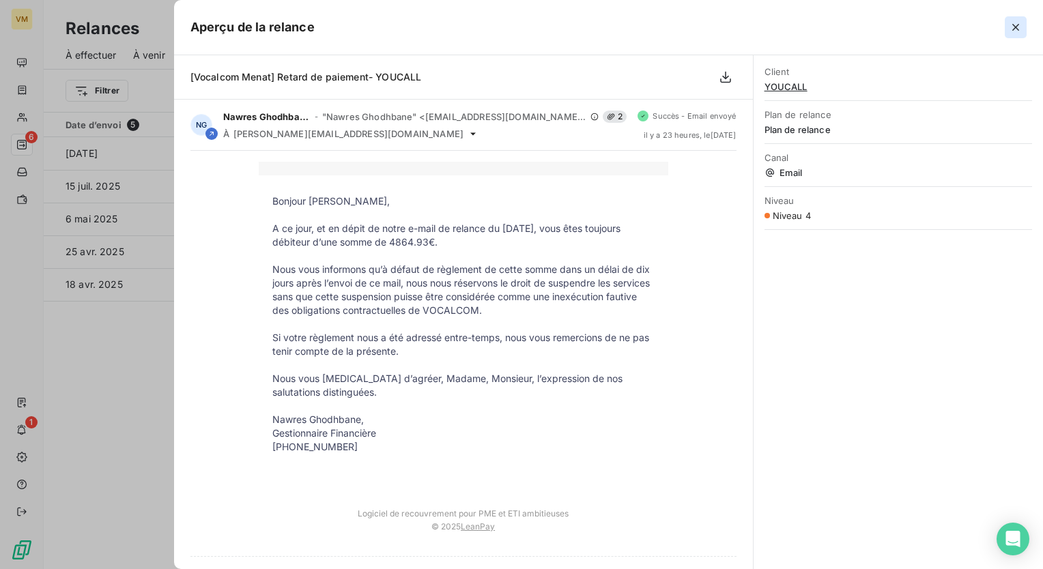
click at [1013, 20] on icon "button" at bounding box center [1016, 27] width 14 height 14
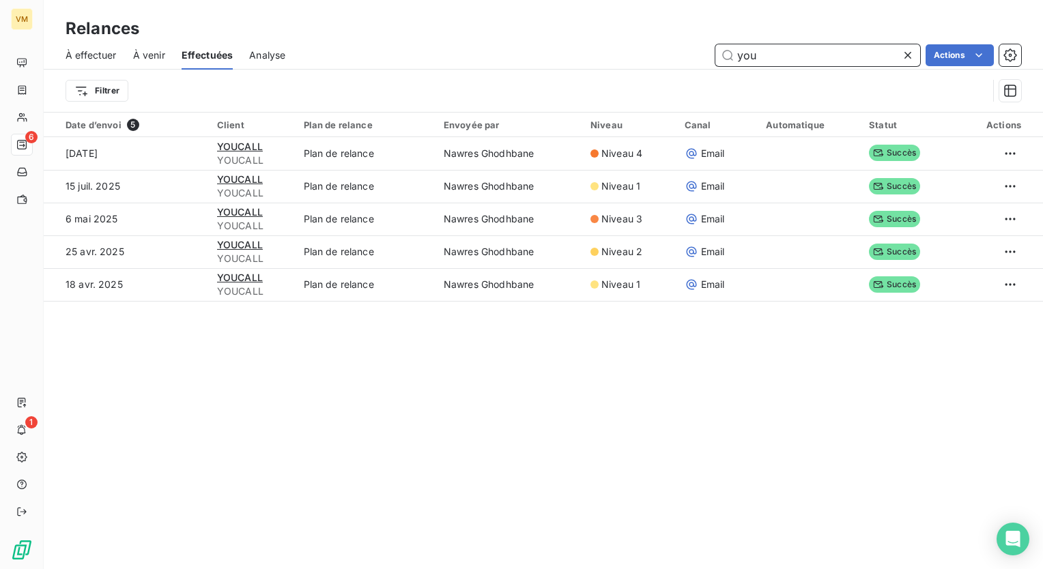
drag, startPoint x: 766, startPoint y: 52, endPoint x: 719, endPoint y: 57, distance: 46.7
click at [719, 57] on input "you" at bounding box center [817, 55] width 205 height 22
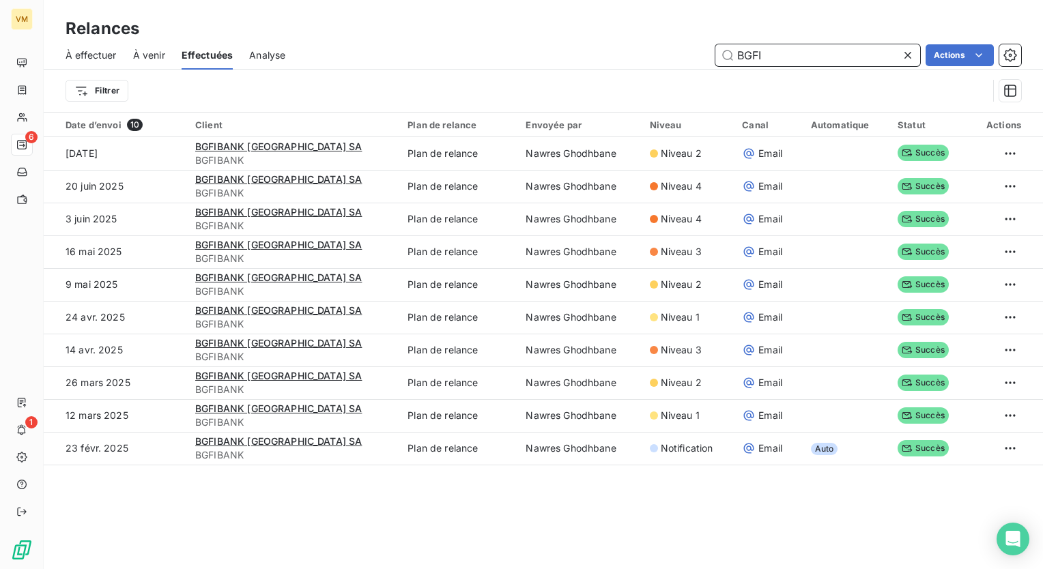
type input "BGFI"
drag, startPoint x: 808, startPoint y: 58, endPoint x: 723, endPoint y: 57, distance: 84.6
click at [723, 57] on input "BGFI" at bounding box center [817, 55] width 205 height 22
